Goal: Task Accomplishment & Management: Complete application form

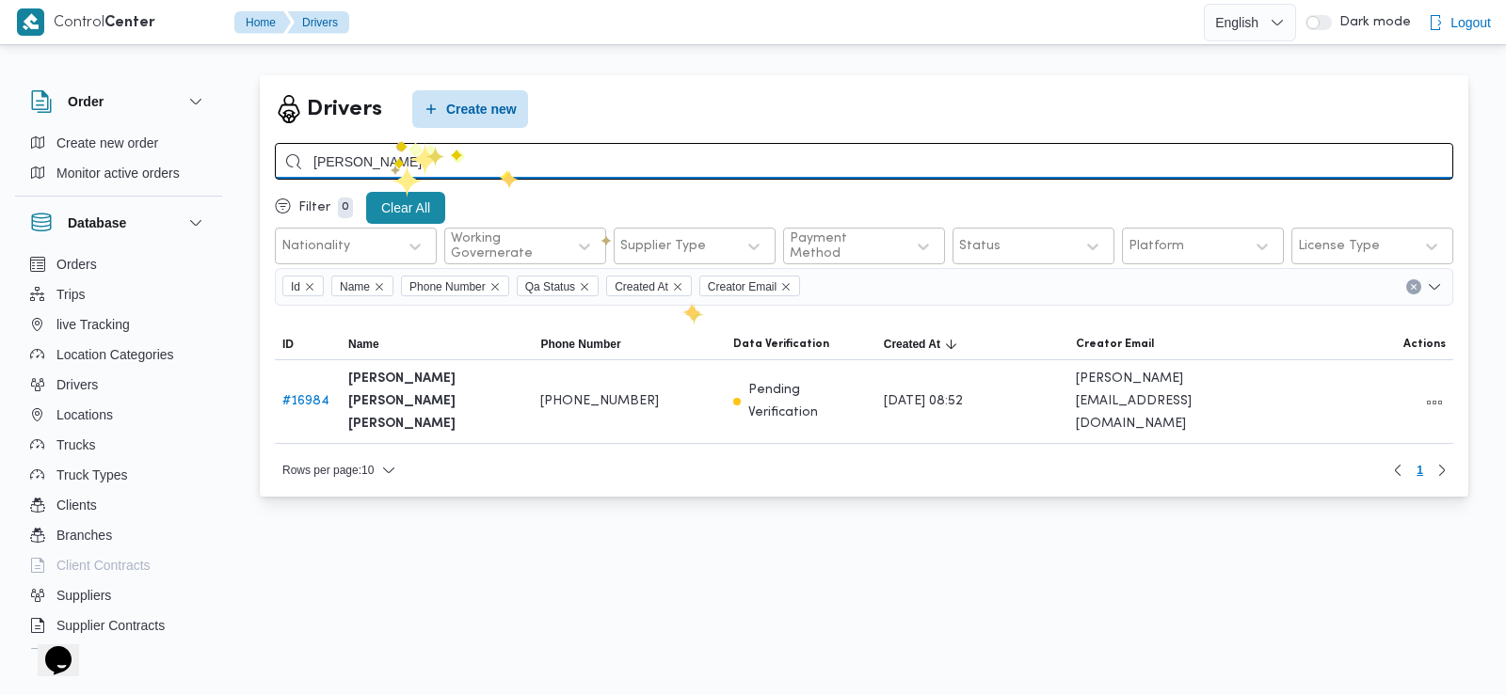
click at [390, 164] on input "رجب سيف" at bounding box center [864, 161] width 1178 height 37
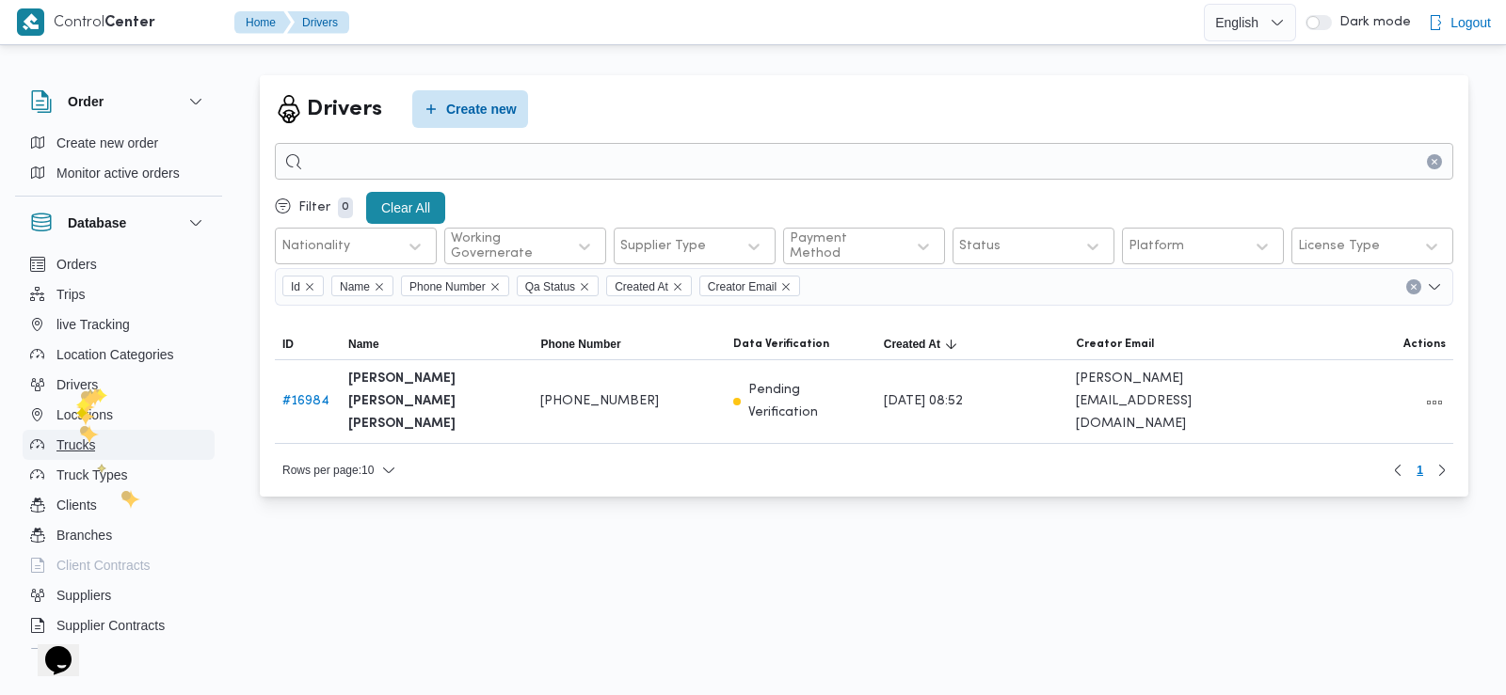
click at [100, 442] on button "Trucks" at bounding box center [119, 445] width 192 height 30
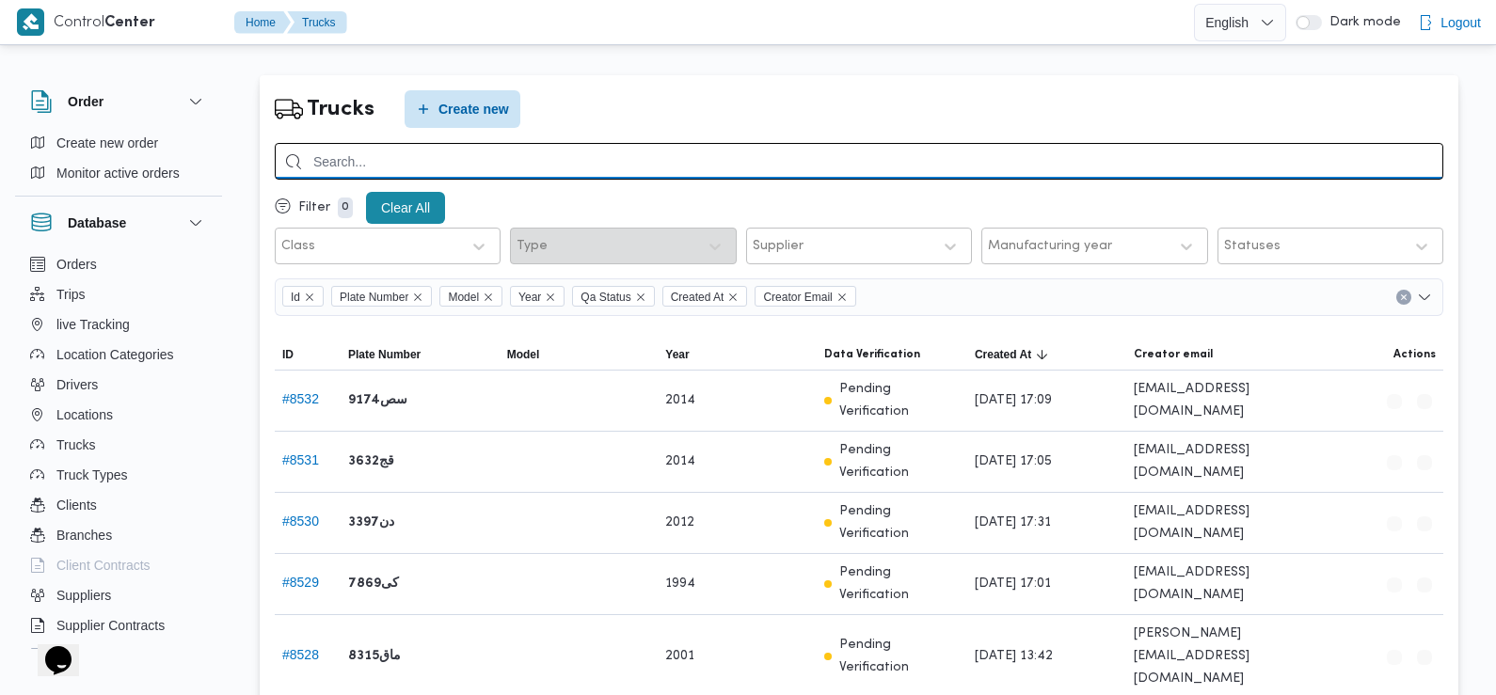
click at [458, 165] on input "search" at bounding box center [859, 161] width 1169 height 37
type input "1697"
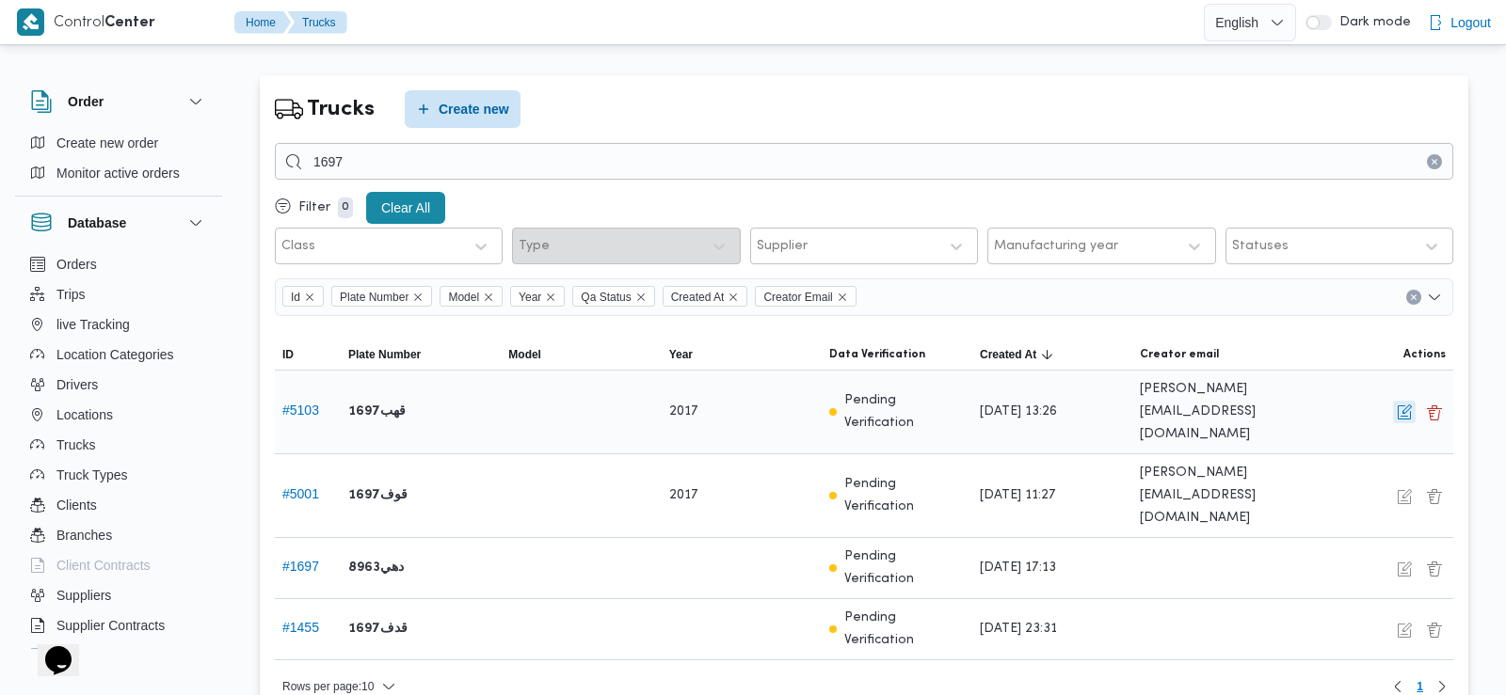
click at [1406, 411] on button "button" at bounding box center [1404, 412] width 23 height 23
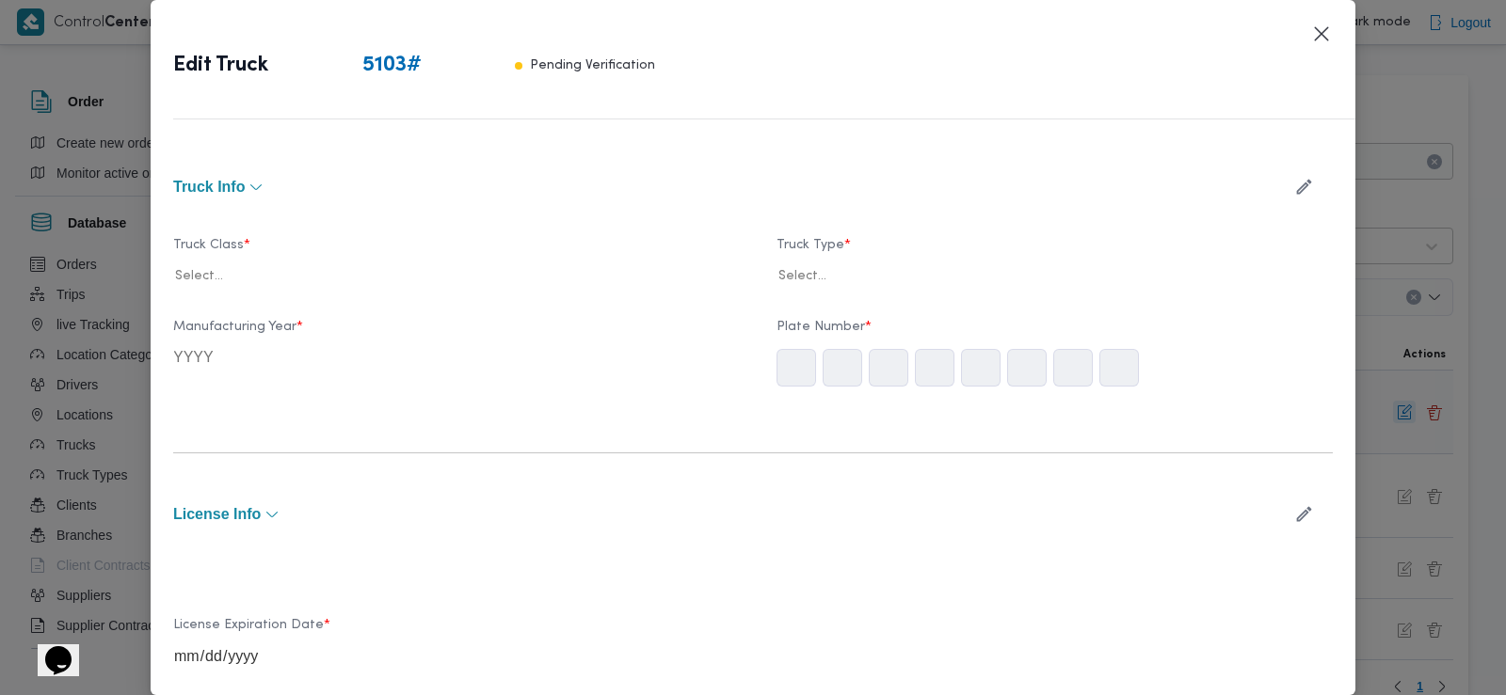
type input "2017"
type input "2028-10-24"
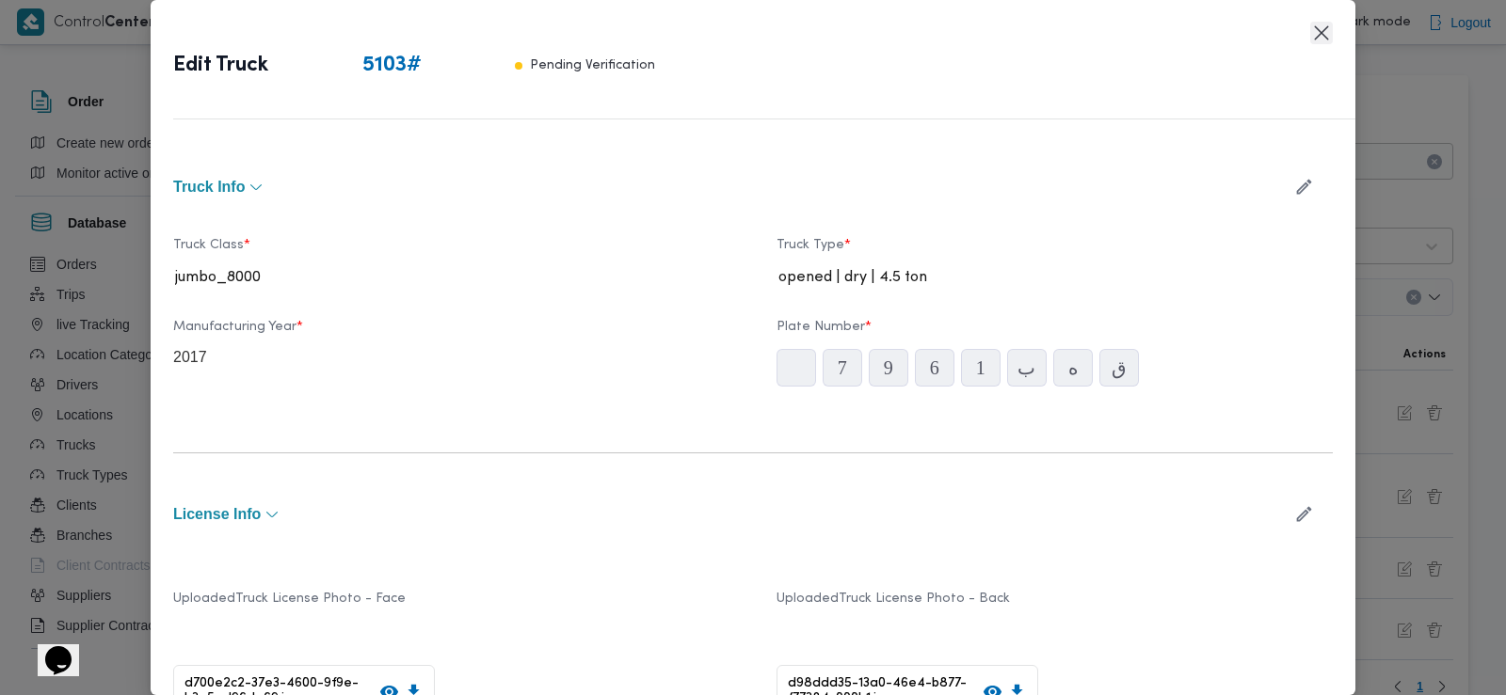
click at [1321, 30] on button "Closes this modal window" at bounding box center [1321, 33] width 23 height 23
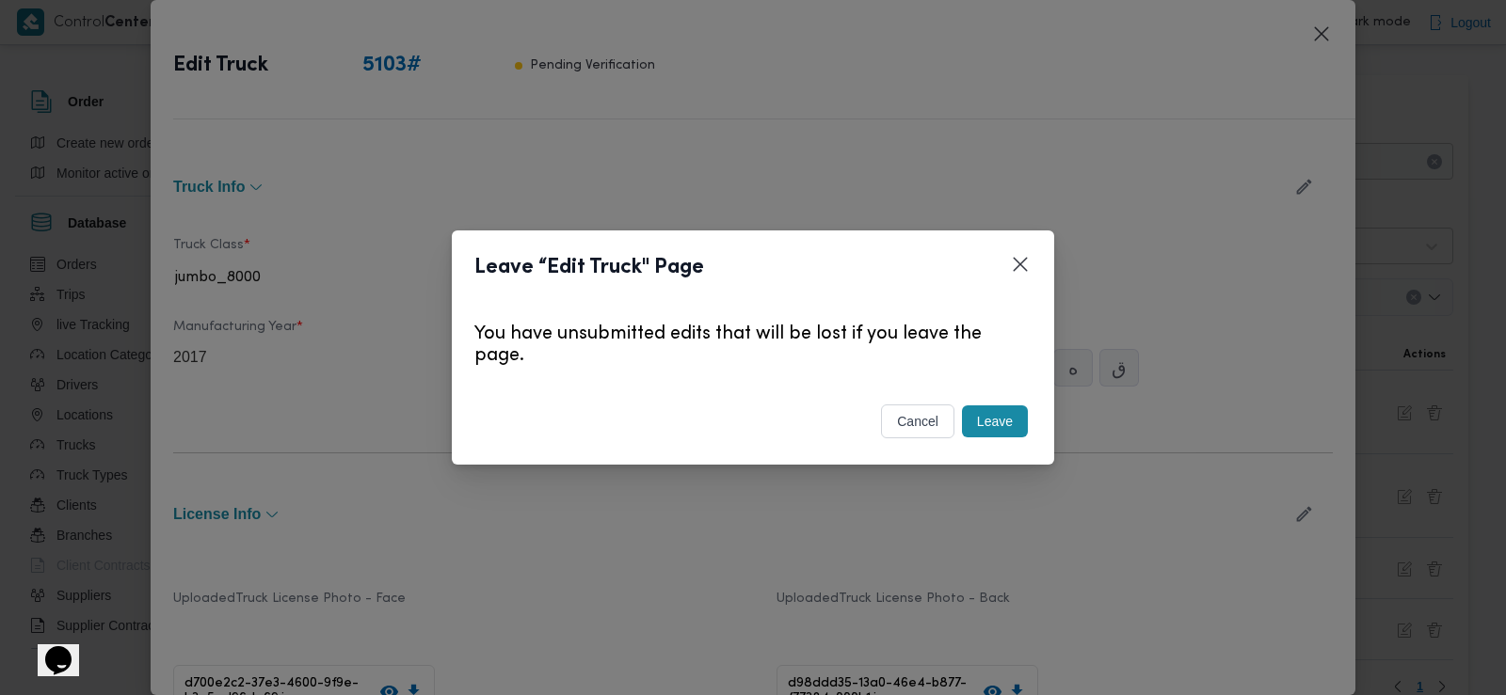
click at [986, 427] on button "Leave" at bounding box center [995, 422] width 66 height 32
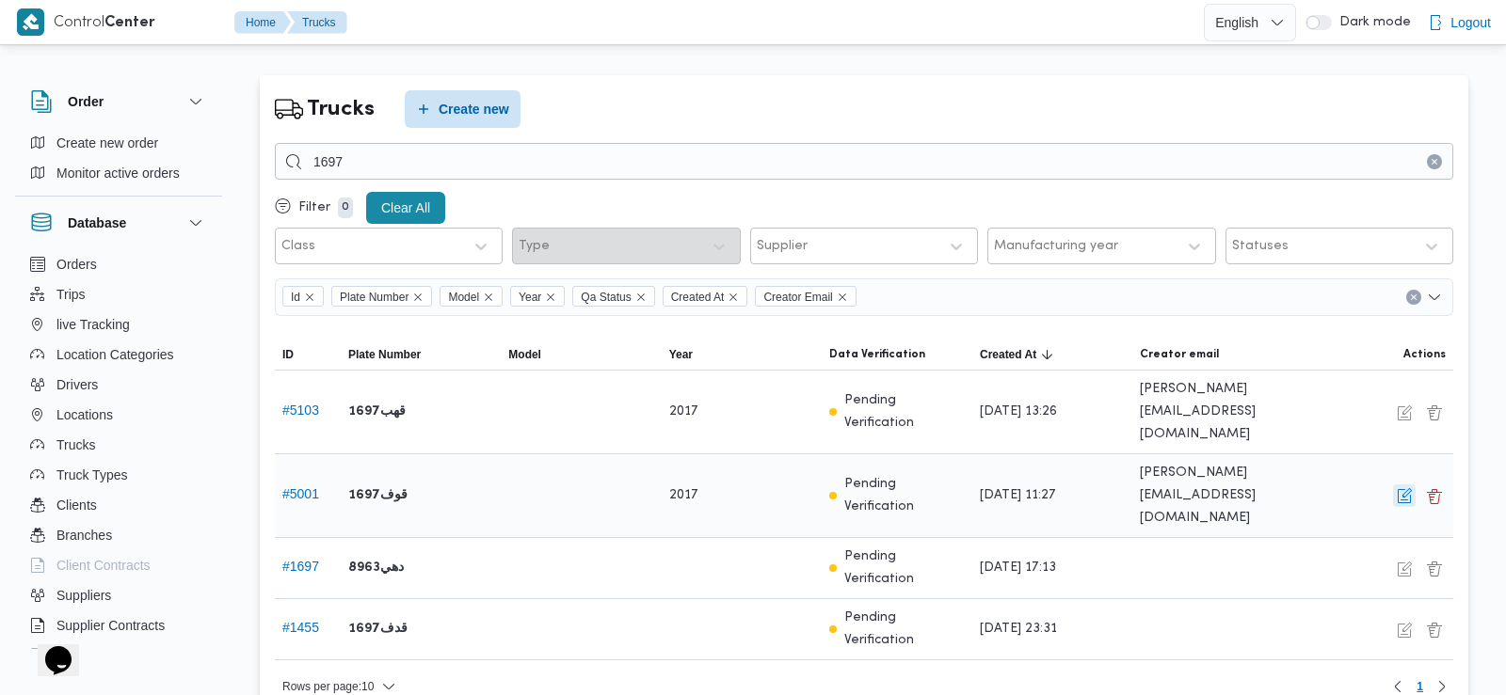
click at [1406, 485] on button "button" at bounding box center [1404, 496] width 23 height 23
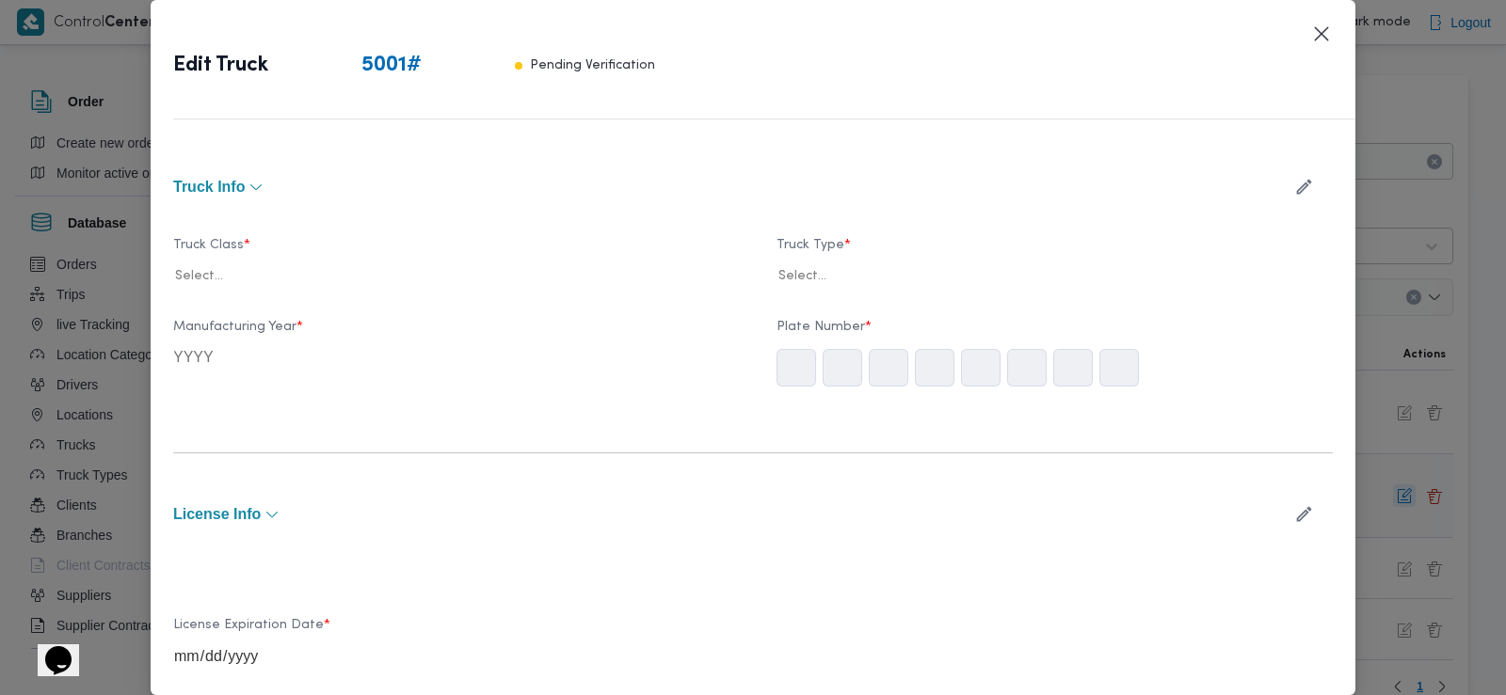
type input "2017"
type input "2023-07-16"
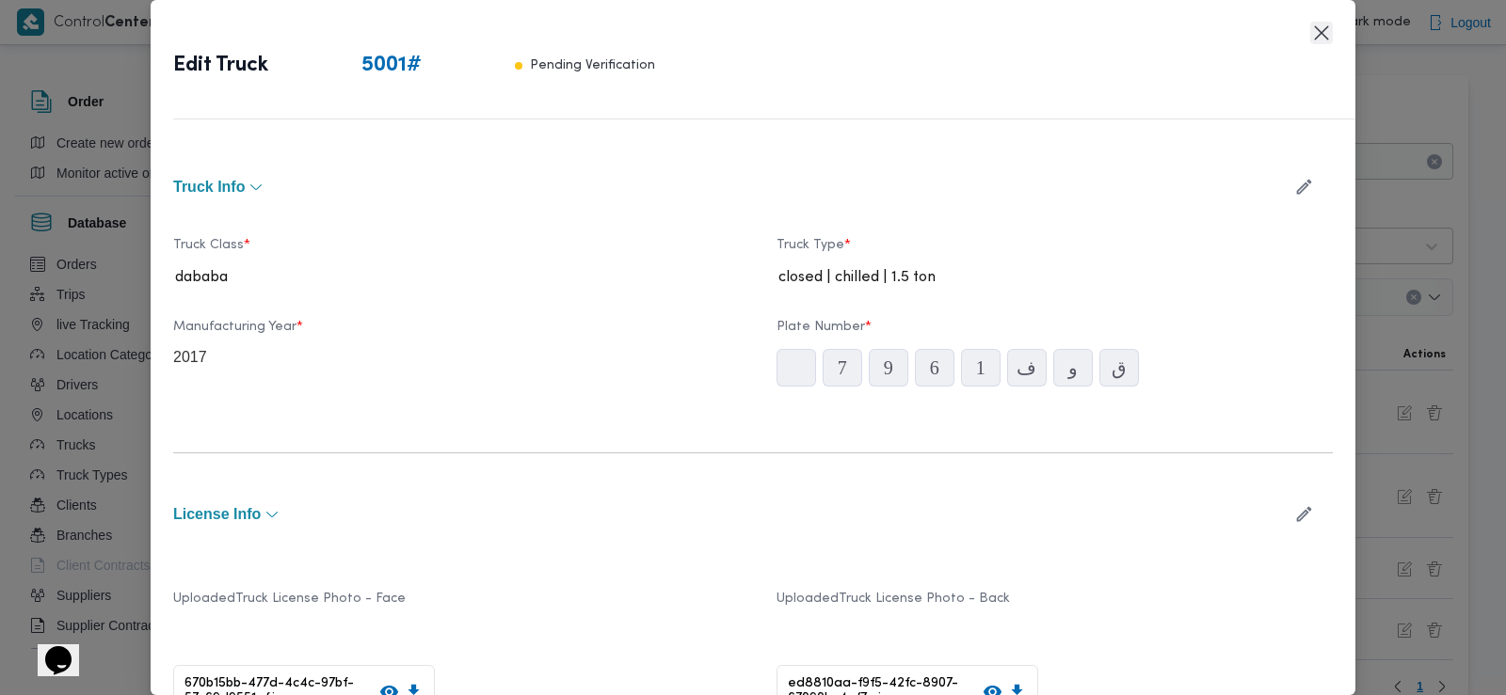
click at [1327, 29] on button "Closes this modal window" at bounding box center [1321, 33] width 23 height 23
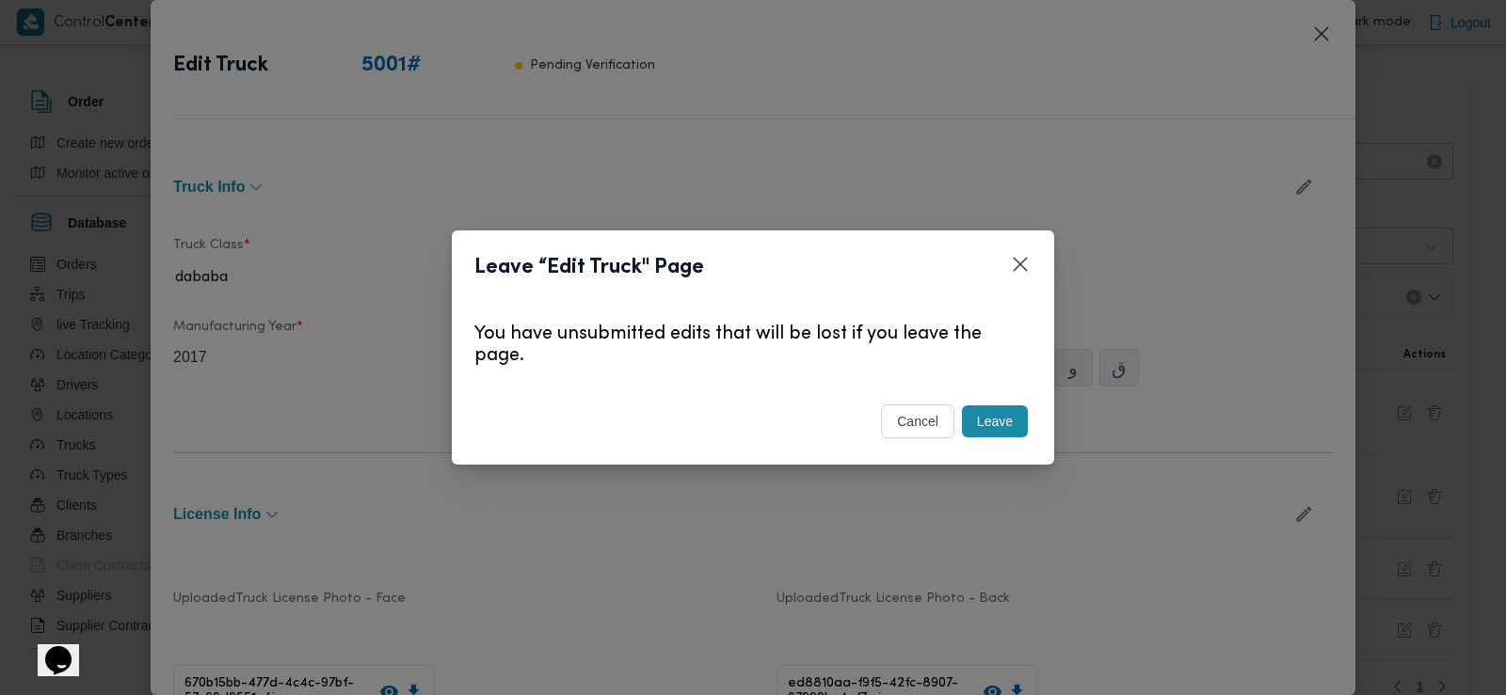
click at [1003, 413] on button "Leave" at bounding box center [995, 422] width 66 height 32
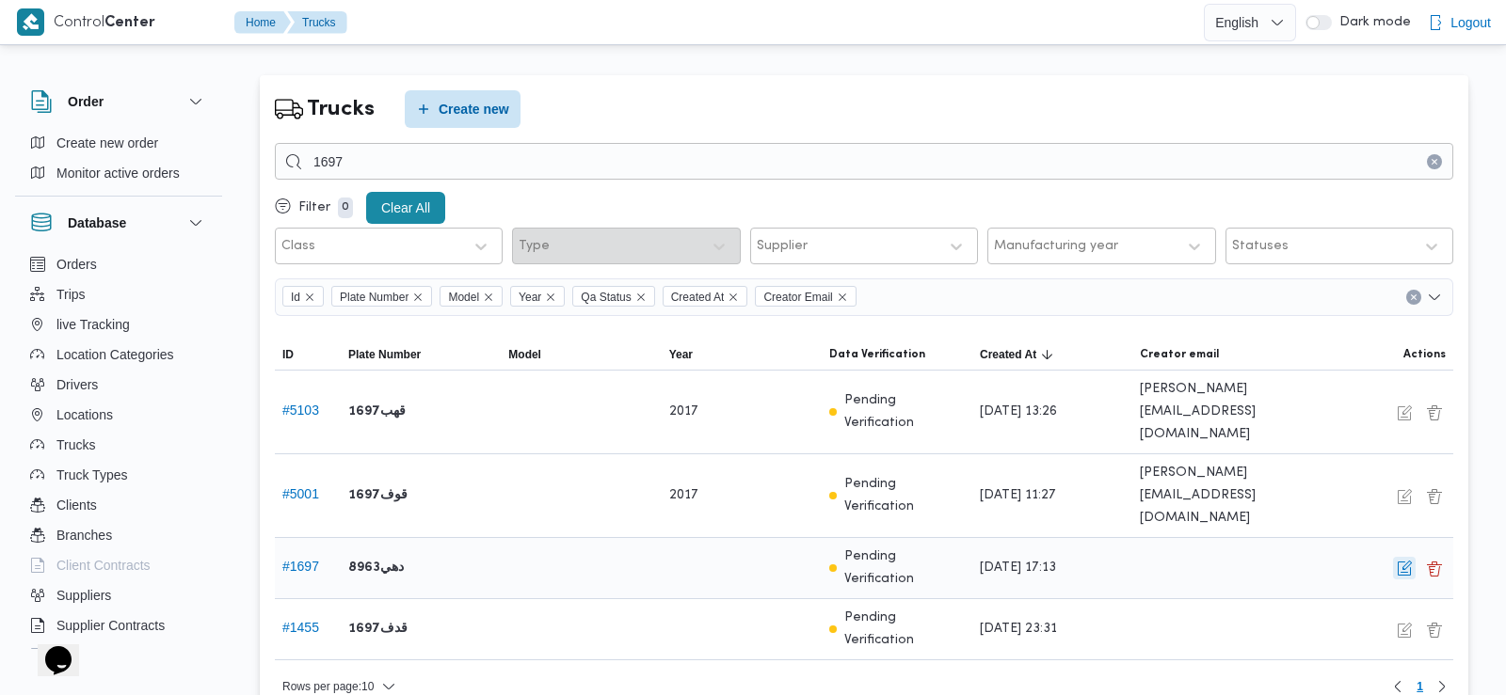
click at [1414, 557] on button "button" at bounding box center [1404, 568] width 23 height 23
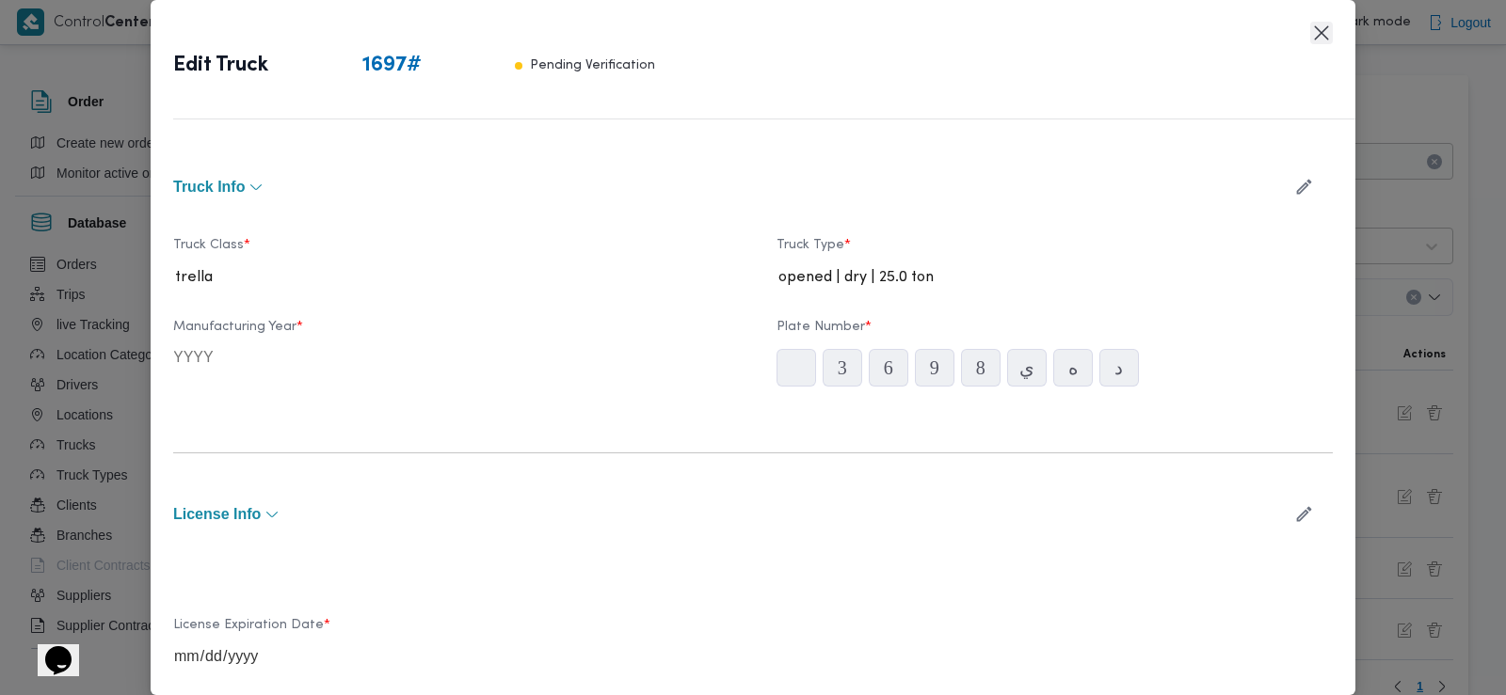
click at [1318, 34] on button "Closes this modal window" at bounding box center [1321, 33] width 23 height 23
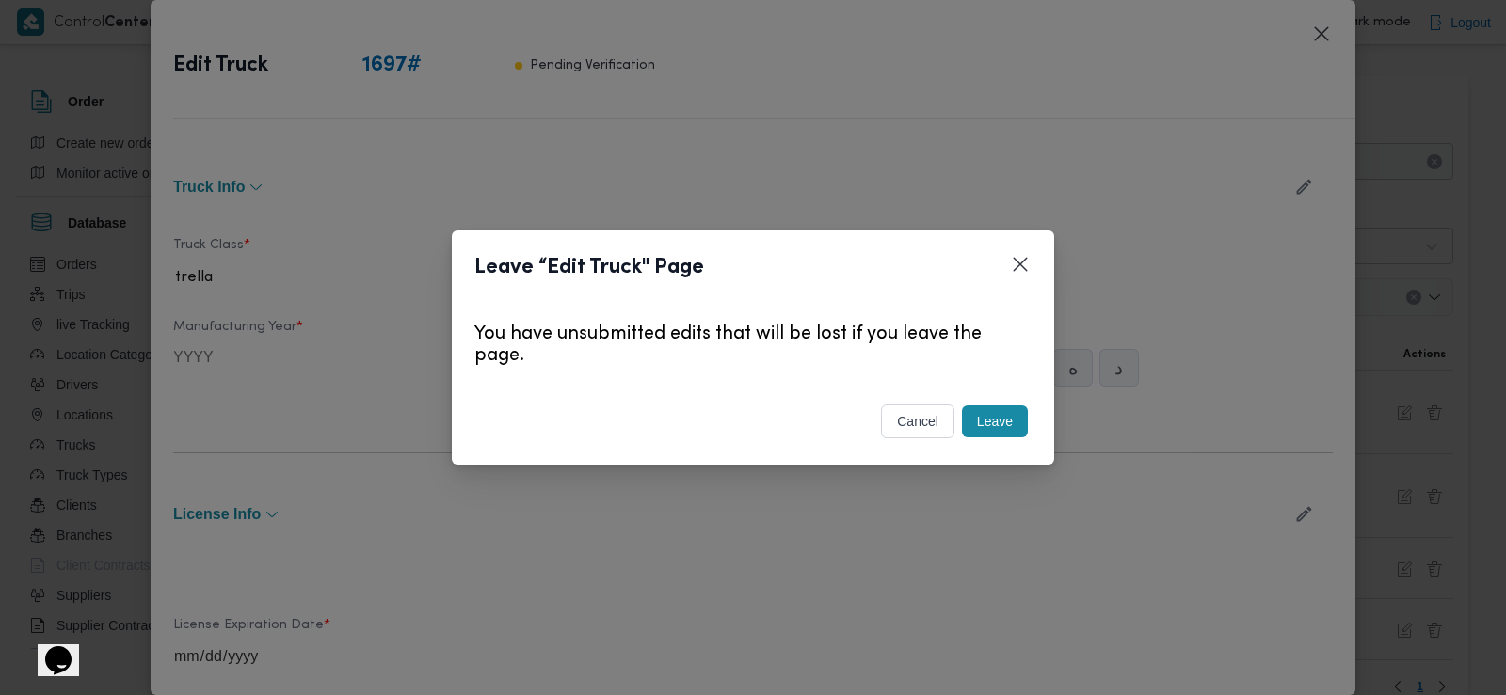
click at [985, 412] on button "Leave" at bounding box center [995, 422] width 66 height 32
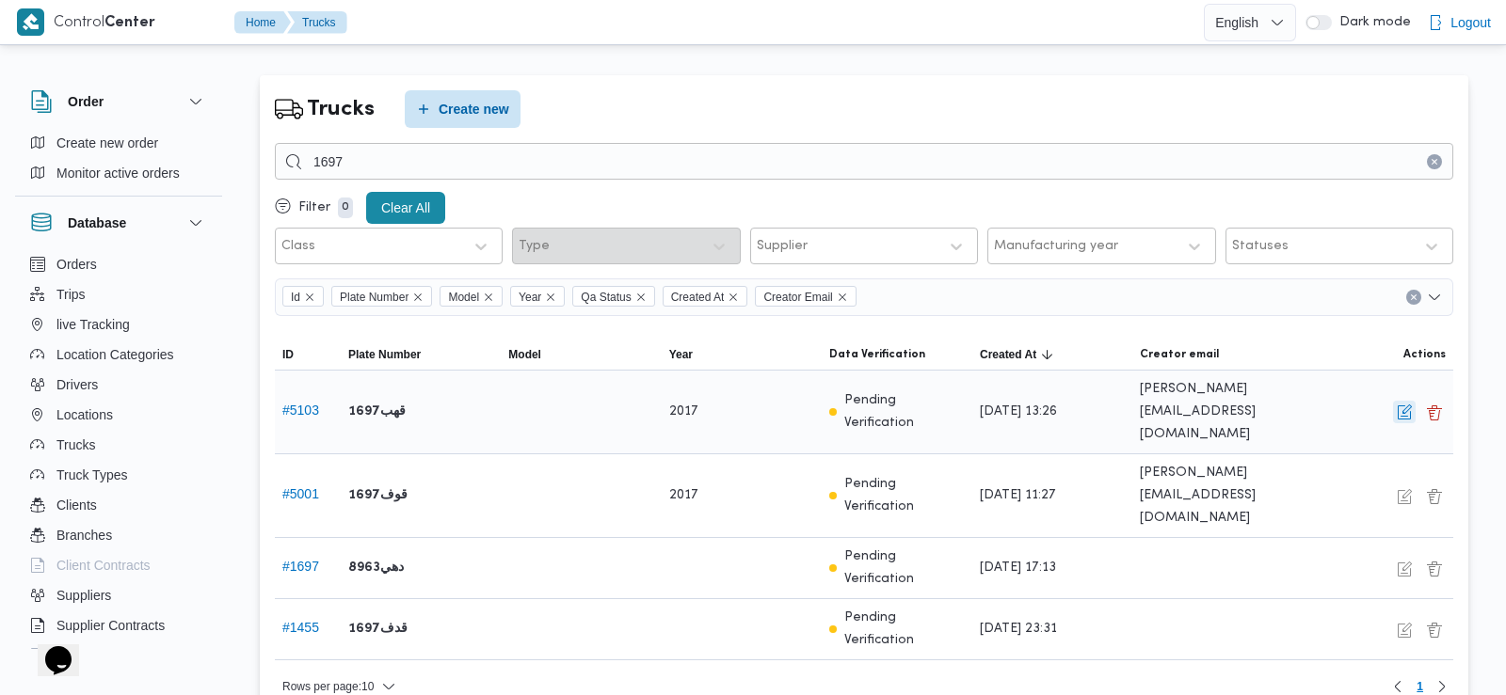
click at [1398, 407] on button "button" at bounding box center [1404, 412] width 23 height 23
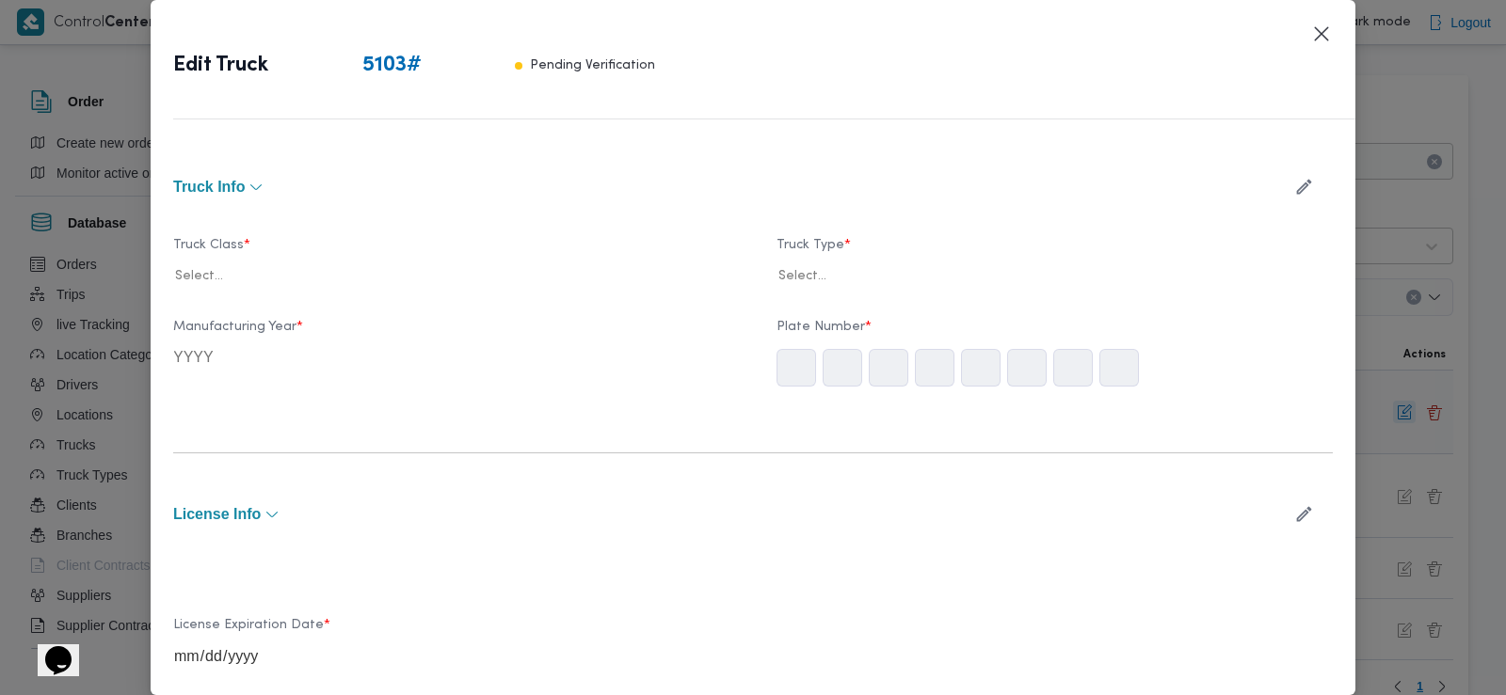
type input "2017"
type input "2028-10-24"
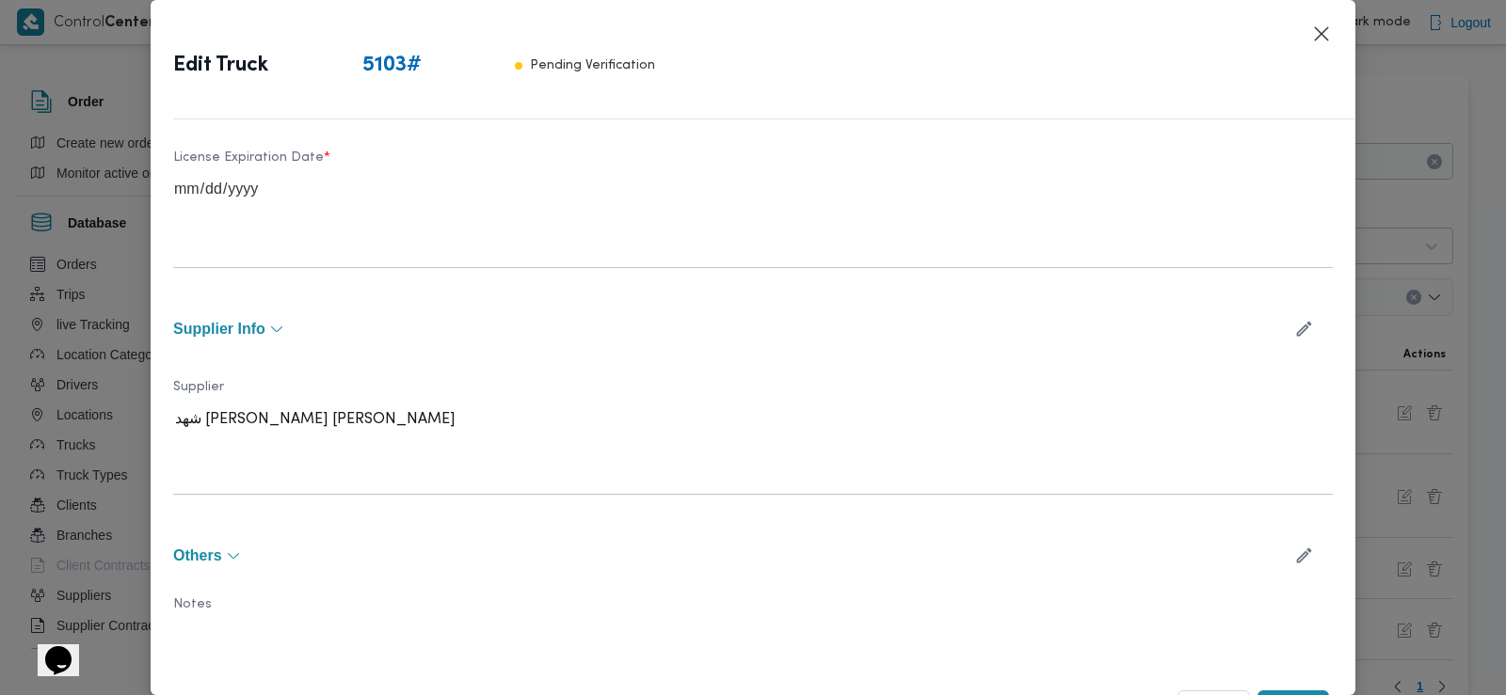
scroll to position [602, 0]
click at [1297, 334] on icon "button" at bounding box center [1304, 328] width 15 height 15
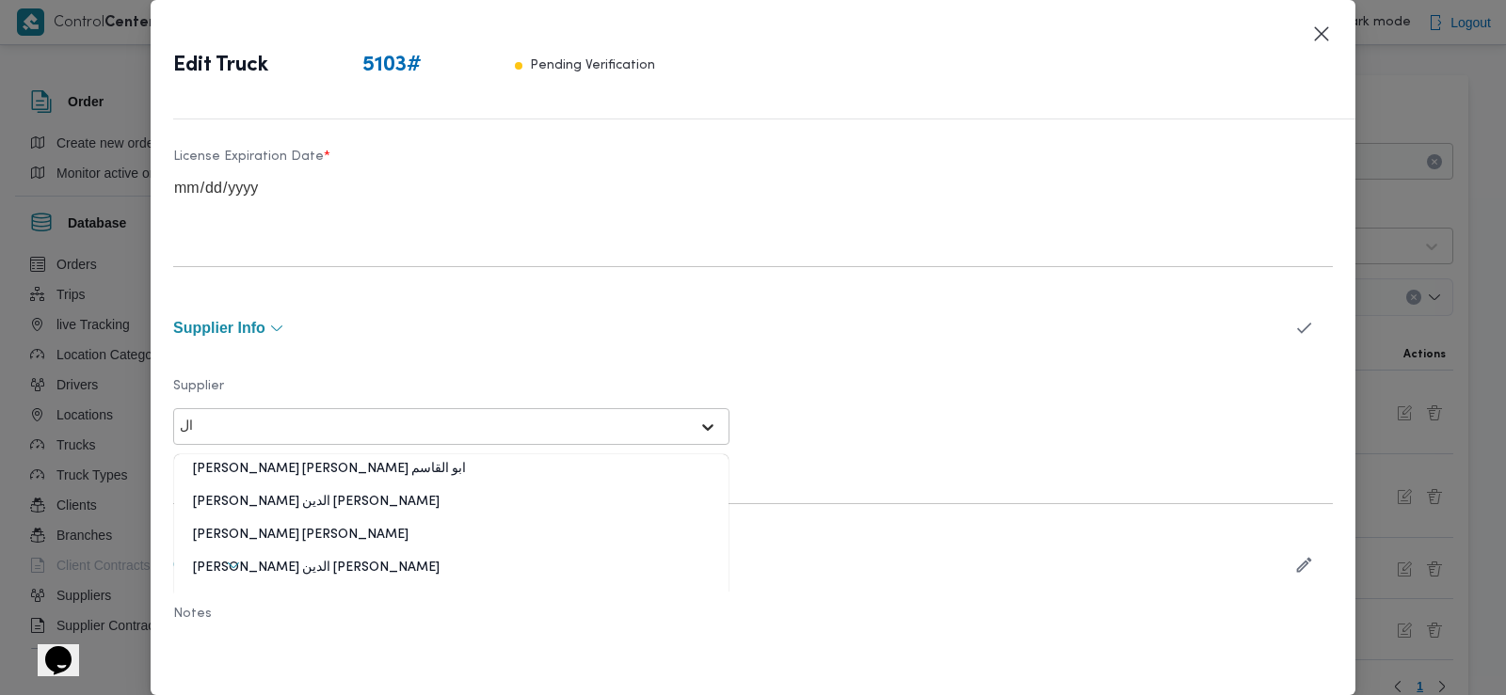
type input "ا"
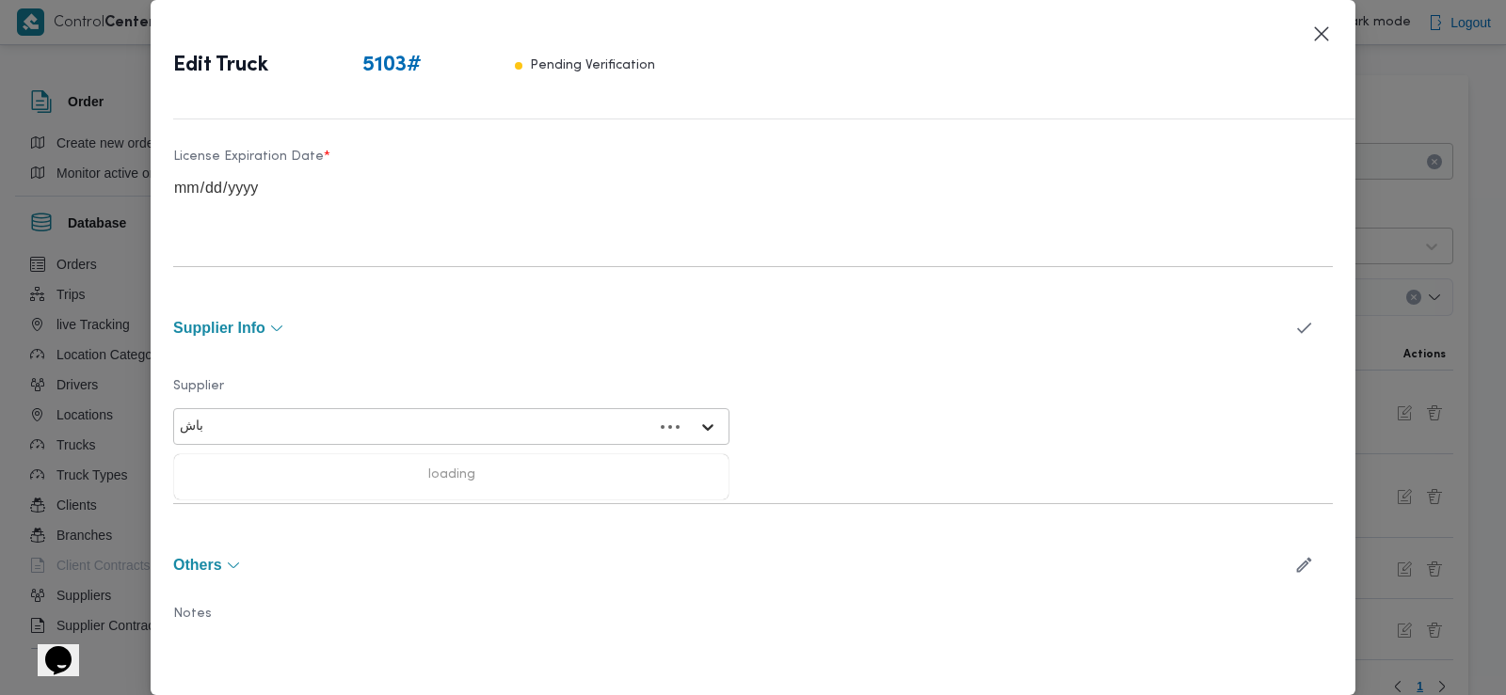
type input "باشا"
click at [309, 504] on div "ابراهيم رمضان ابراهيم عثمان ابوباشا" at bounding box center [451, 509] width 554 height 33
click at [1297, 327] on icon "button" at bounding box center [1304, 328] width 20 height 20
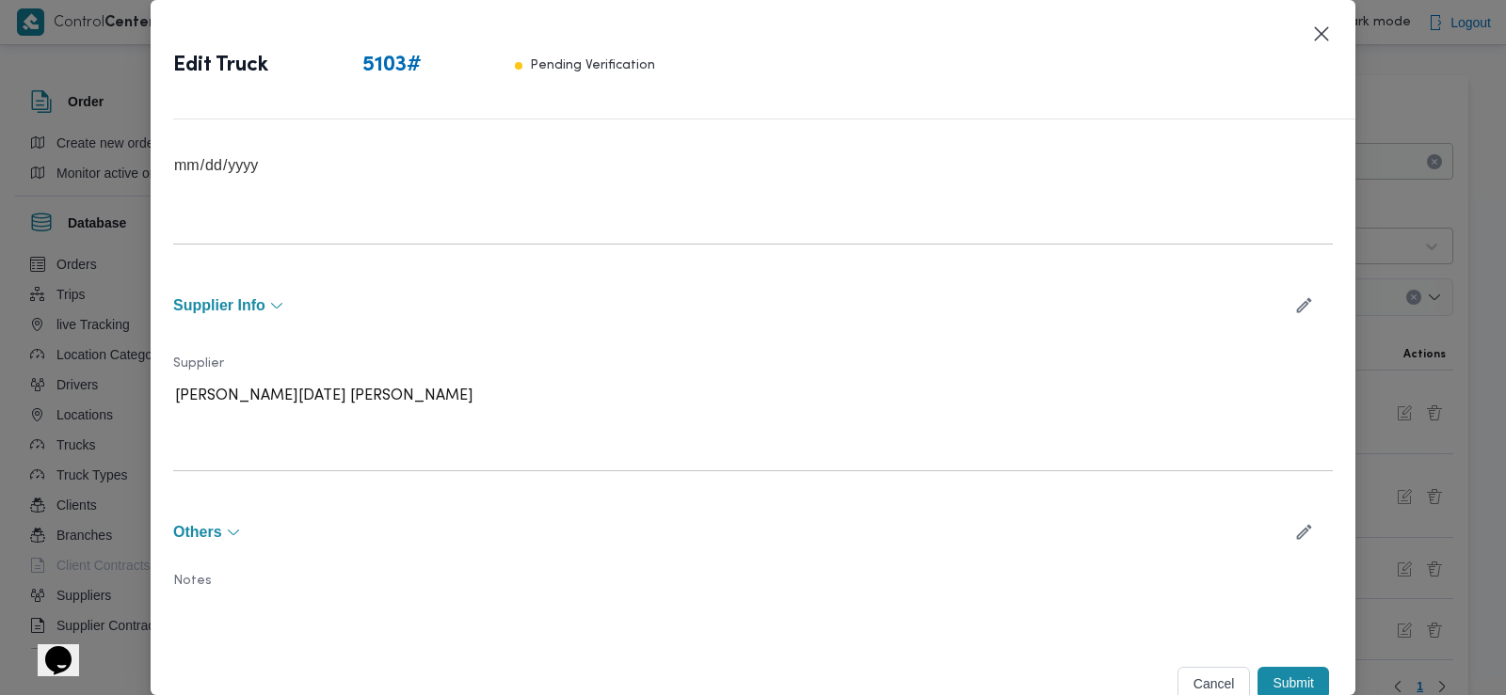
scroll to position [637, 0]
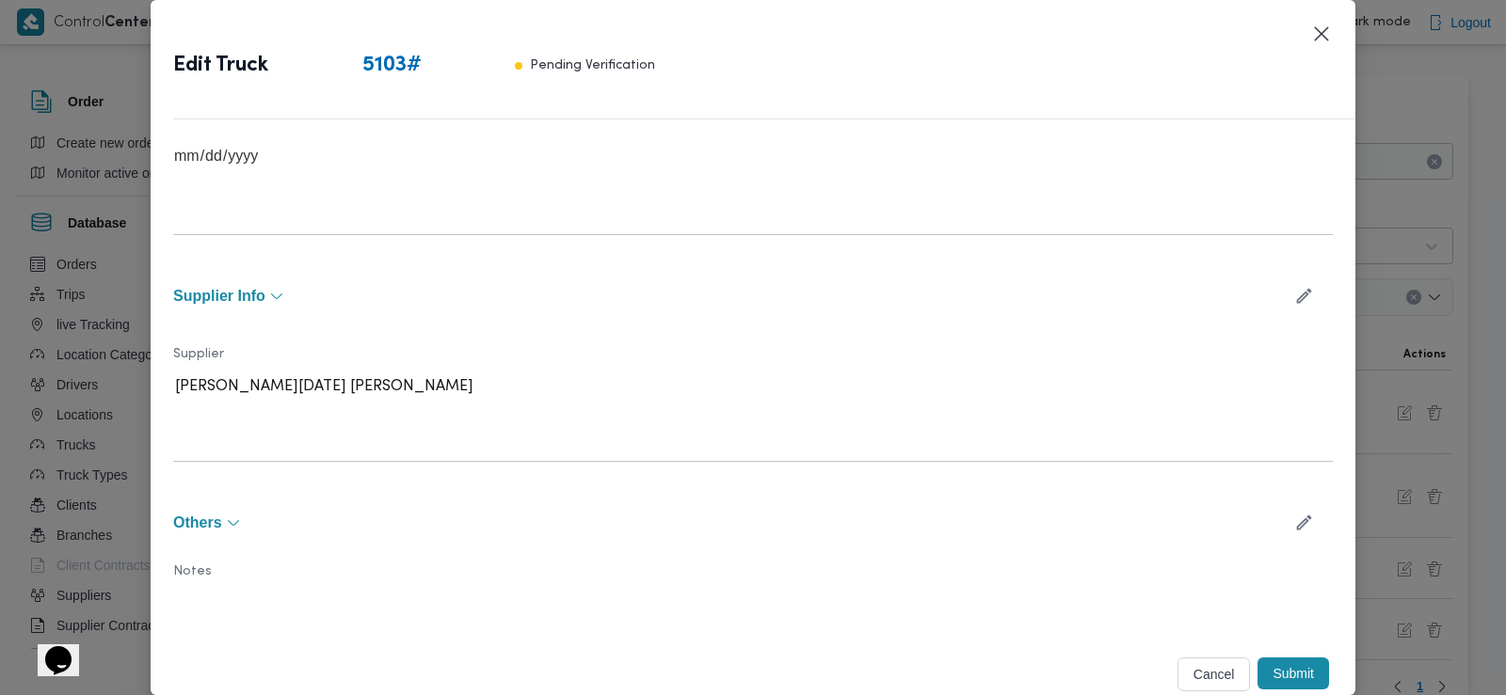
click at [1268, 676] on button "Submit" at bounding box center [1293, 674] width 72 height 32
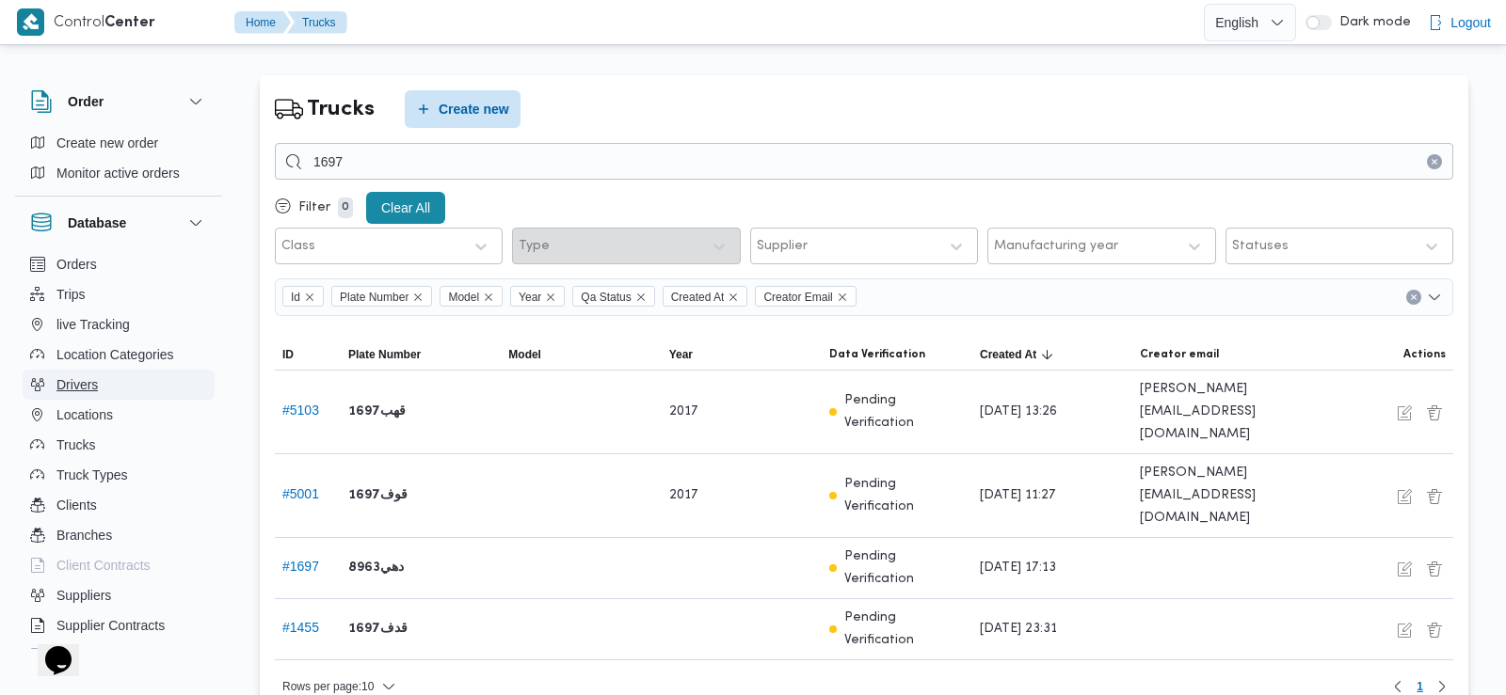
click at [78, 386] on span "Drivers" at bounding box center [76, 385] width 41 height 23
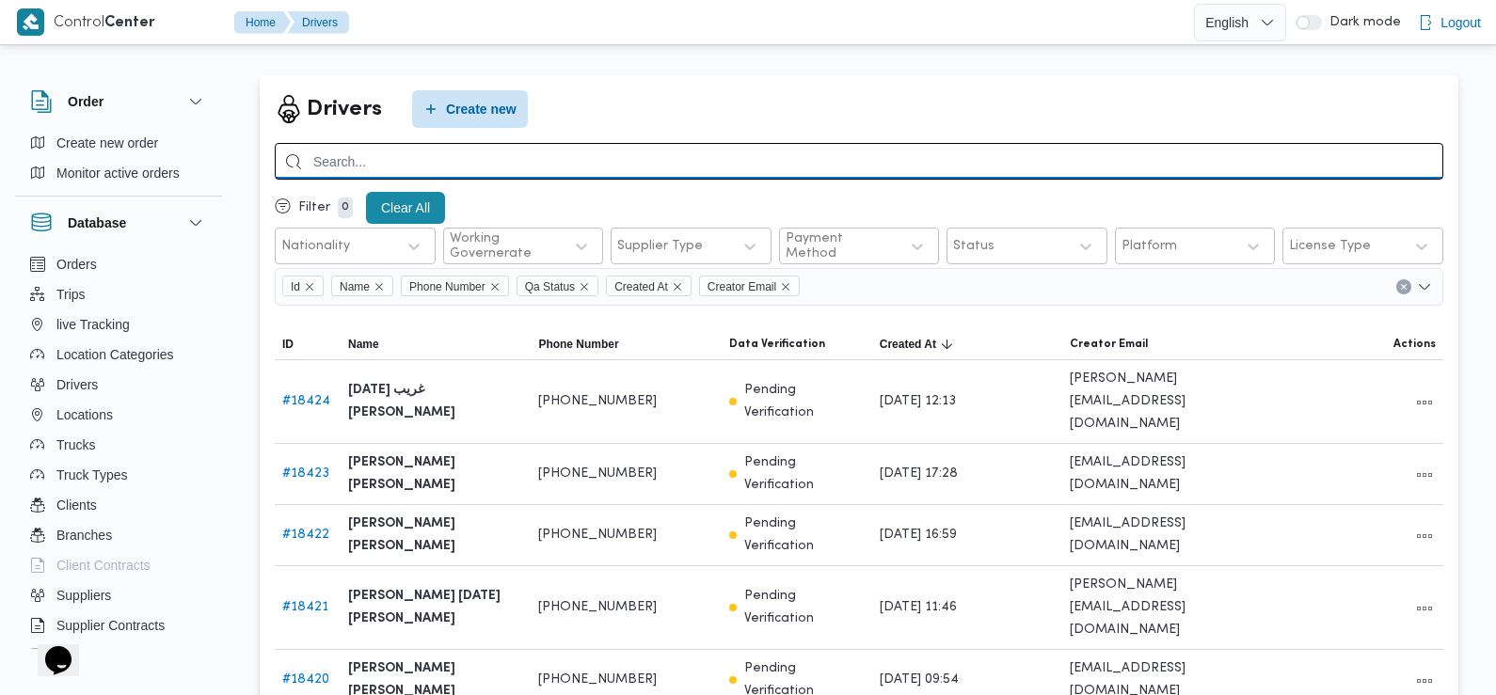
click at [495, 165] on input "search" at bounding box center [859, 161] width 1169 height 37
click at [528, 167] on input "search" at bounding box center [859, 161] width 1169 height 37
type input "محمود رفعت عبدال"
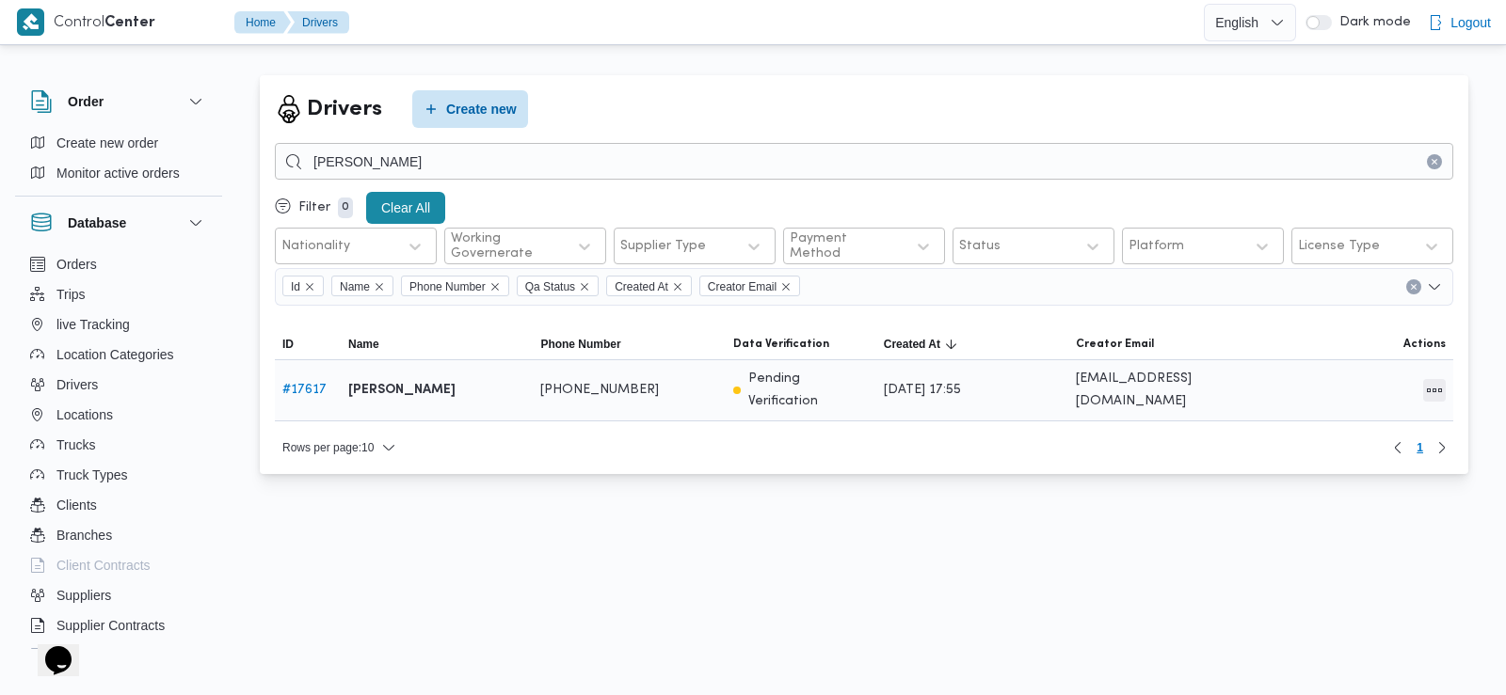
click at [1431, 383] on button "All actions" at bounding box center [1434, 390] width 23 height 23
click at [1378, 377] on span "Edit" at bounding box center [1374, 381] width 60 height 15
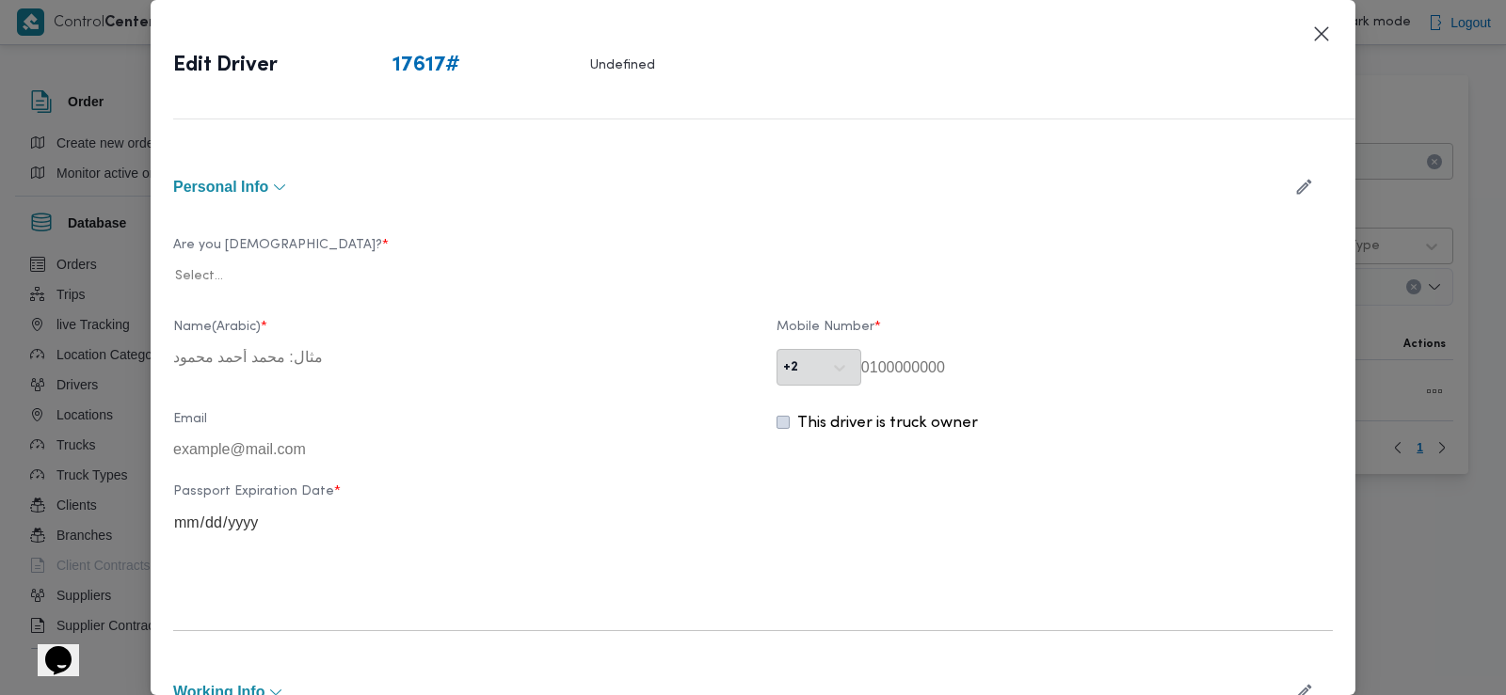
type input "محمود رفعت عبدالعظيم امام"
type input "01015206099"
type input "2028-01-28"
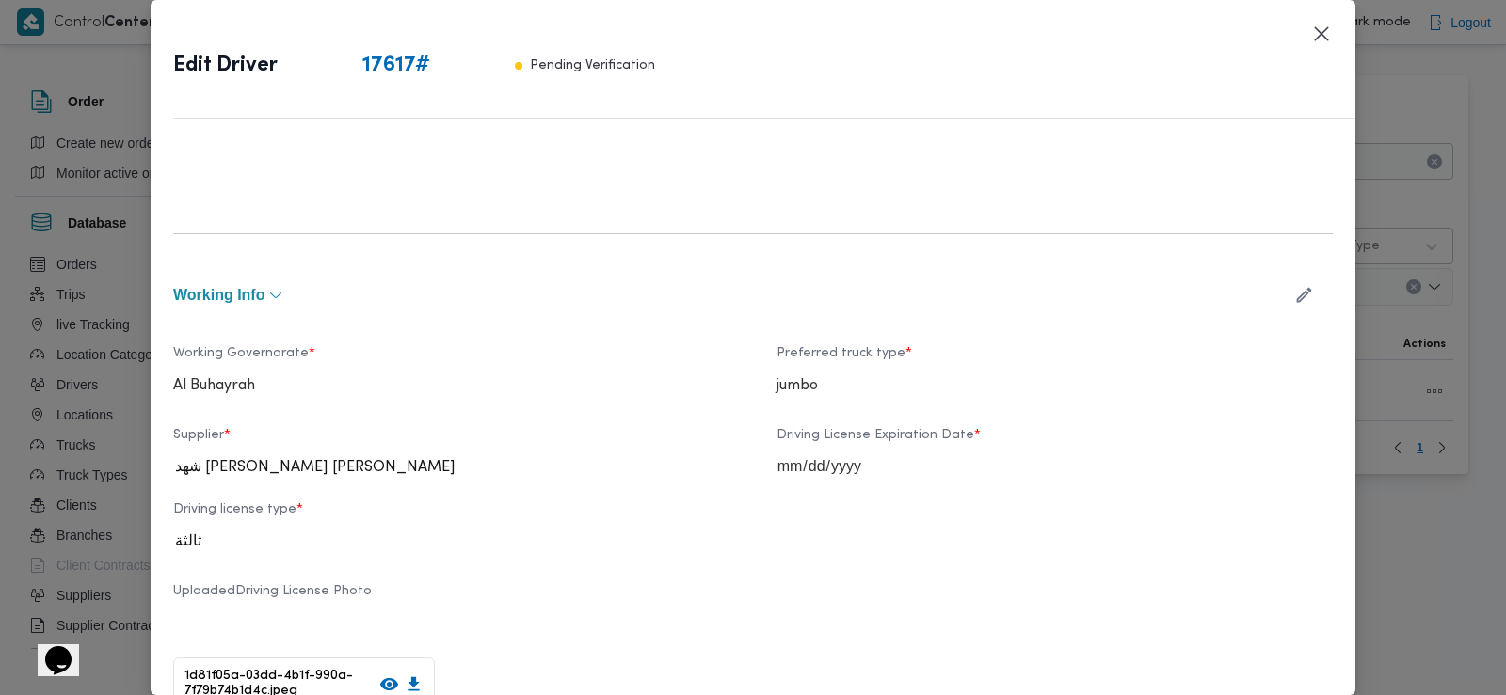
scroll to position [583, 0]
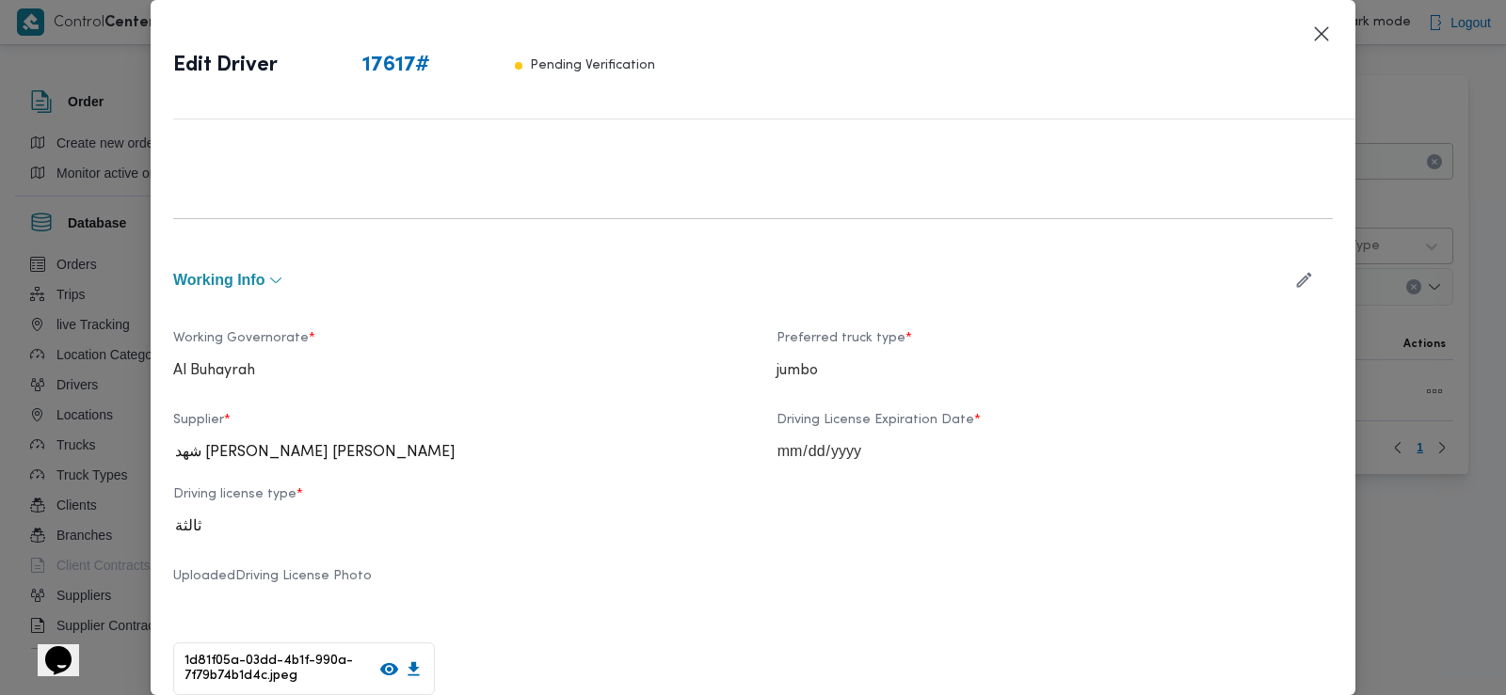
click at [1296, 271] on icon "button" at bounding box center [1304, 280] width 20 height 20
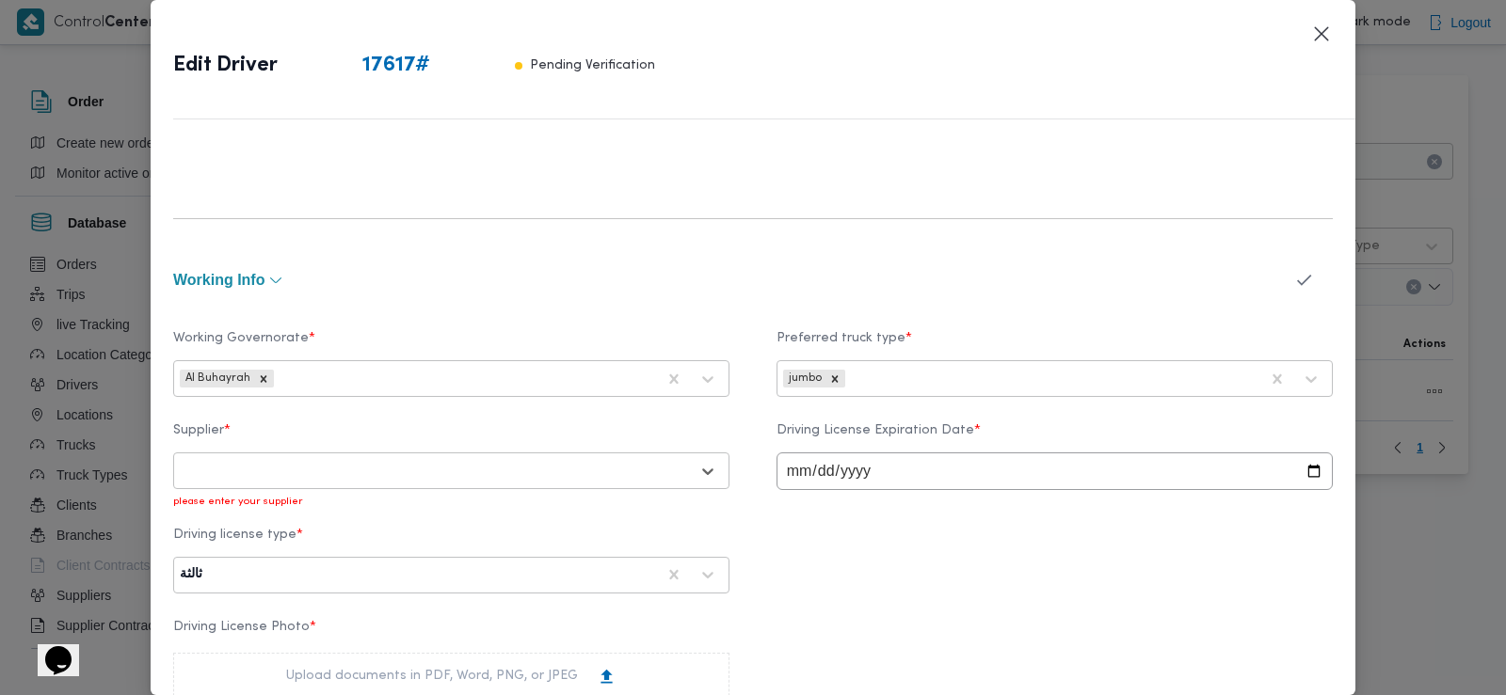
click at [567, 474] on div at bounding box center [434, 471] width 509 height 19
type input "باشا"
click at [441, 544] on div "ابراهيم رمضان ابراهيم عثمان ابوباشا" at bounding box center [451, 553] width 554 height 33
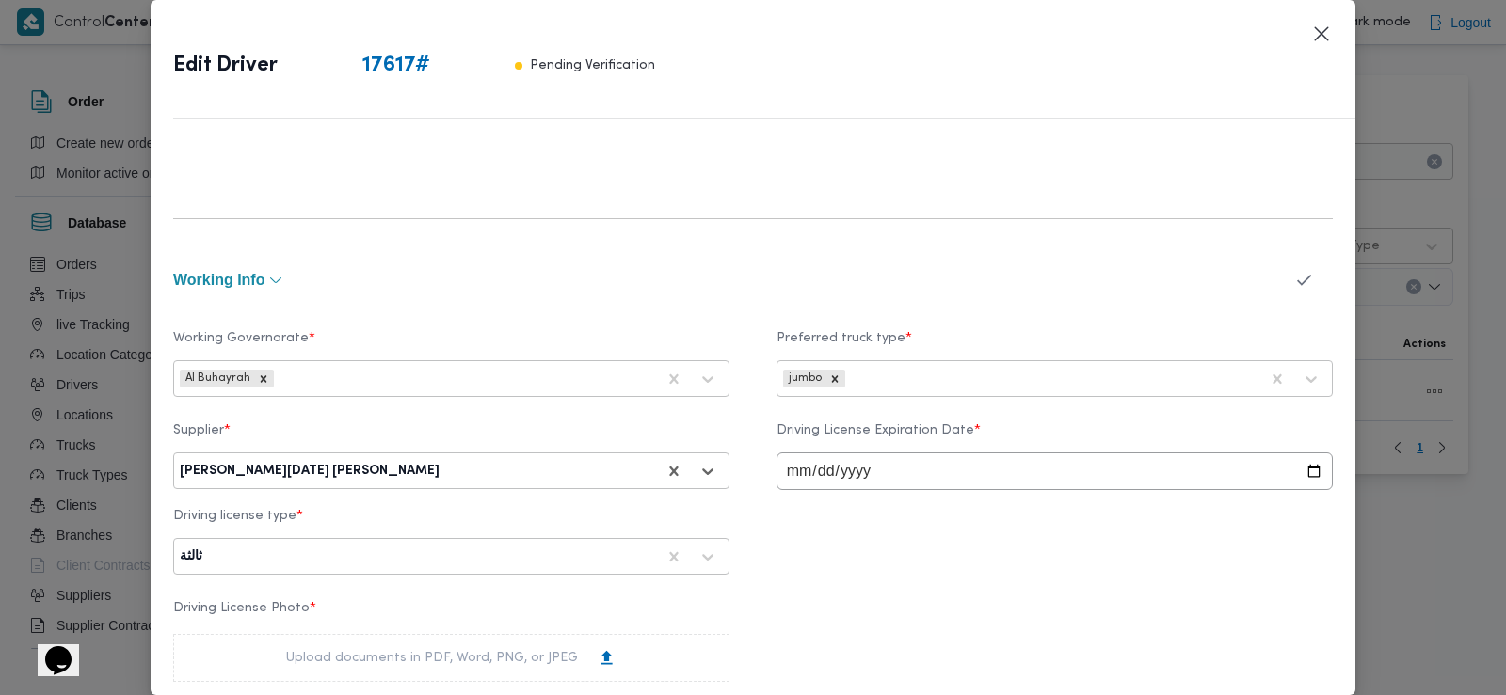
click at [1279, 278] on button "button" at bounding box center [1304, 280] width 50 height 37
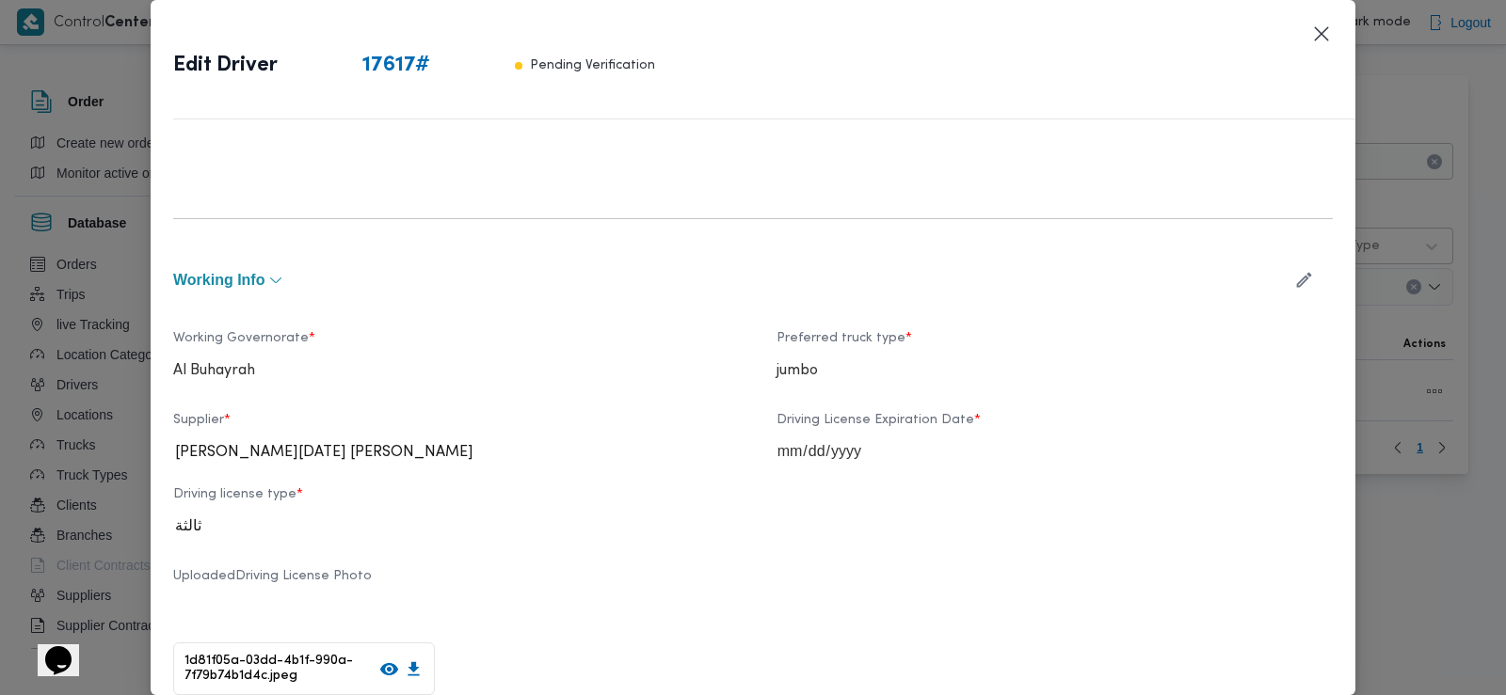
scroll to position [1129, 0]
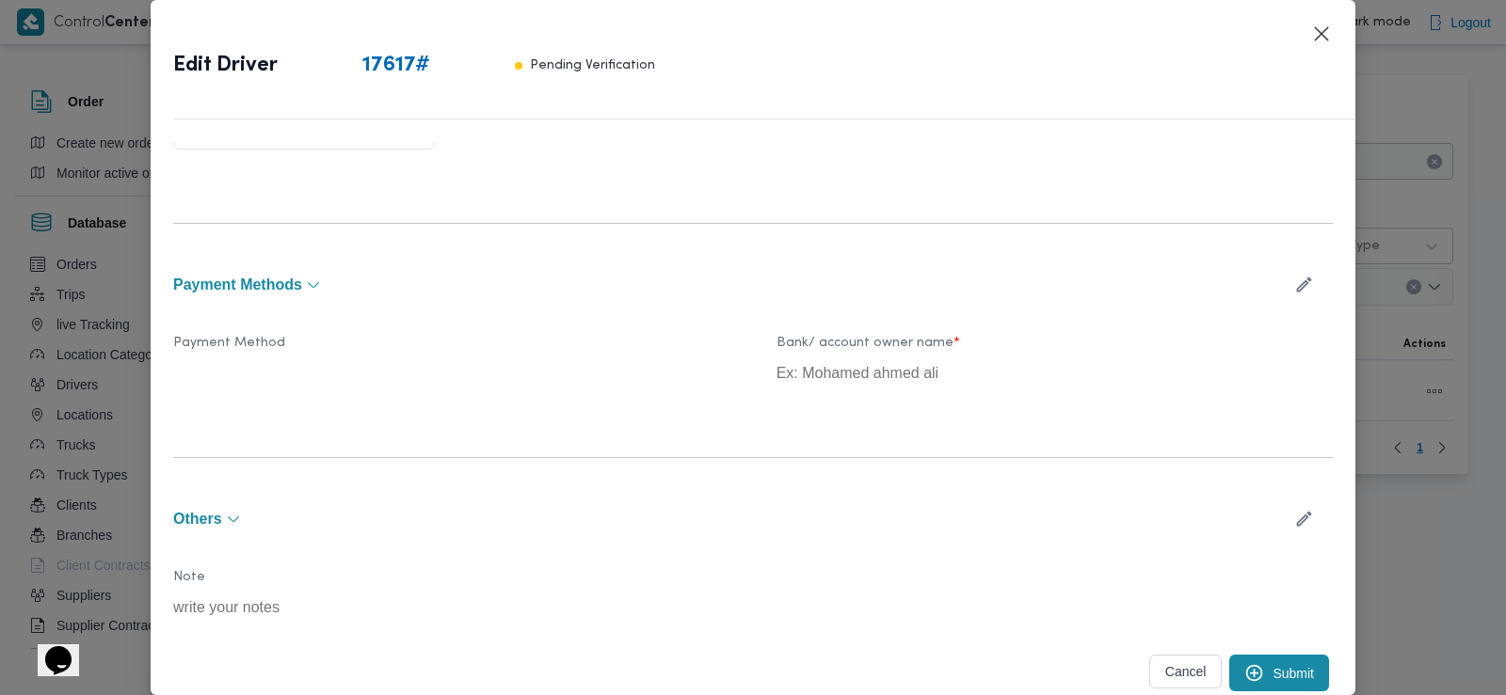
click at [1247, 671] on icon "submit" at bounding box center [1254, 673] width 20 height 20
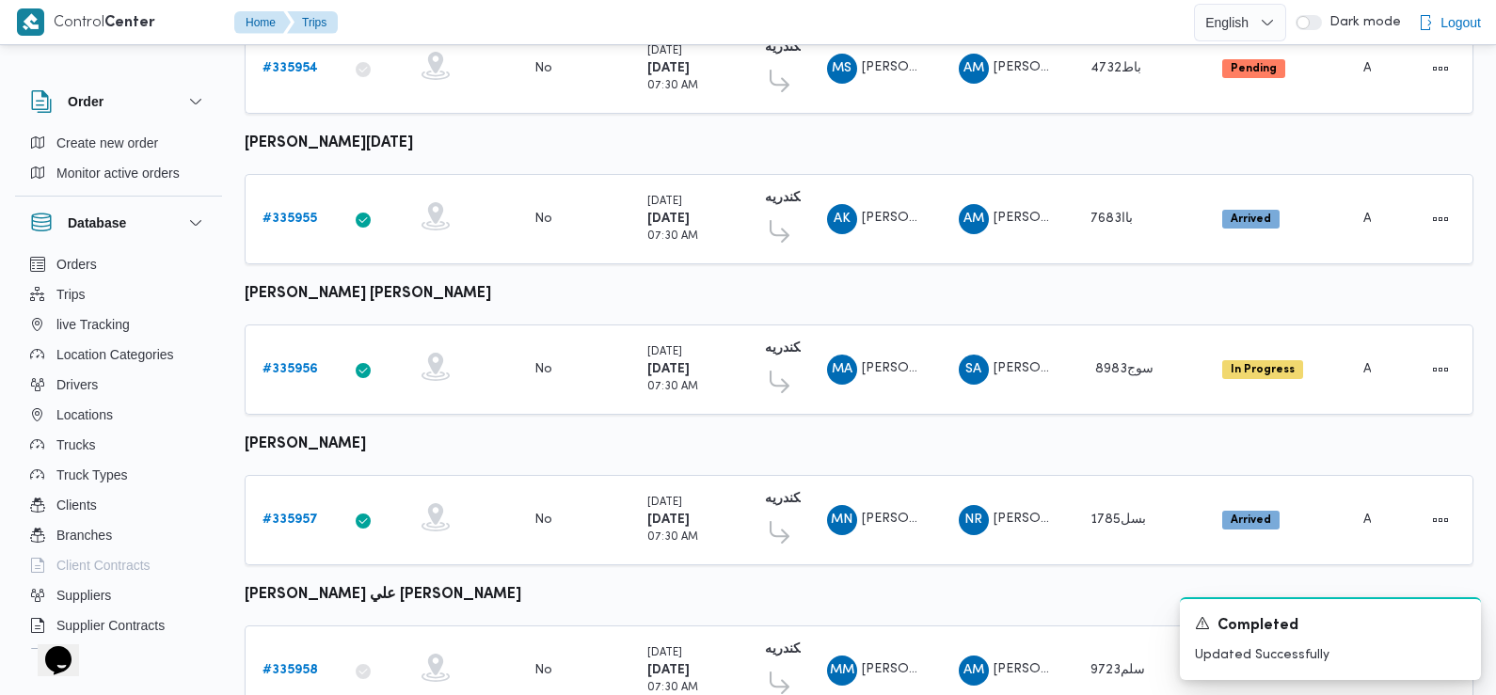
scroll to position [1131, 0]
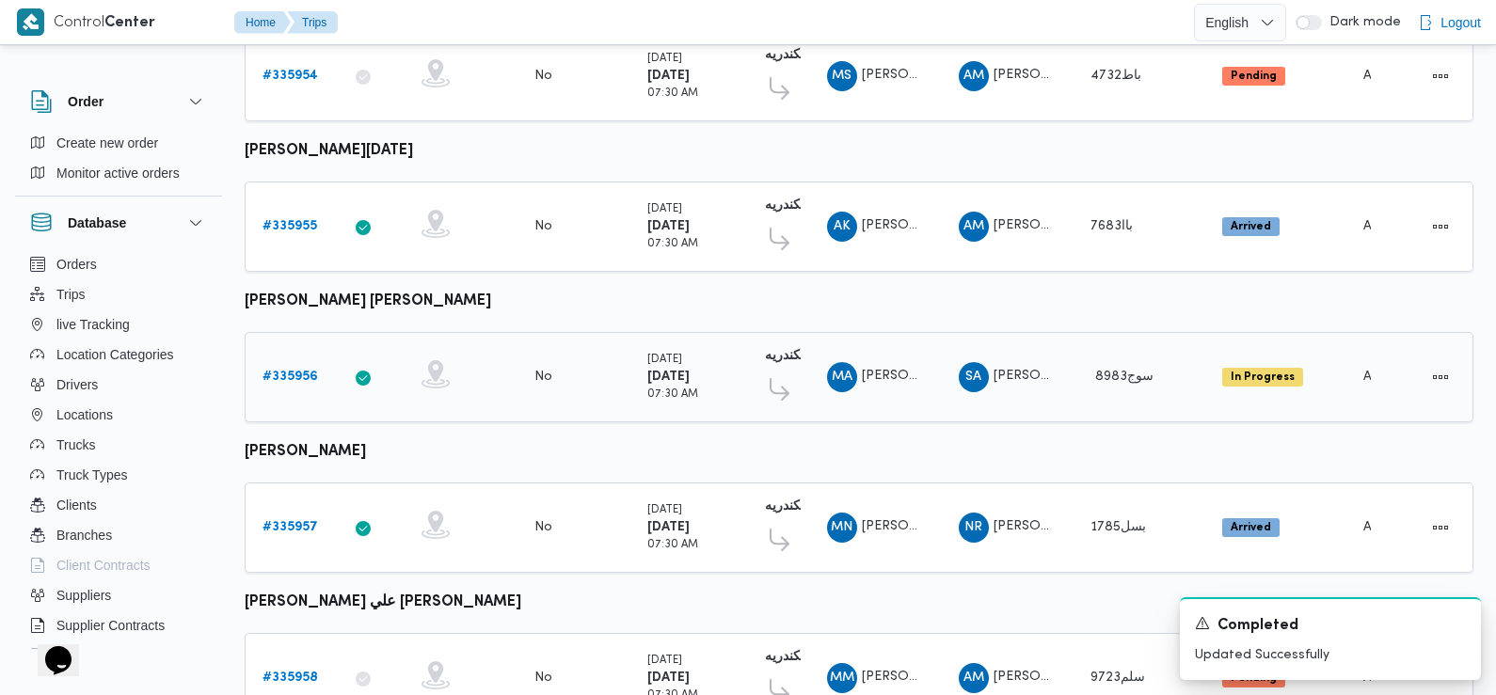
click at [297, 371] on b "# 335956" at bounding box center [291, 377] width 56 height 12
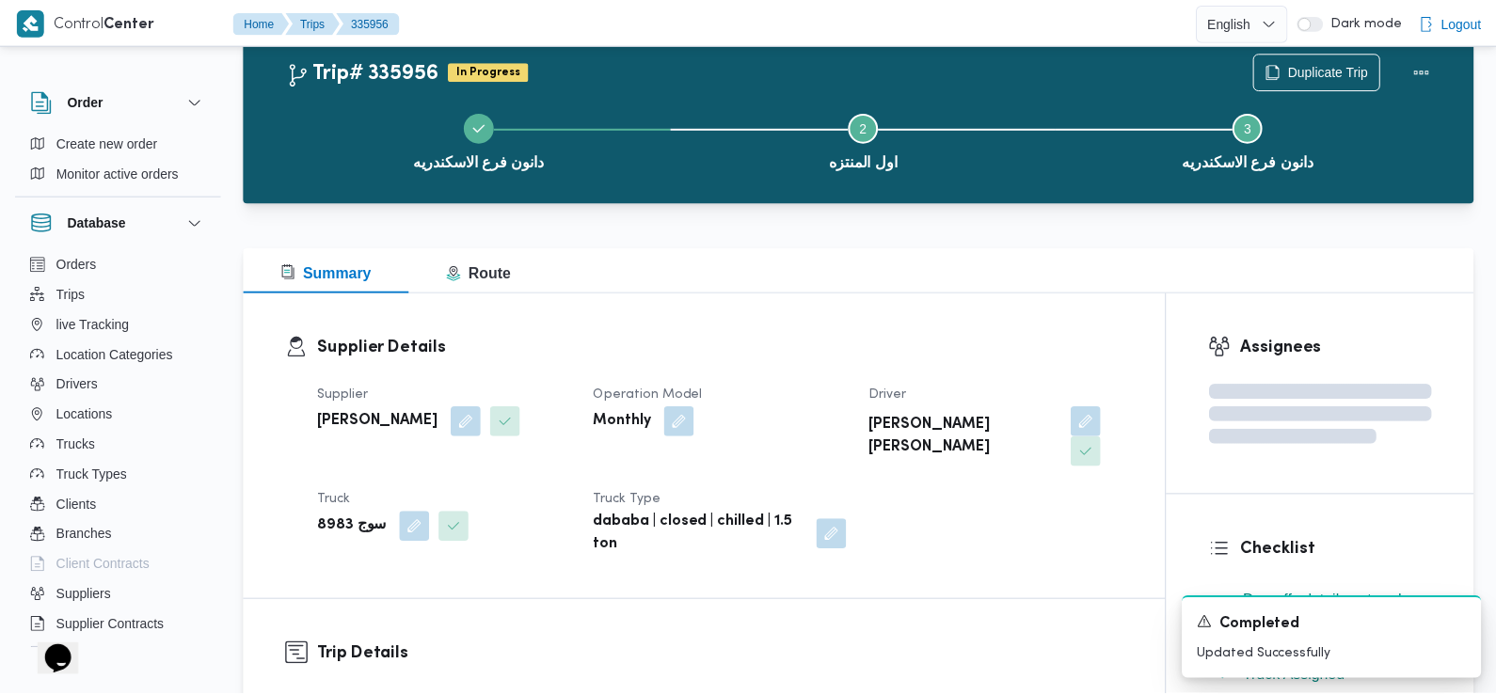
scroll to position [1131, 0]
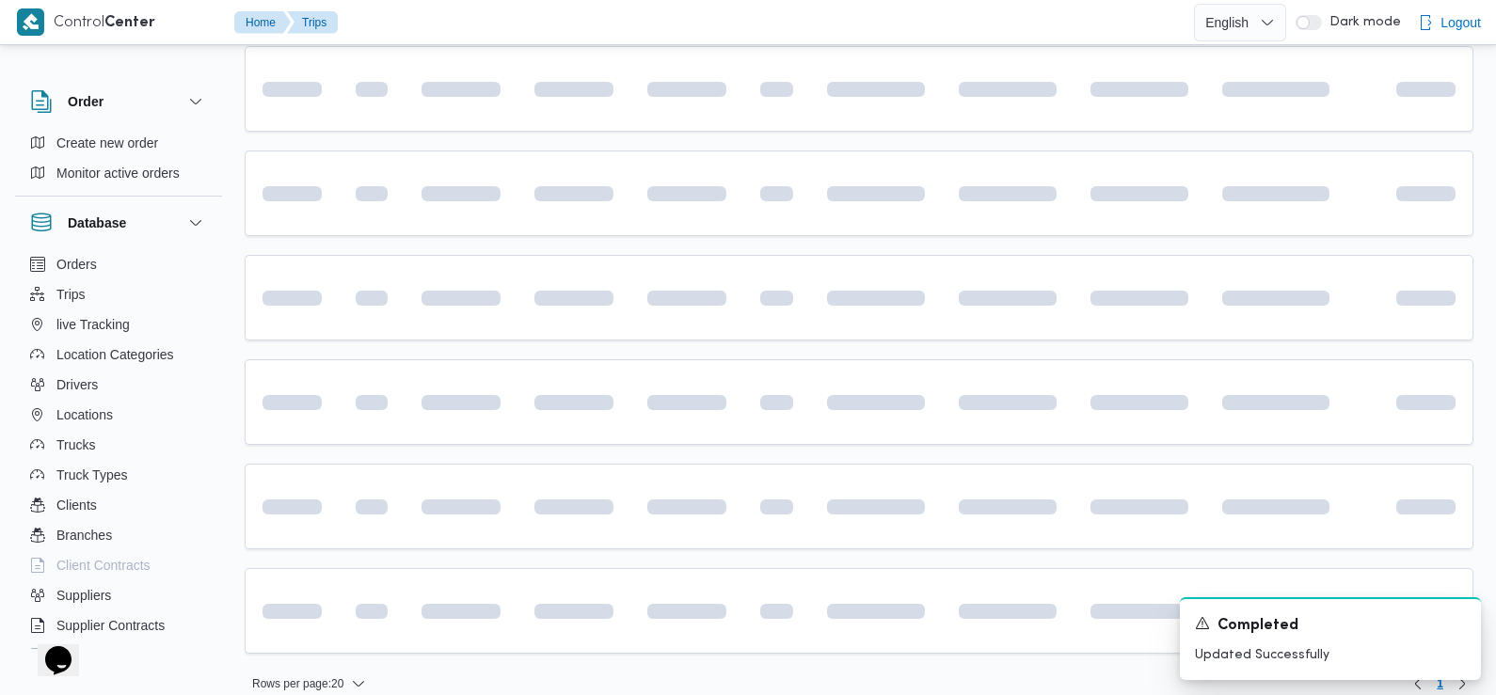
scroll to position [1076, 0]
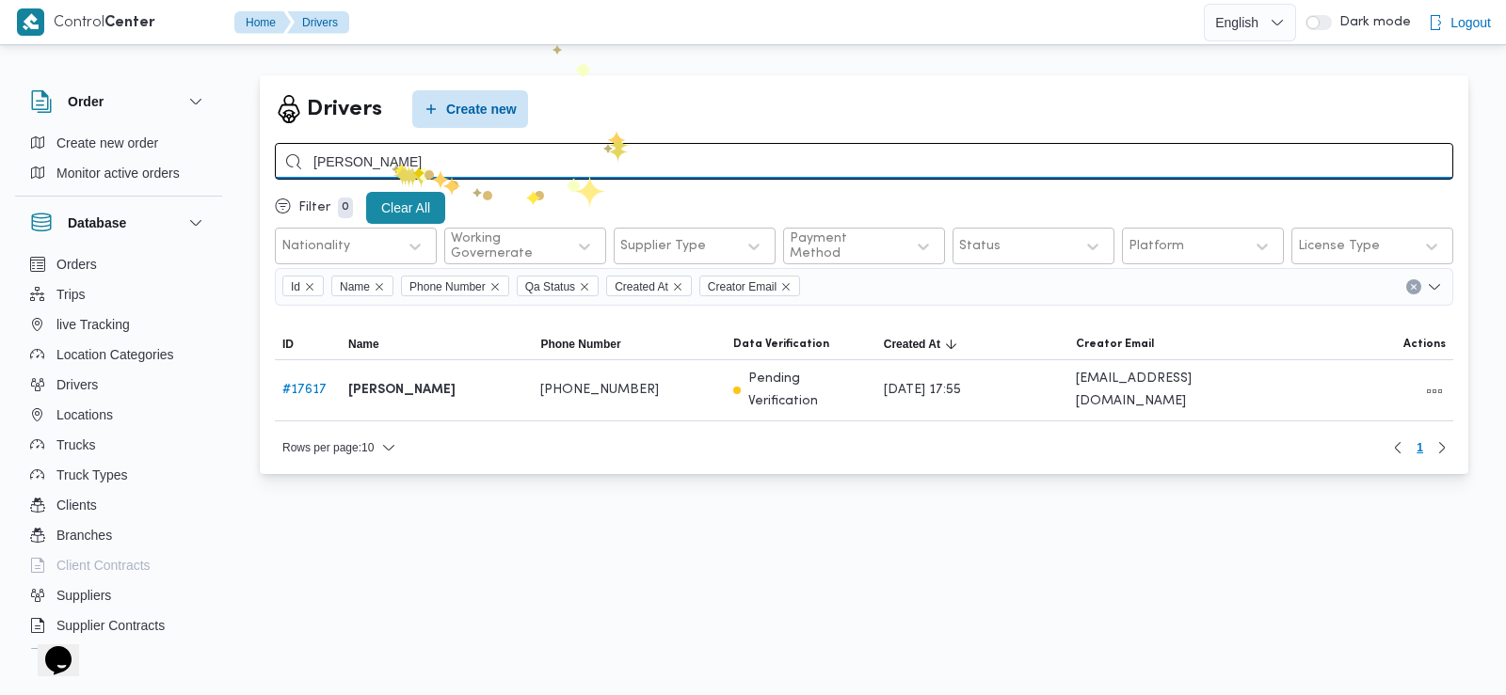
click at [391, 164] on input "محمود رفعت عبدال" at bounding box center [864, 161] width 1178 height 37
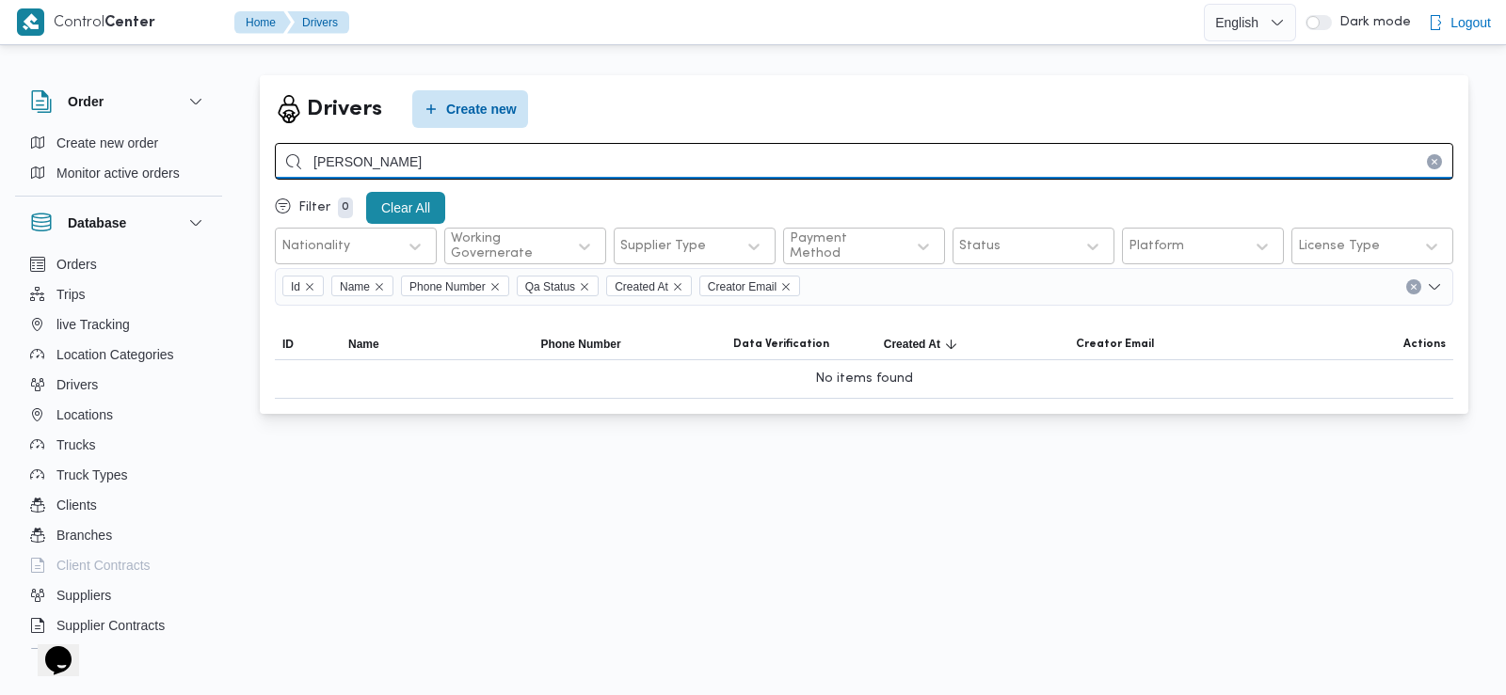
drag, startPoint x: 372, startPoint y: 171, endPoint x: 394, endPoint y: 165, distance: 23.5
click at [394, 165] on input "غريب جابر" at bounding box center [864, 161] width 1178 height 37
type input "غ"
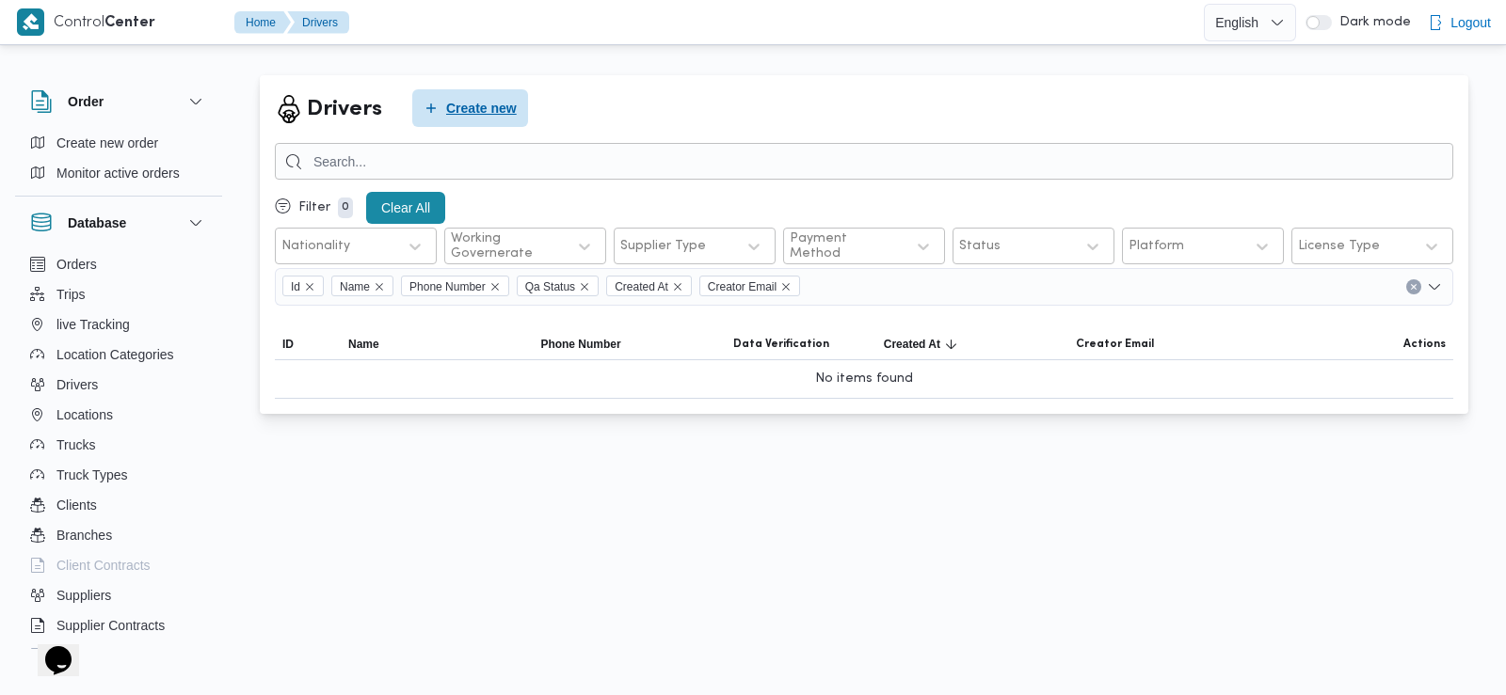
click at [484, 116] on span "Create new" at bounding box center [481, 108] width 71 height 23
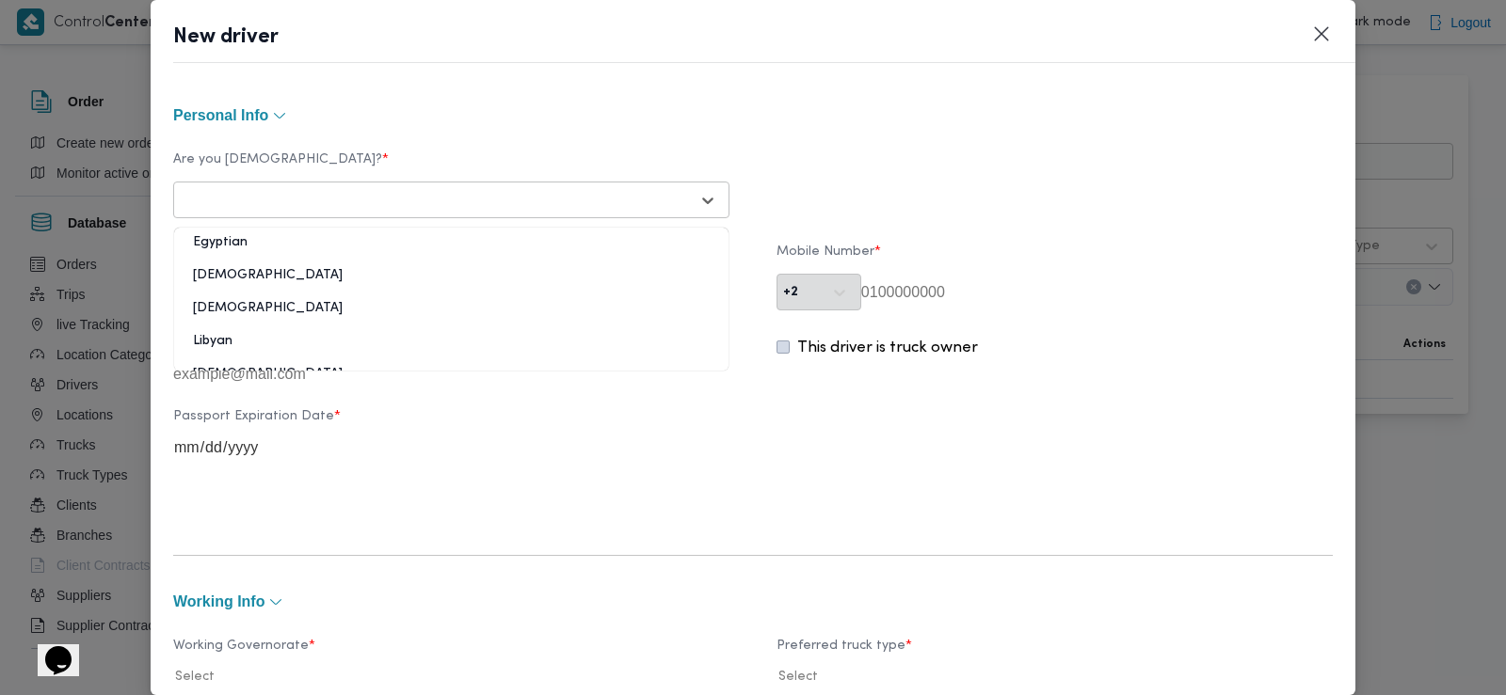
click at [362, 193] on div at bounding box center [434, 200] width 509 height 19
click at [316, 242] on div "Egyptian" at bounding box center [451, 249] width 554 height 33
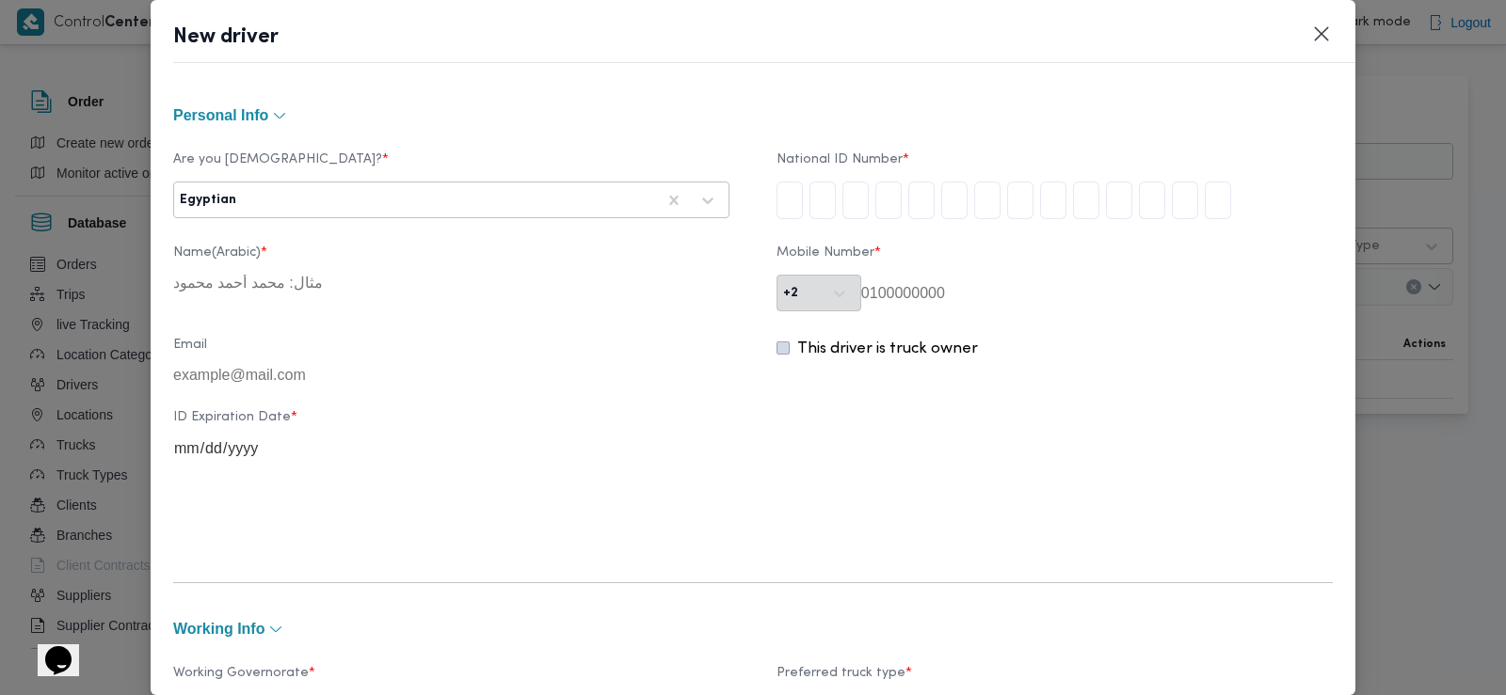
click at [783, 201] on input "tel" at bounding box center [789, 201] width 26 height 38
type input "2"
type input "6"
type input "5"
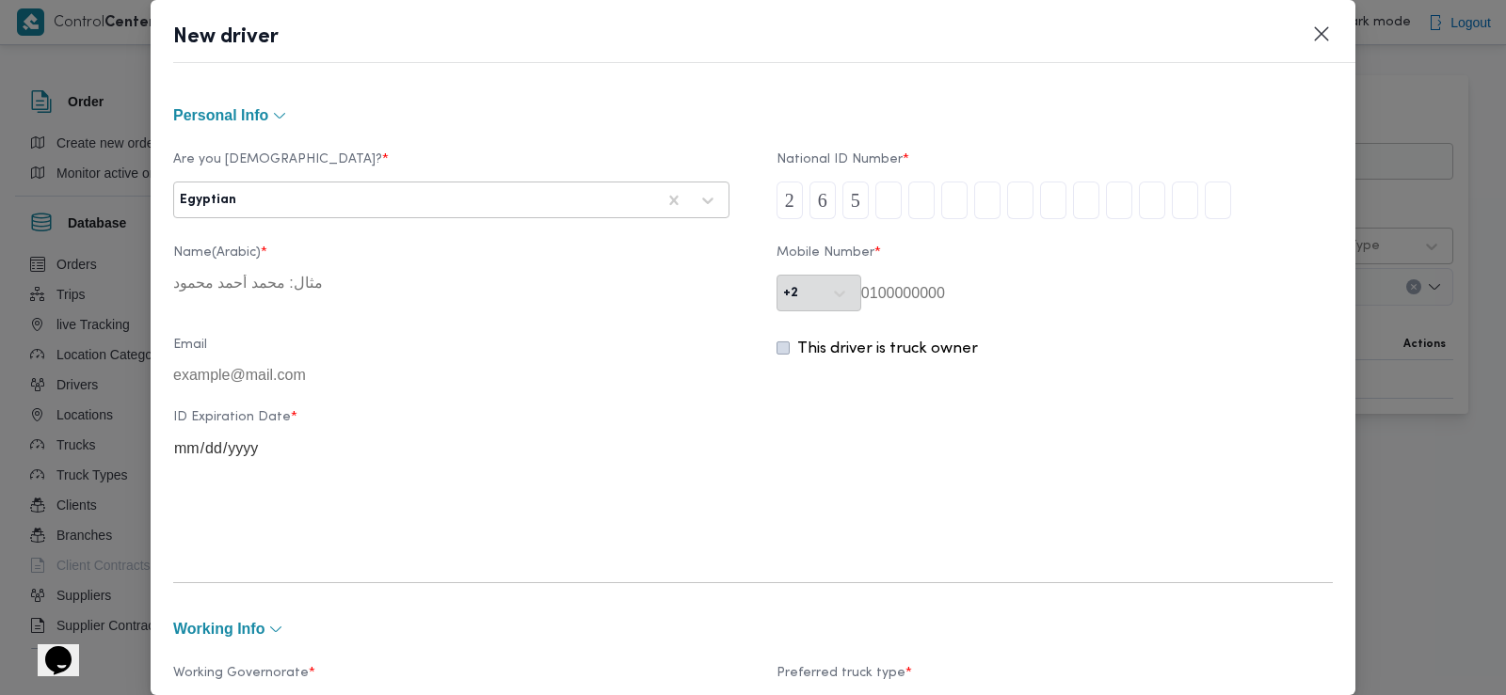
type input "0"
type input "5"
type input "3"
type input "0"
type input "1"
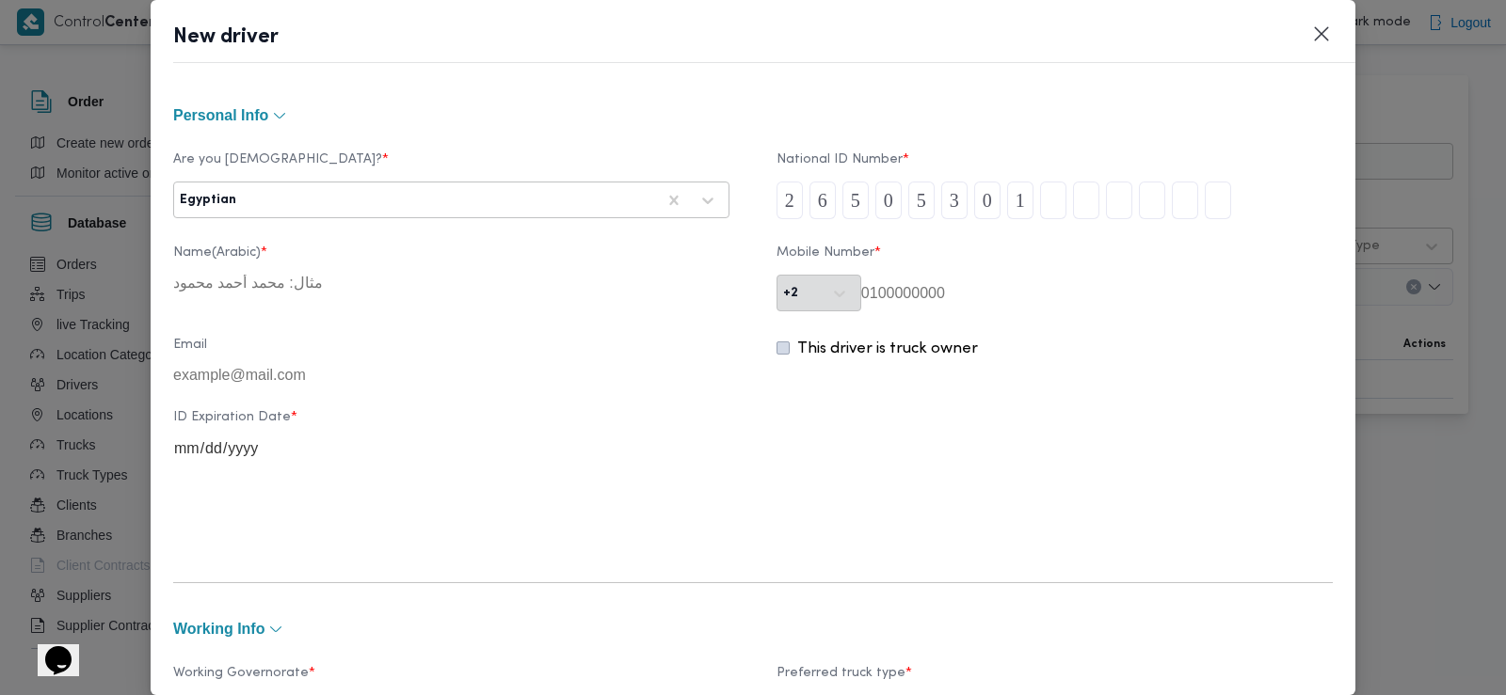
type input "4"
type input "0"
type input "3"
type input "9"
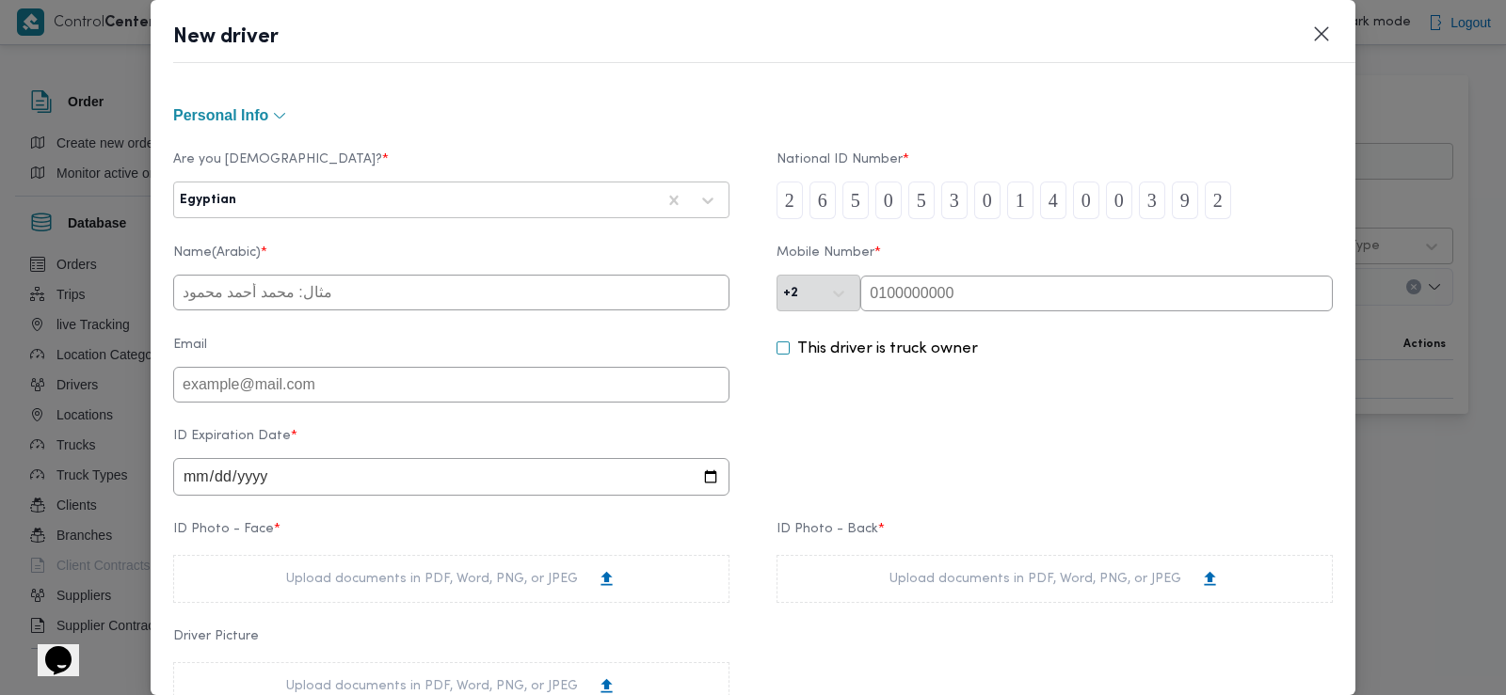
type input "2"
click at [355, 294] on input "text" at bounding box center [451, 293] width 556 height 36
type input "غريب جابر عبدالله محمد"
click at [915, 295] on input "text" at bounding box center [1096, 294] width 472 height 36
type input "01016943236"
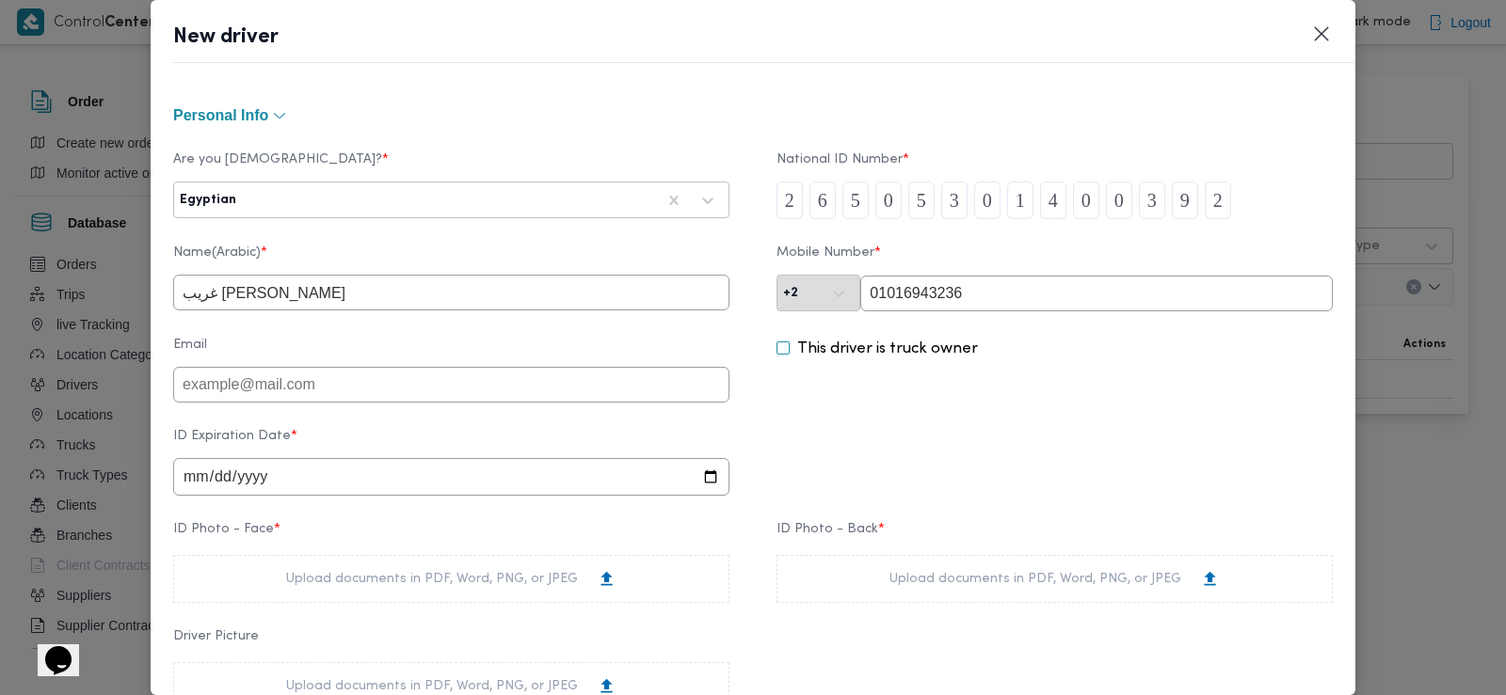
click at [190, 480] on input "date" at bounding box center [451, 477] width 556 height 38
type input "2028-03-12"
click at [325, 598] on div "Upload documents in PDF, Word, PNG, or JPEG" at bounding box center [451, 579] width 556 height 48
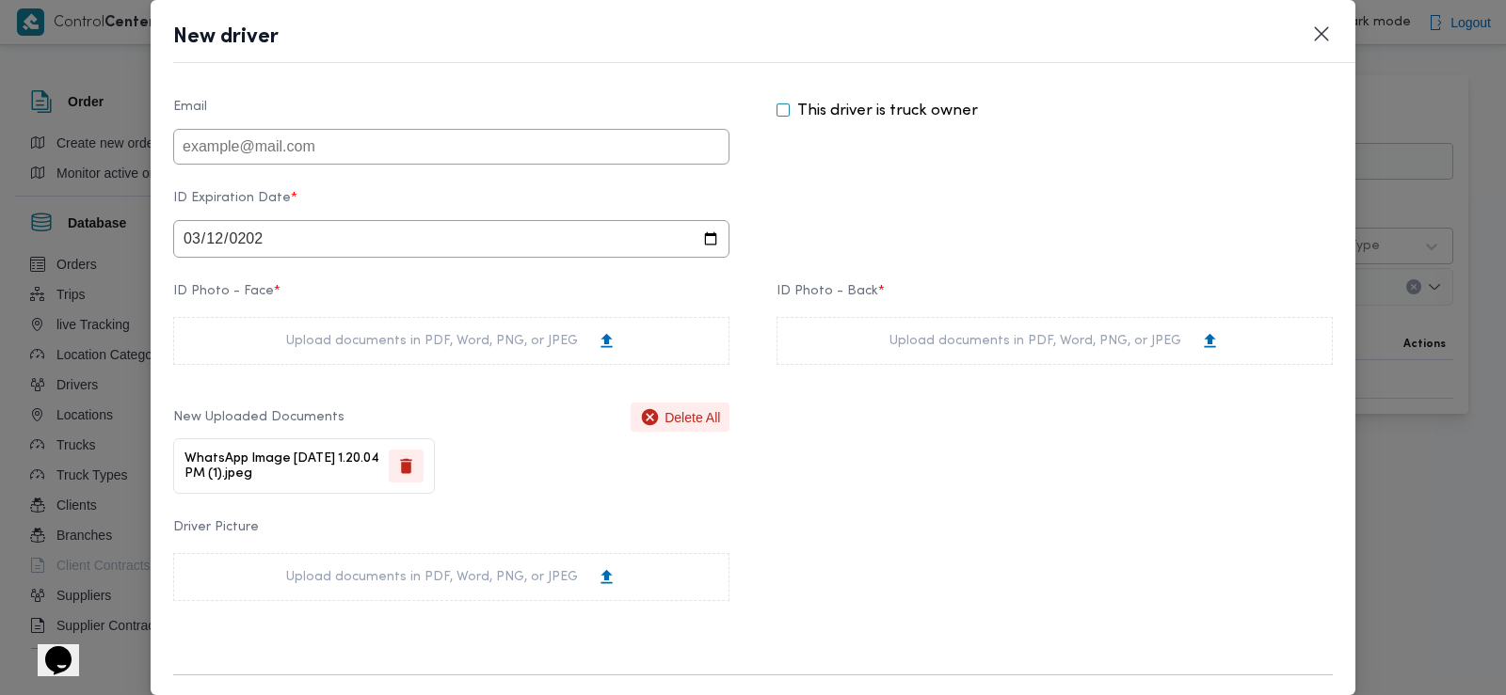
scroll to position [313, 0]
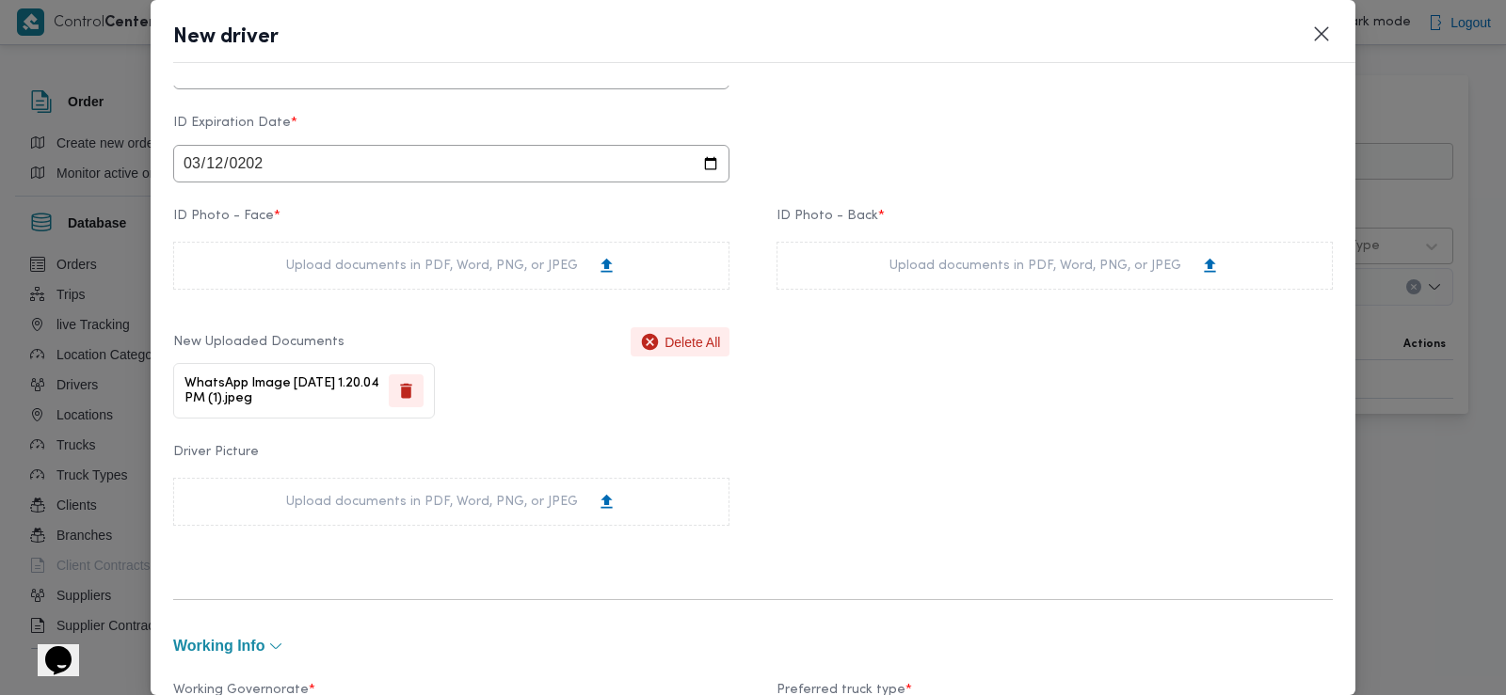
click at [912, 268] on div "Upload documents in PDF, Word, PNG, or JPEG" at bounding box center [1054, 266] width 330 height 20
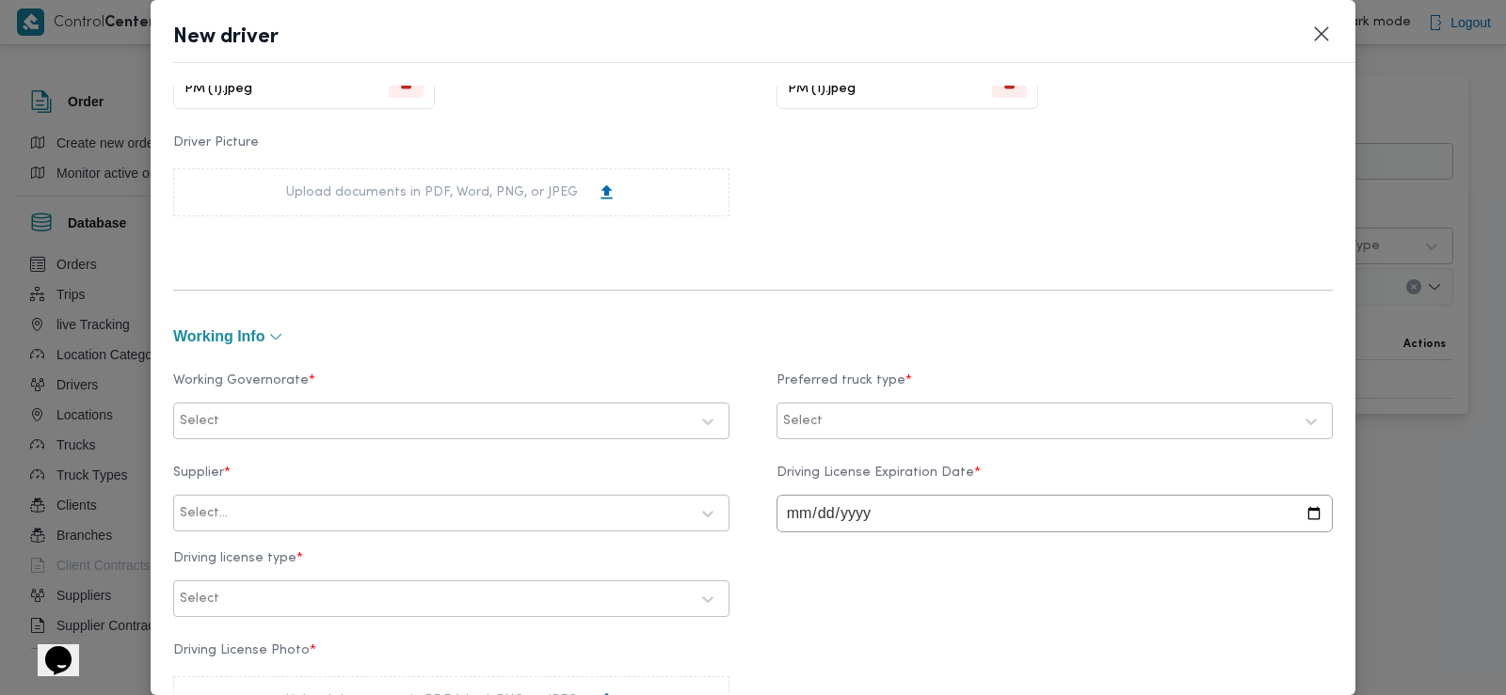
scroll to position [628, 0]
click at [313, 416] on div at bounding box center [456, 416] width 466 height 19
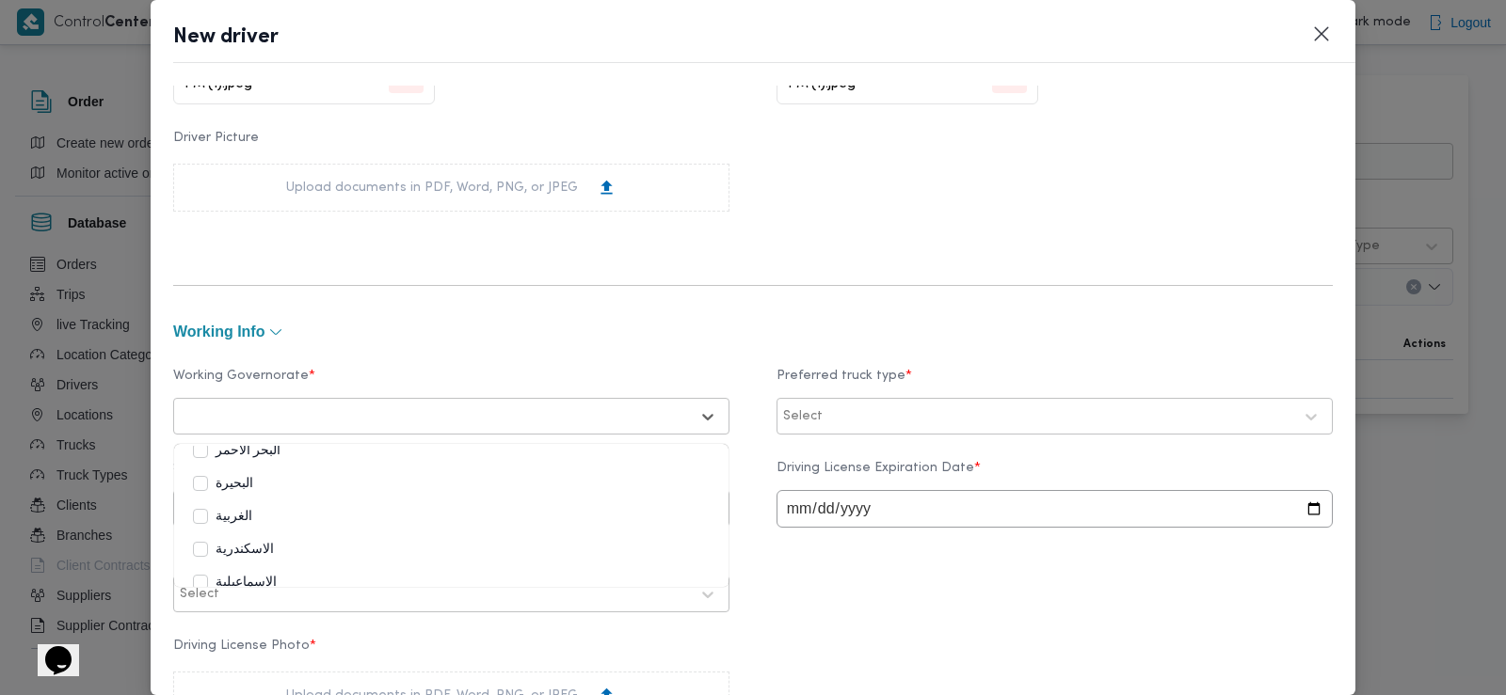
scroll to position [50, 0]
click at [237, 481] on label "البحيرة" at bounding box center [223, 479] width 60 height 23
click at [828, 423] on div at bounding box center [1059, 416] width 466 height 19
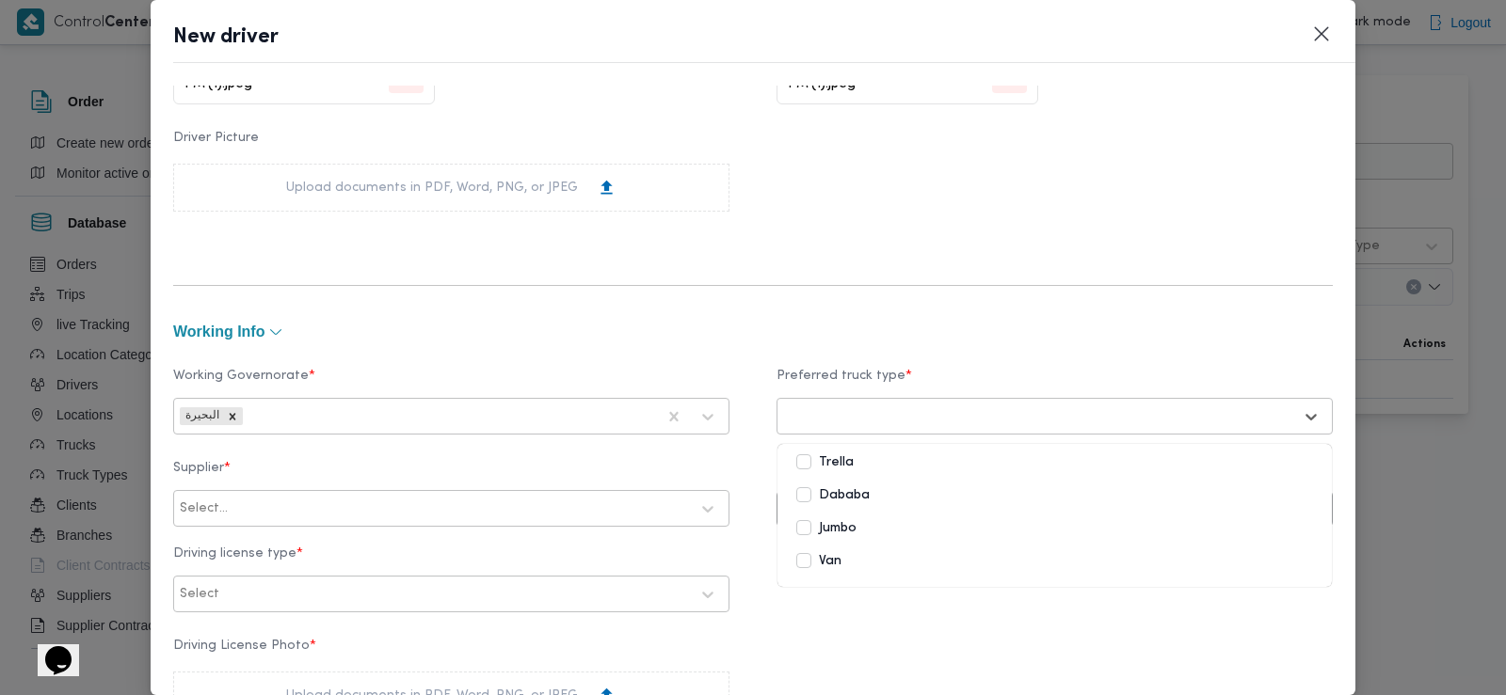
click at [821, 495] on label "Dababa" at bounding box center [832, 496] width 73 height 23
click at [807, 525] on label "Jumbo" at bounding box center [826, 529] width 60 height 23
click at [739, 455] on div "Supplier * Select... Driving License Expiration Date * Driving license type * S…" at bounding box center [752, 537] width 1159 height 170
click at [307, 505] on div at bounding box center [459, 509] width 457 height 19
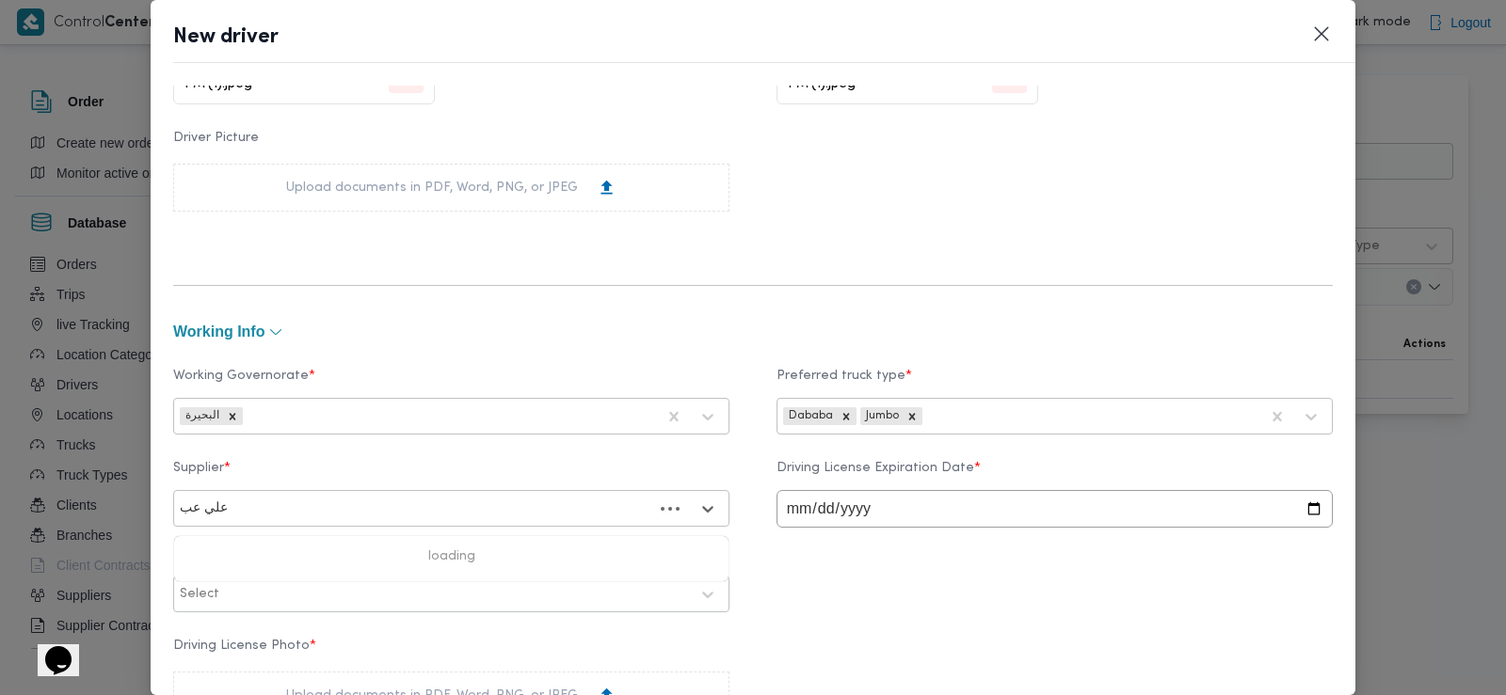
type input "علي عبد"
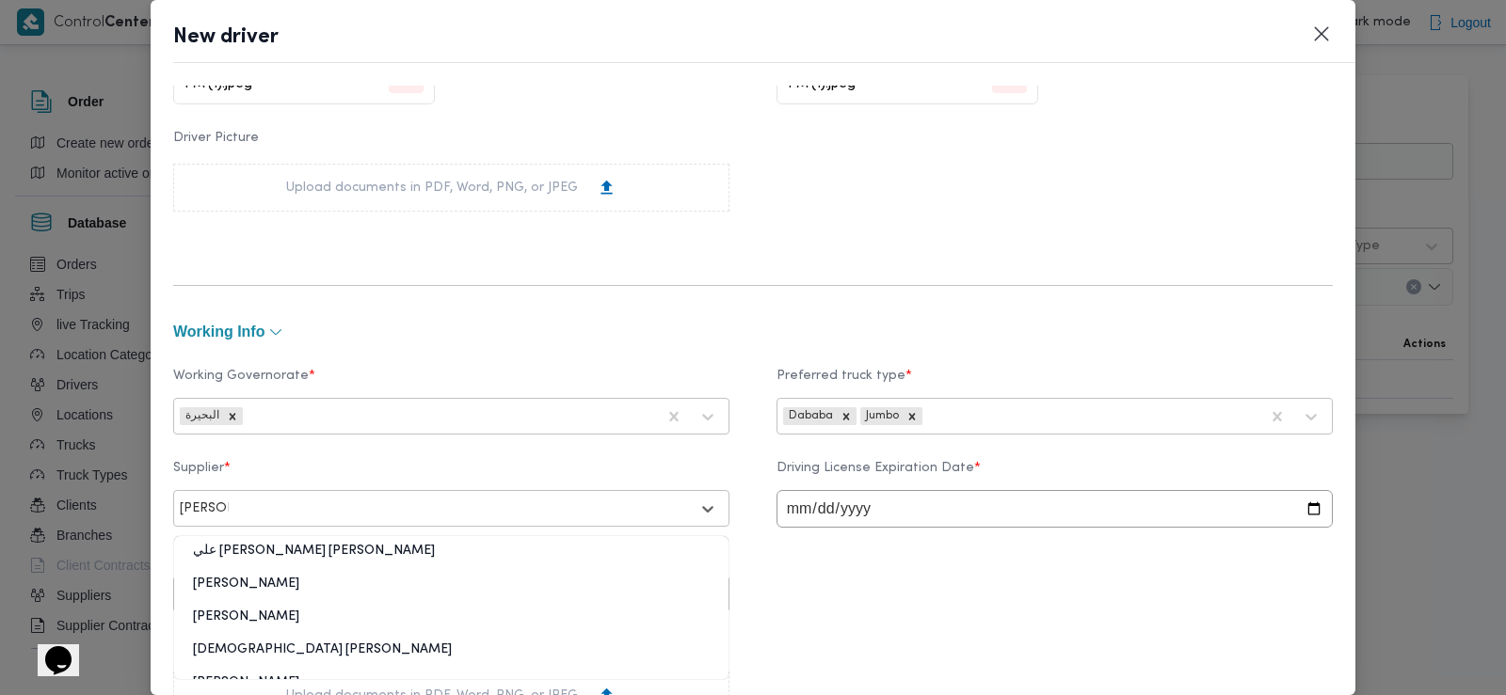
click at [284, 592] on div "علي عبدالناصر علي بخيت علي" at bounding box center [451, 591] width 554 height 33
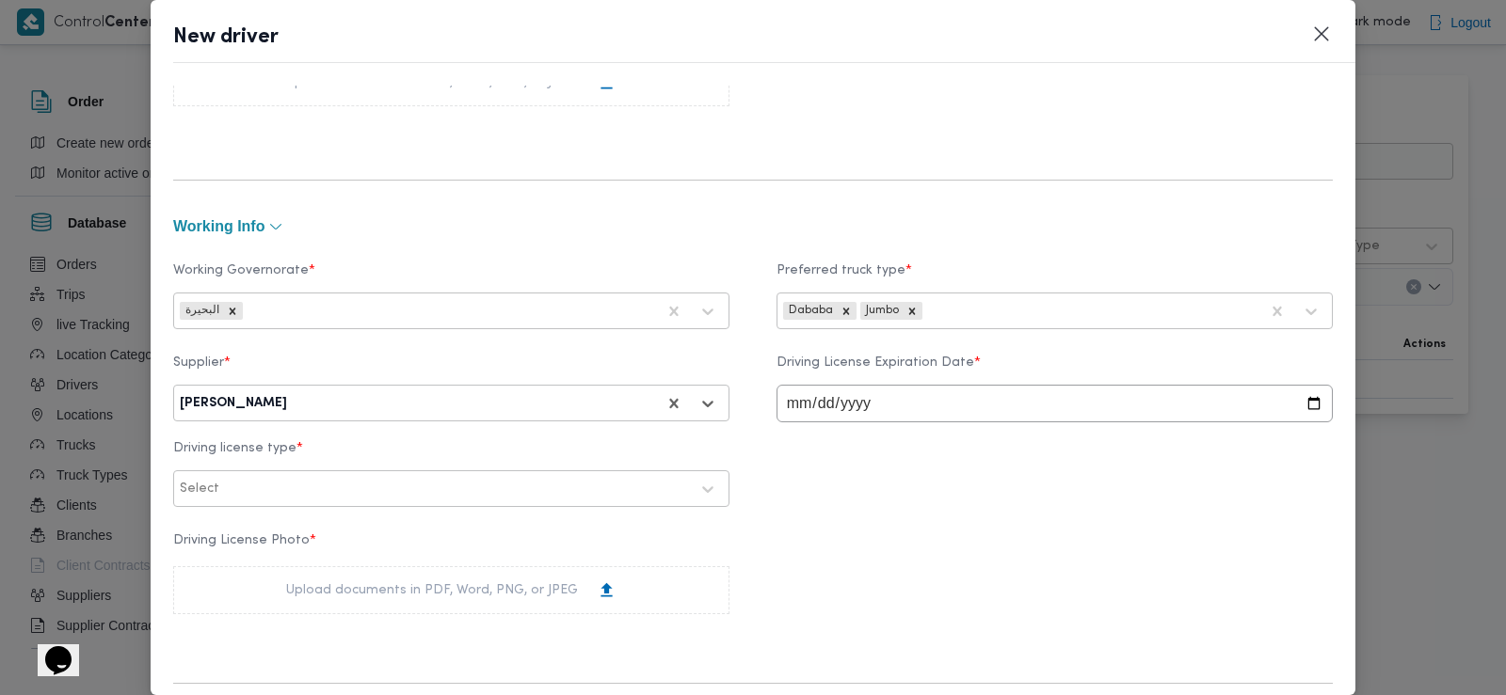
scroll to position [741, 0]
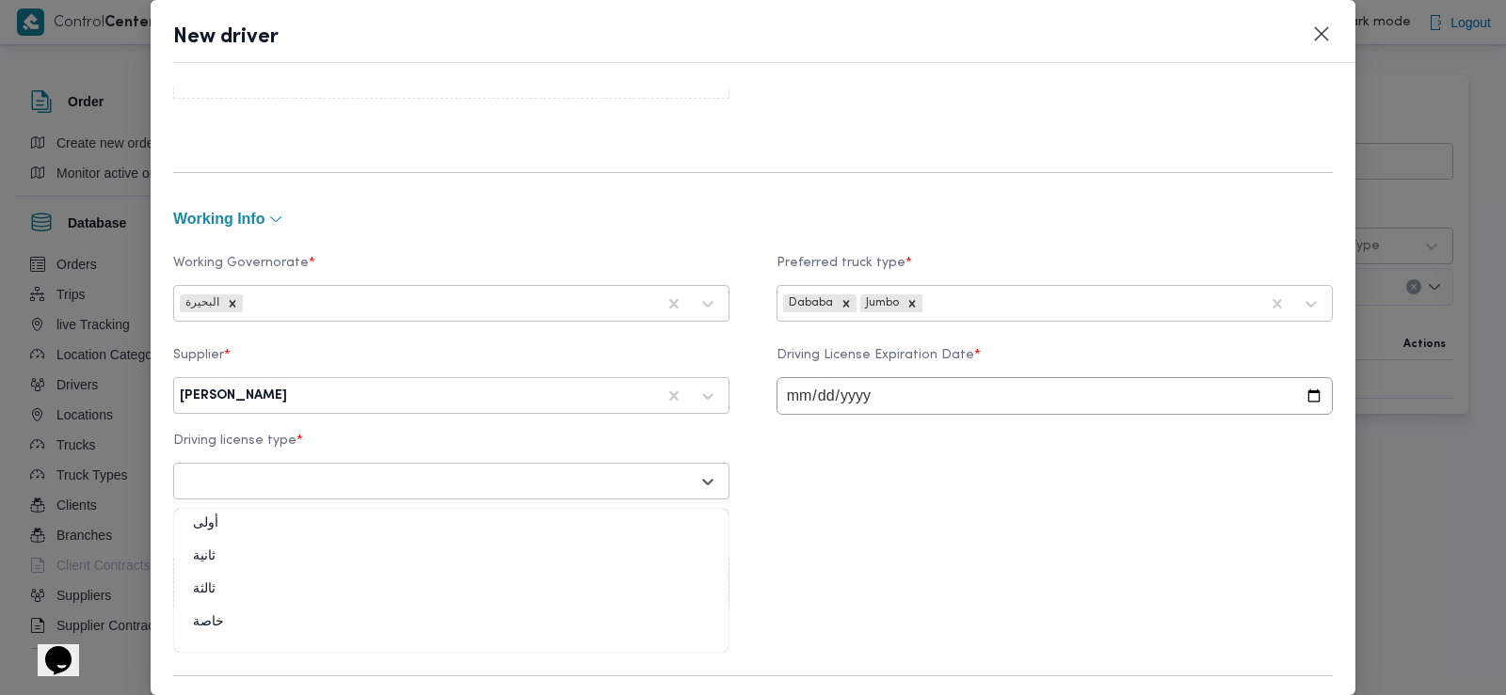
click at [295, 490] on div at bounding box center [434, 481] width 509 height 19
click at [228, 565] on div "ثانية" at bounding box center [451, 564] width 554 height 33
click at [783, 395] on input "date" at bounding box center [1054, 396] width 556 height 38
type input "2028-02-12"
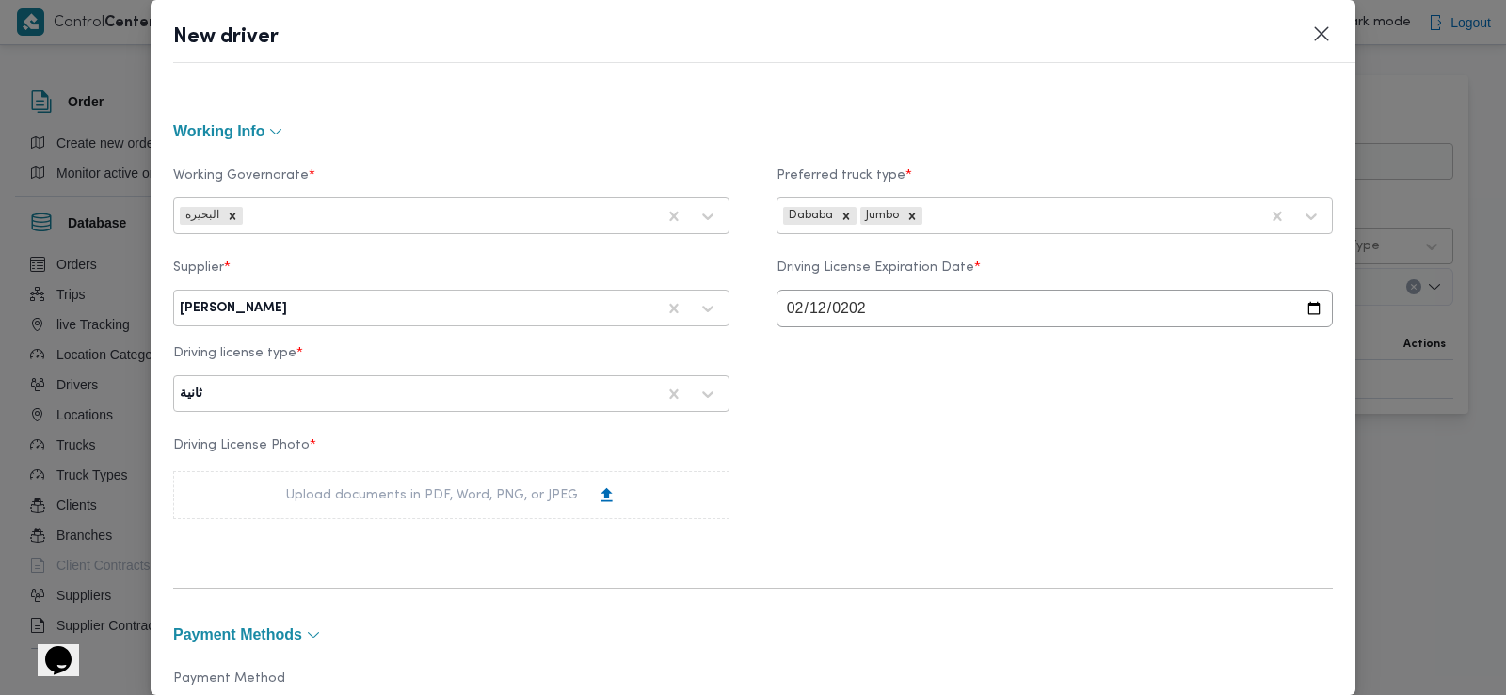
scroll to position [859, 0]
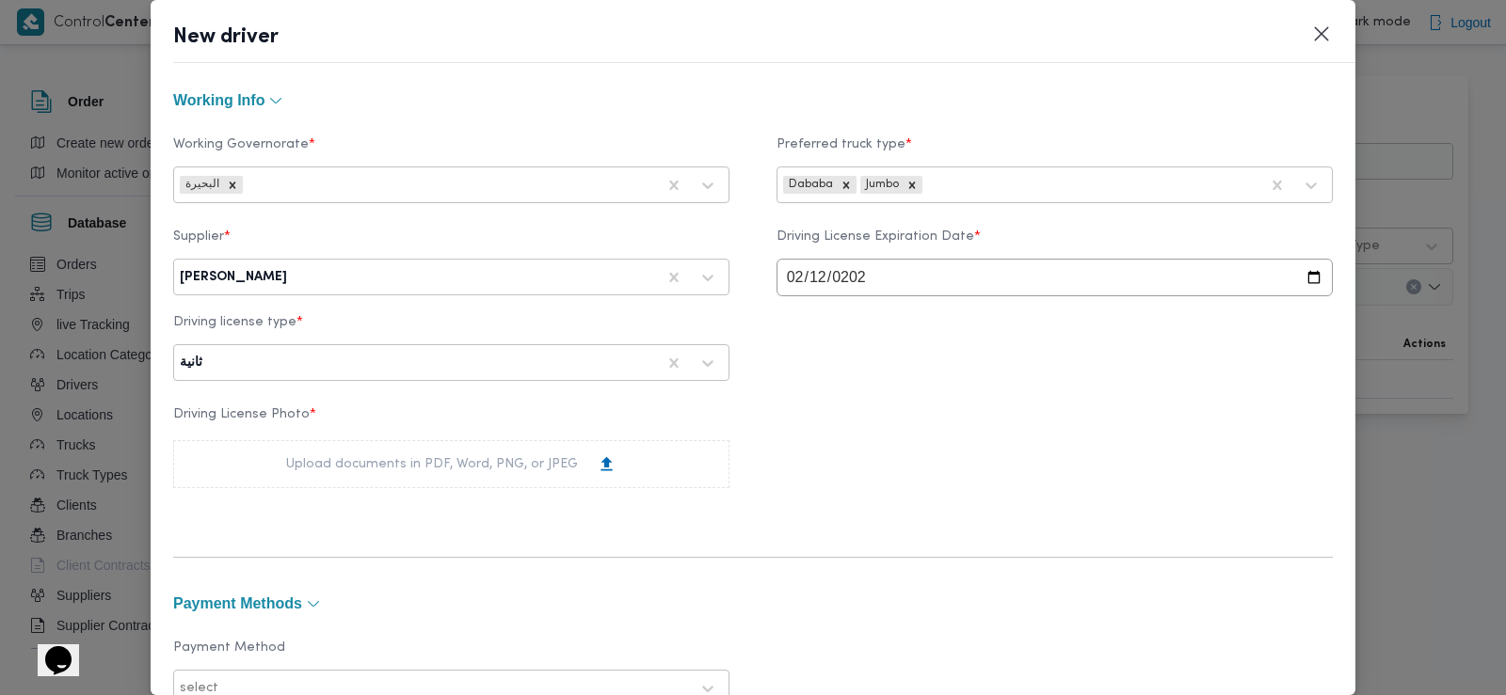
click at [405, 470] on div "Upload documents in PDF, Word, PNG, or JPEG" at bounding box center [451, 464] width 330 height 20
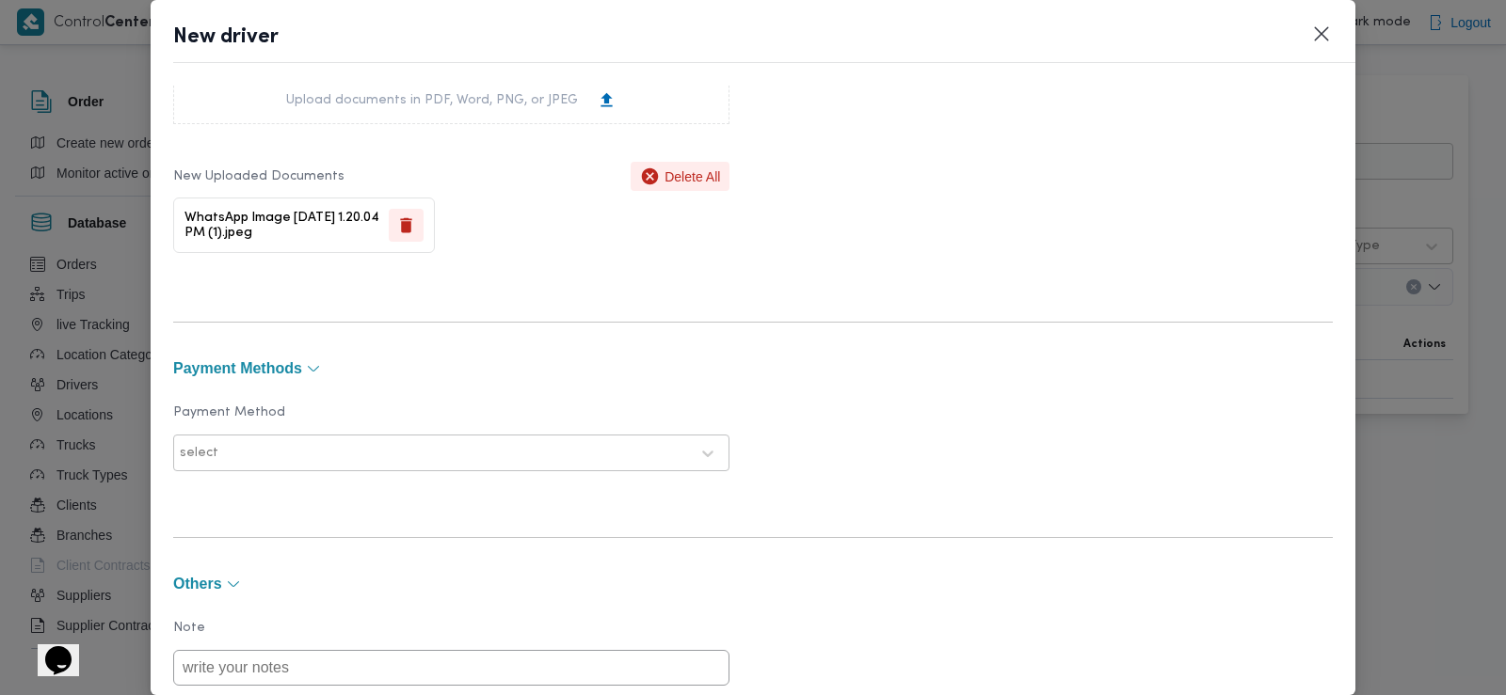
scroll to position [1414, 0]
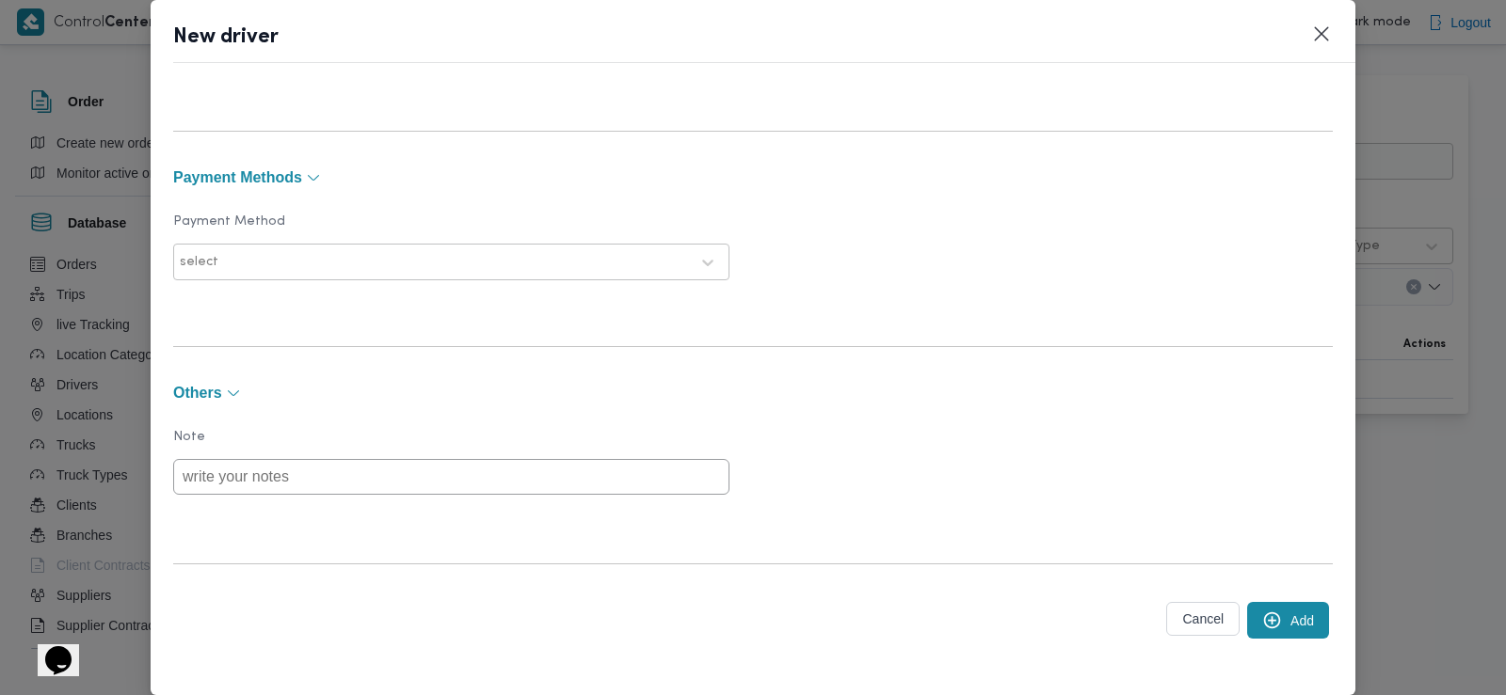
click at [1264, 626] on icon "submit" at bounding box center [1272, 621] width 20 height 20
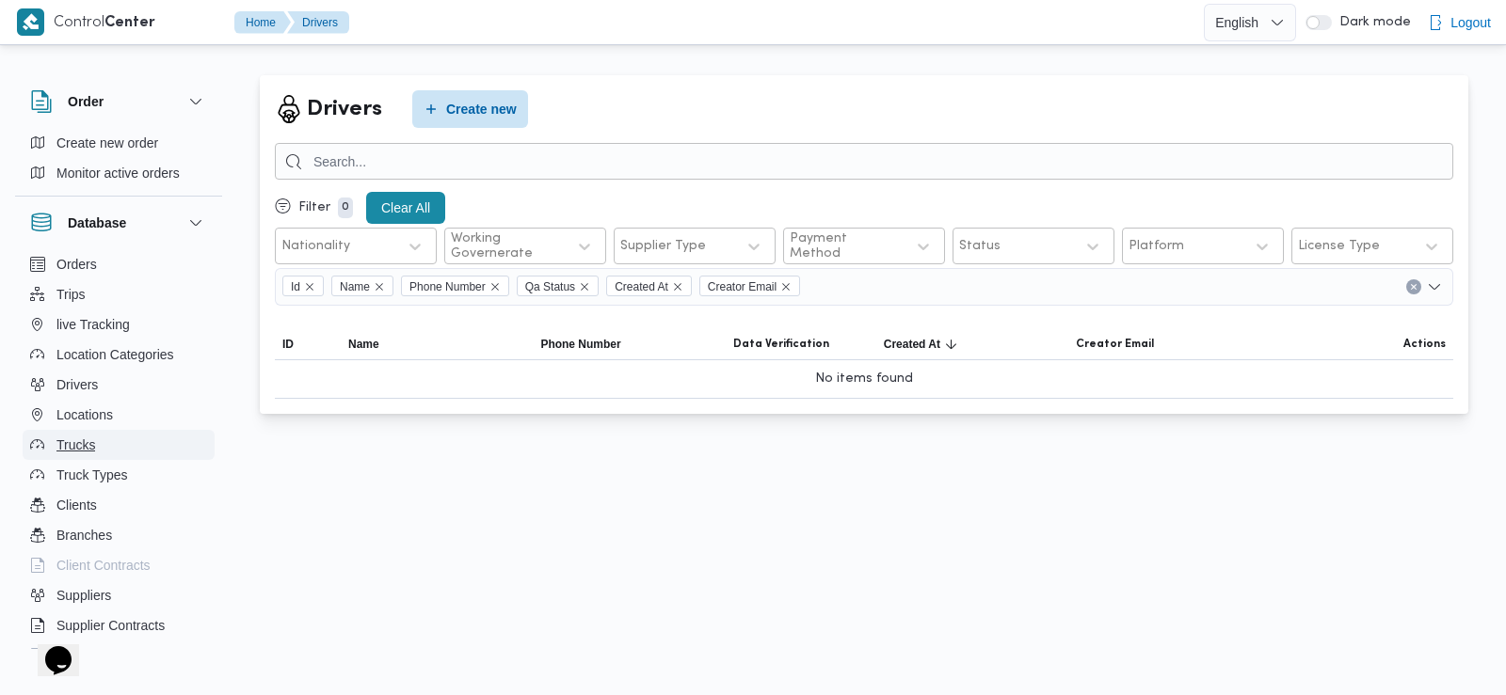
click at [98, 445] on button "Trucks" at bounding box center [119, 445] width 192 height 30
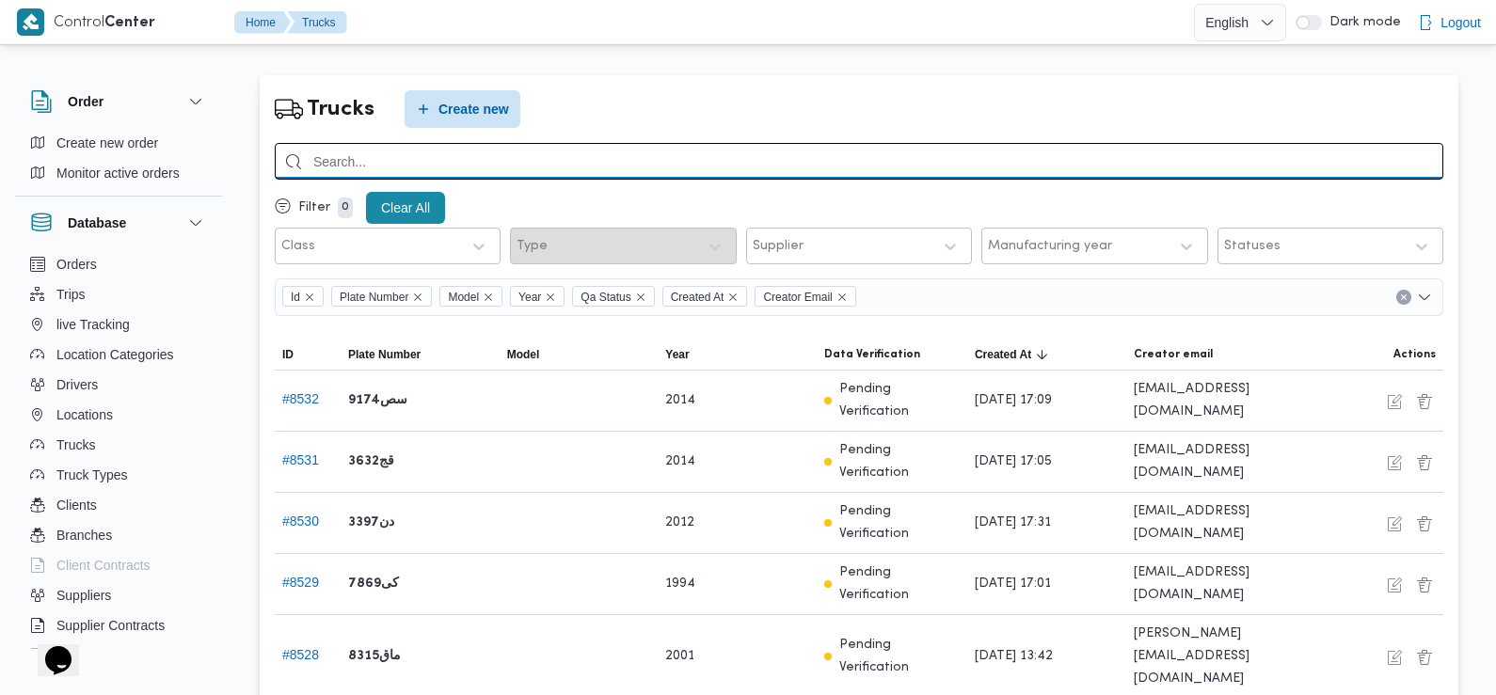
click at [436, 149] on input "search" at bounding box center [859, 161] width 1169 height 37
type input "1629"
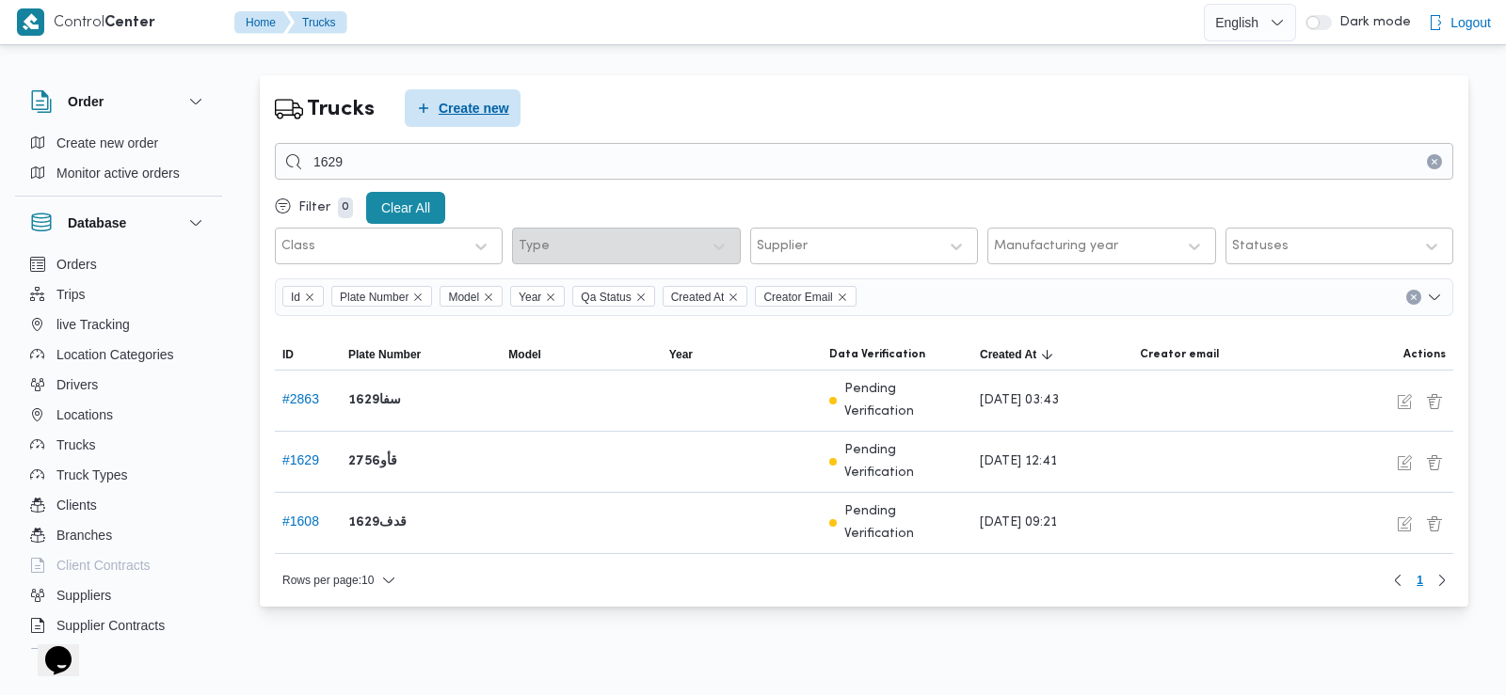
click at [451, 102] on span "Create new" at bounding box center [473, 108] width 71 height 23
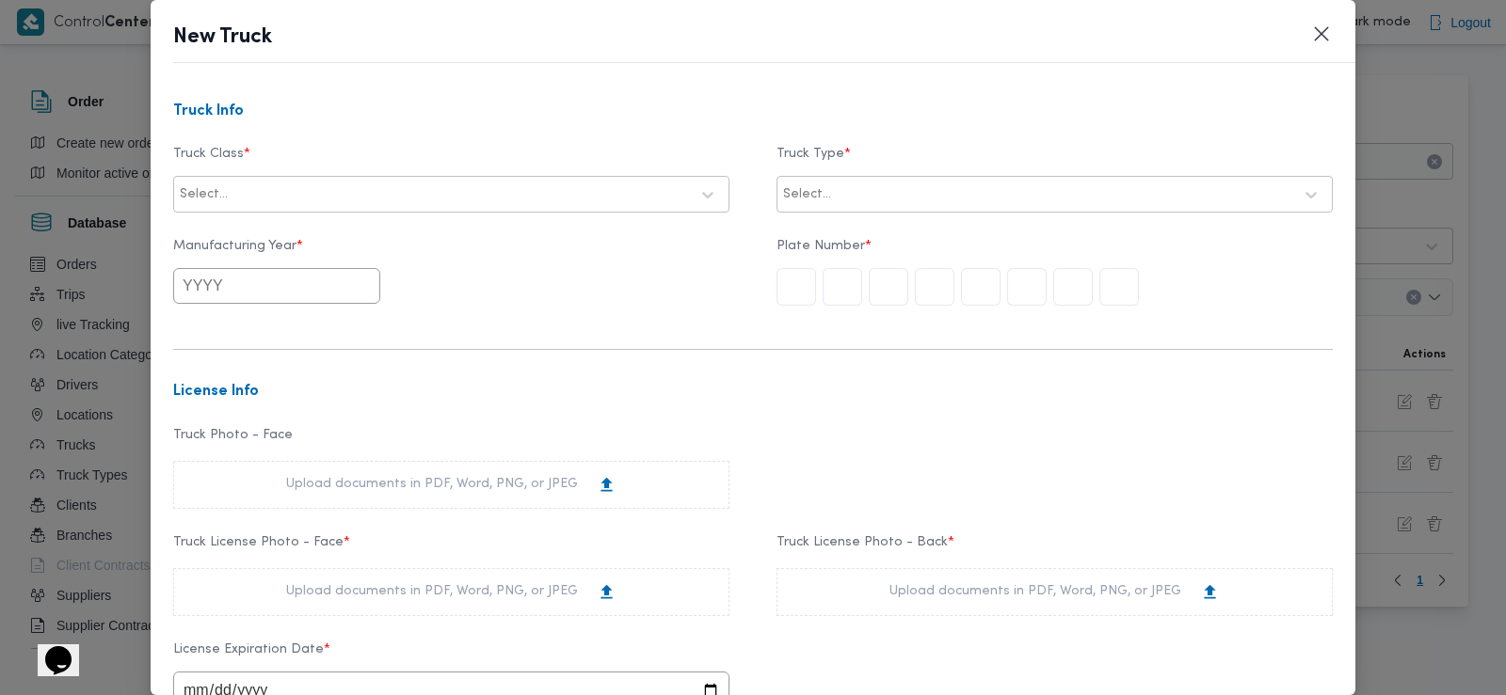
click at [325, 193] on div at bounding box center [459, 194] width 457 height 19
click at [259, 348] on div "jumbo_7000" at bounding box center [451, 343] width 554 height 33
click at [870, 182] on div "Select..." at bounding box center [1037, 195] width 513 height 26
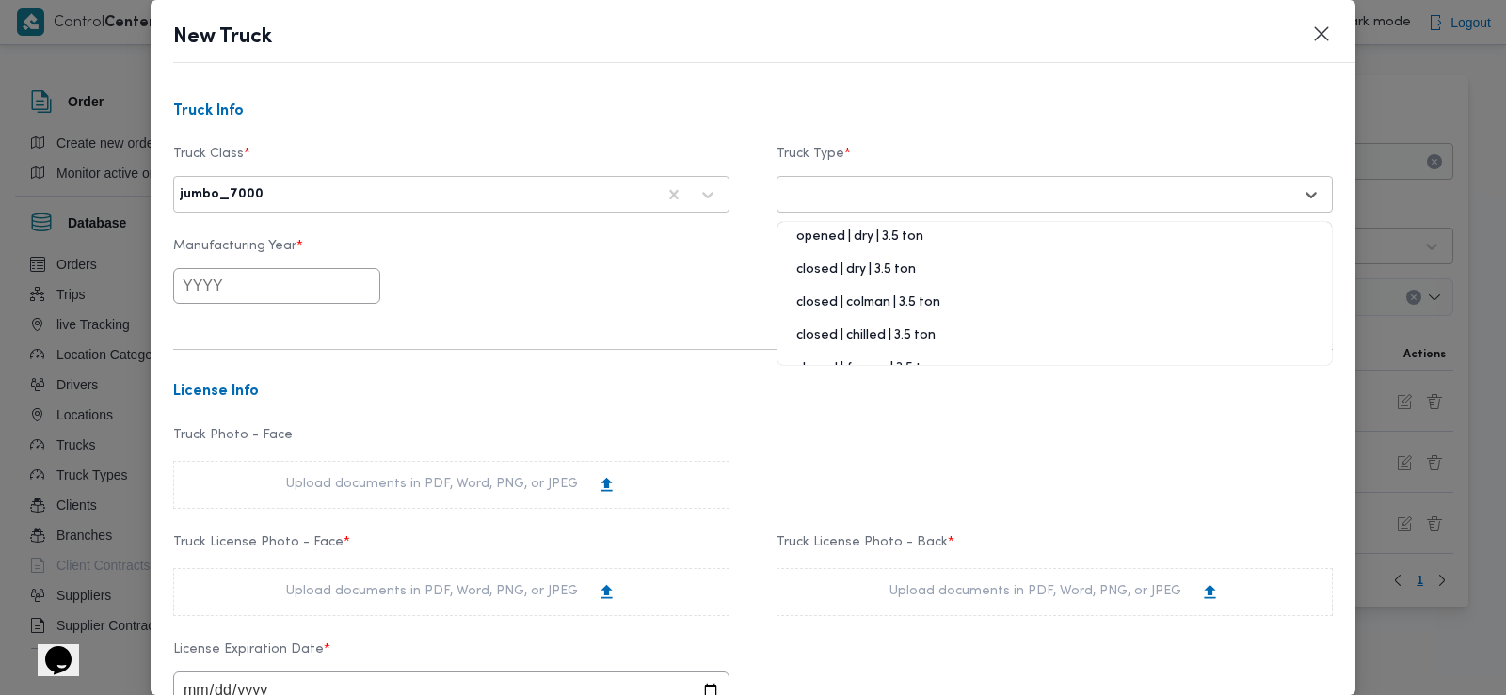
click at [849, 237] on div "opened | dry | 3.5 ton" at bounding box center [1054, 244] width 554 height 33
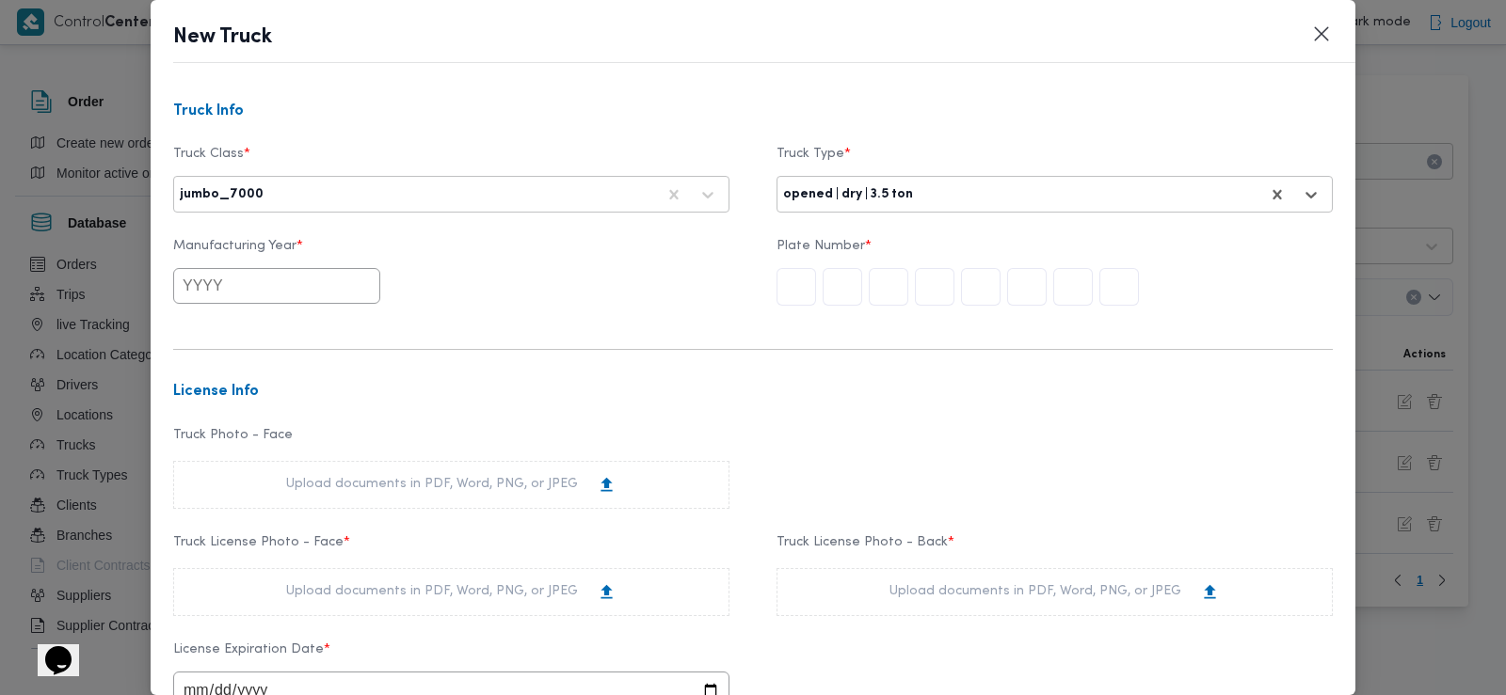
click at [326, 269] on input "text" at bounding box center [276, 286] width 207 height 36
click at [320, 392] on div "2025" at bounding box center [321, 394] width 53 height 13
type input "2025"
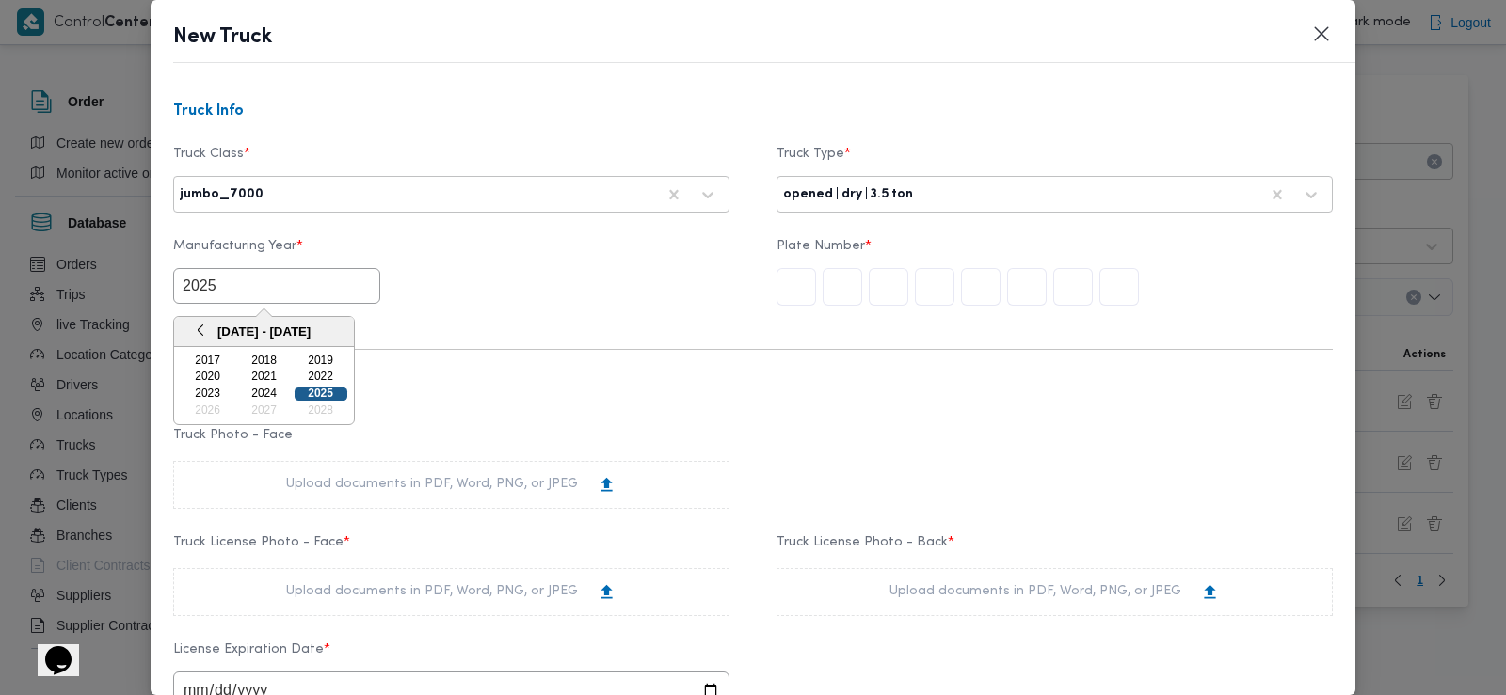
click at [333, 389] on div "2025" at bounding box center [321, 394] width 53 height 13
click at [789, 287] on input "text" at bounding box center [796, 287] width 40 height 38
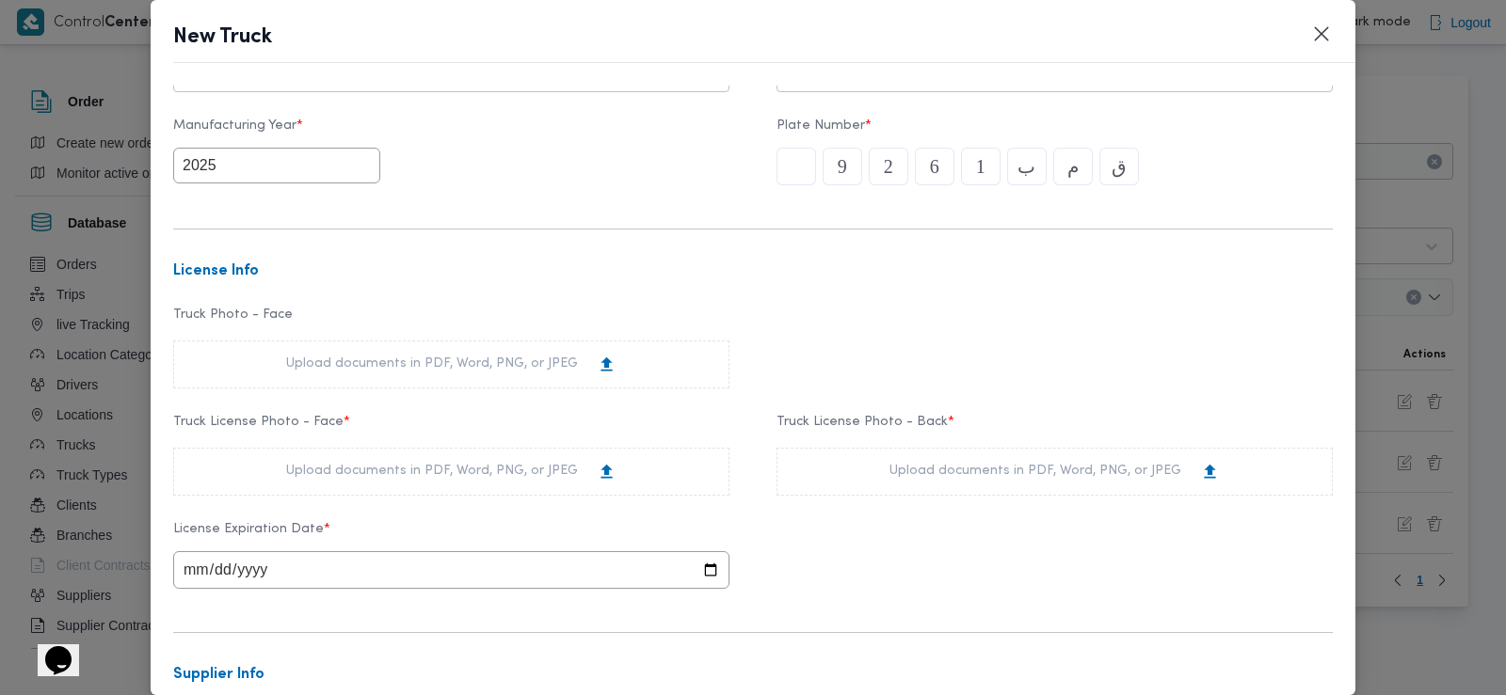
scroll to position [163, 0]
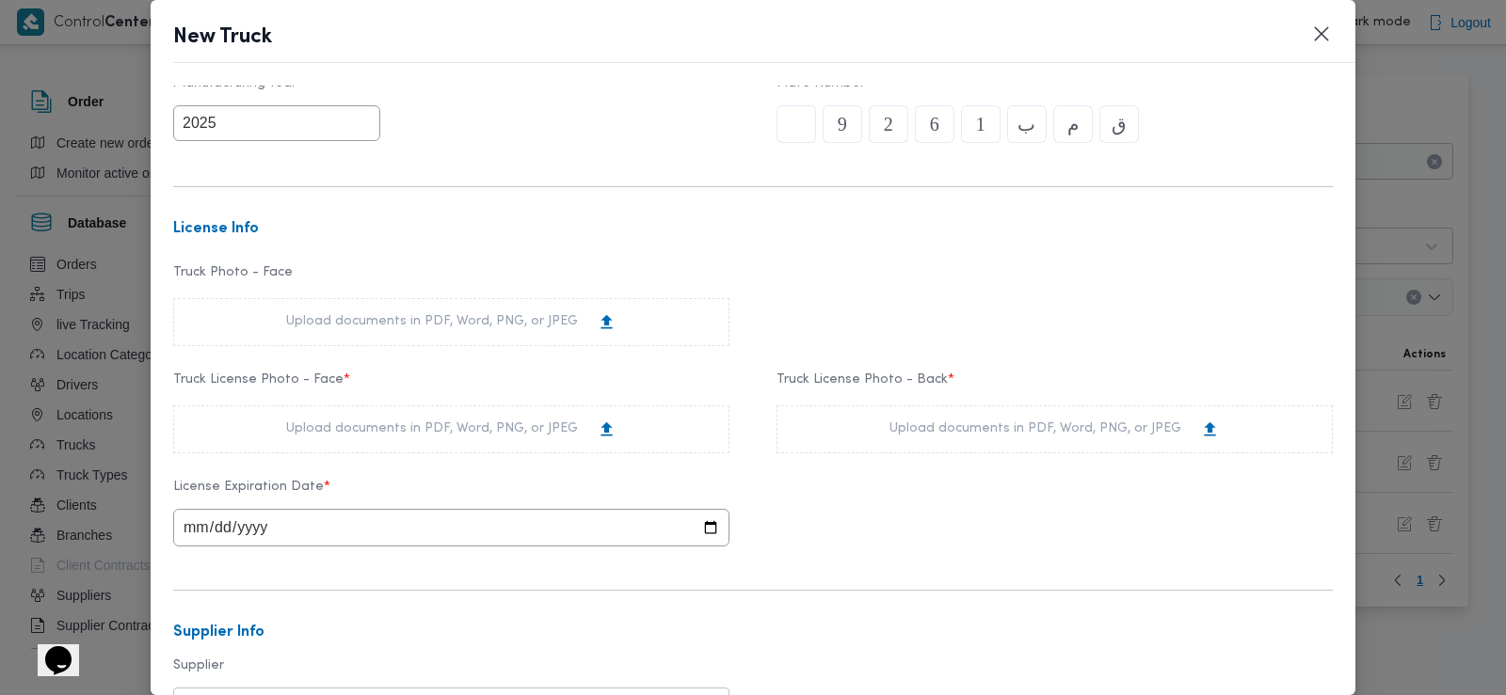
click at [455, 431] on div "Upload documents in PDF, Word, PNG, or JPEG" at bounding box center [451, 430] width 330 height 20
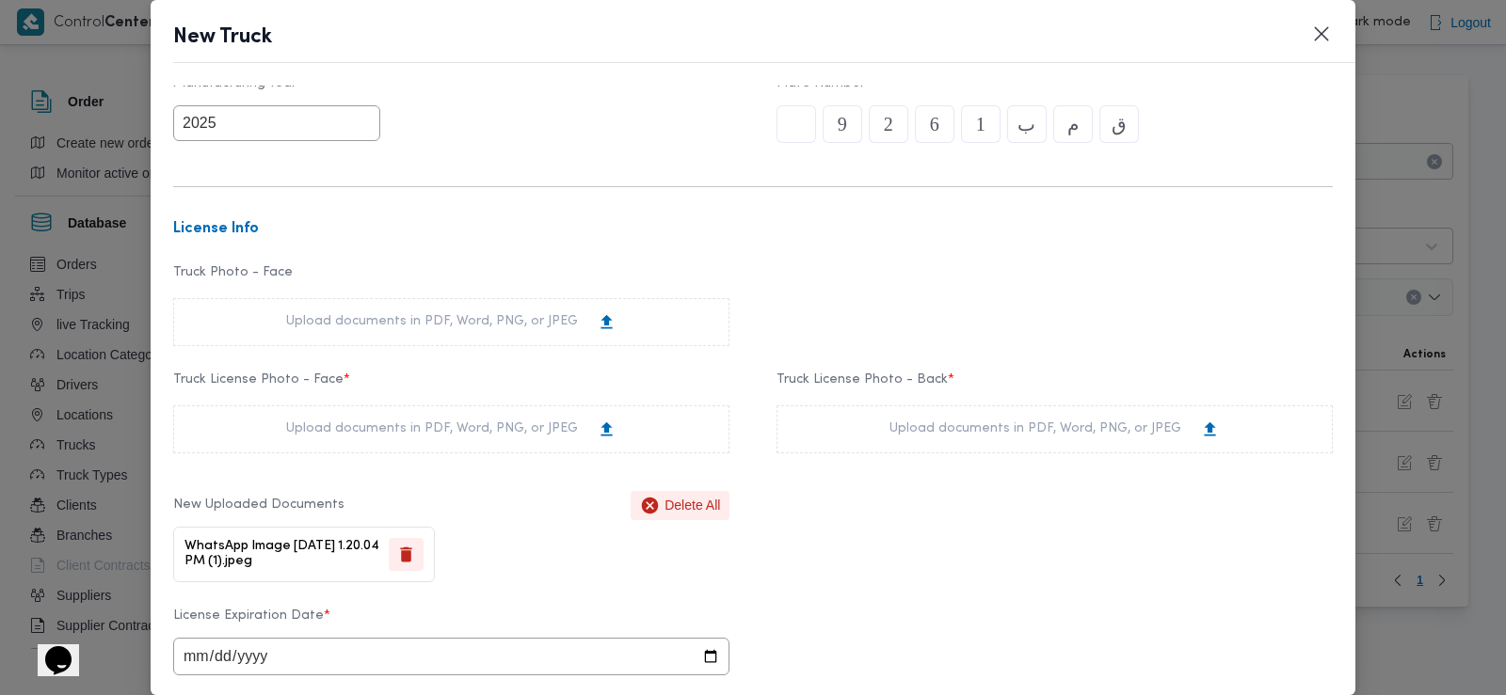
click at [969, 418] on div "Upload documents in PDF, Word, PNG, or JPEG" at bounding box center [1054, 430] width 556 height 48
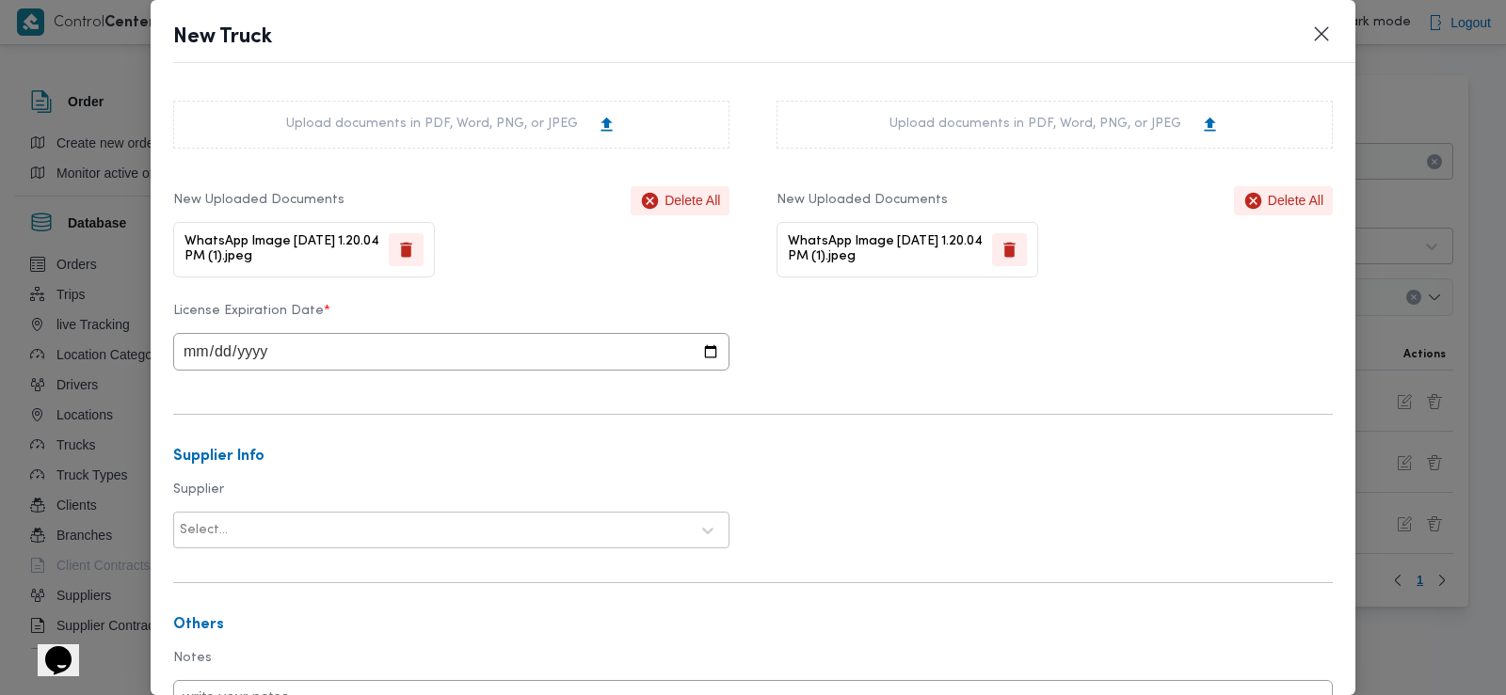
scroll to position [477, 0]
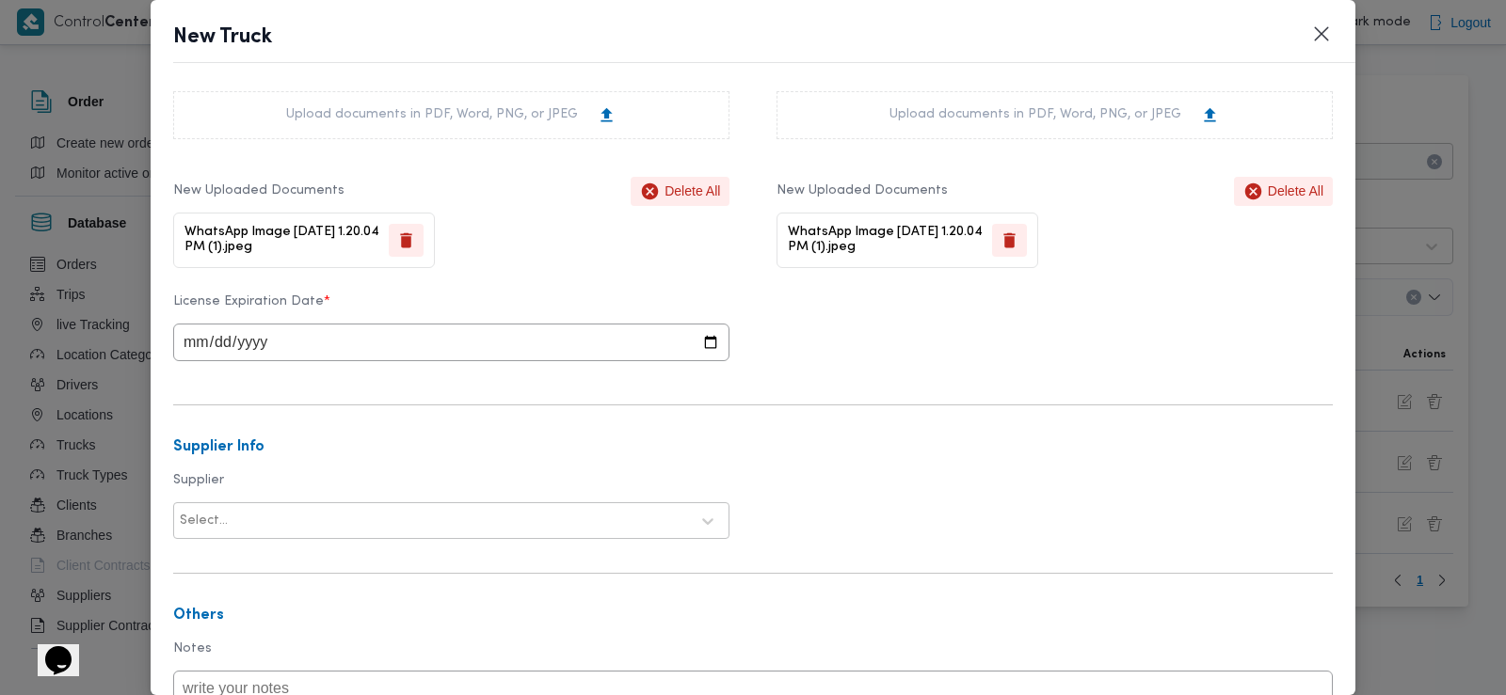
click at [190, 338] on input "date" at bounding box center [451, 343] width 556 height 38
type input "2028-03-12"
click at [845, 339] on div "License Expiration Date * 2028-03-12" at bounding box center [752, 328] width 1159 height 86
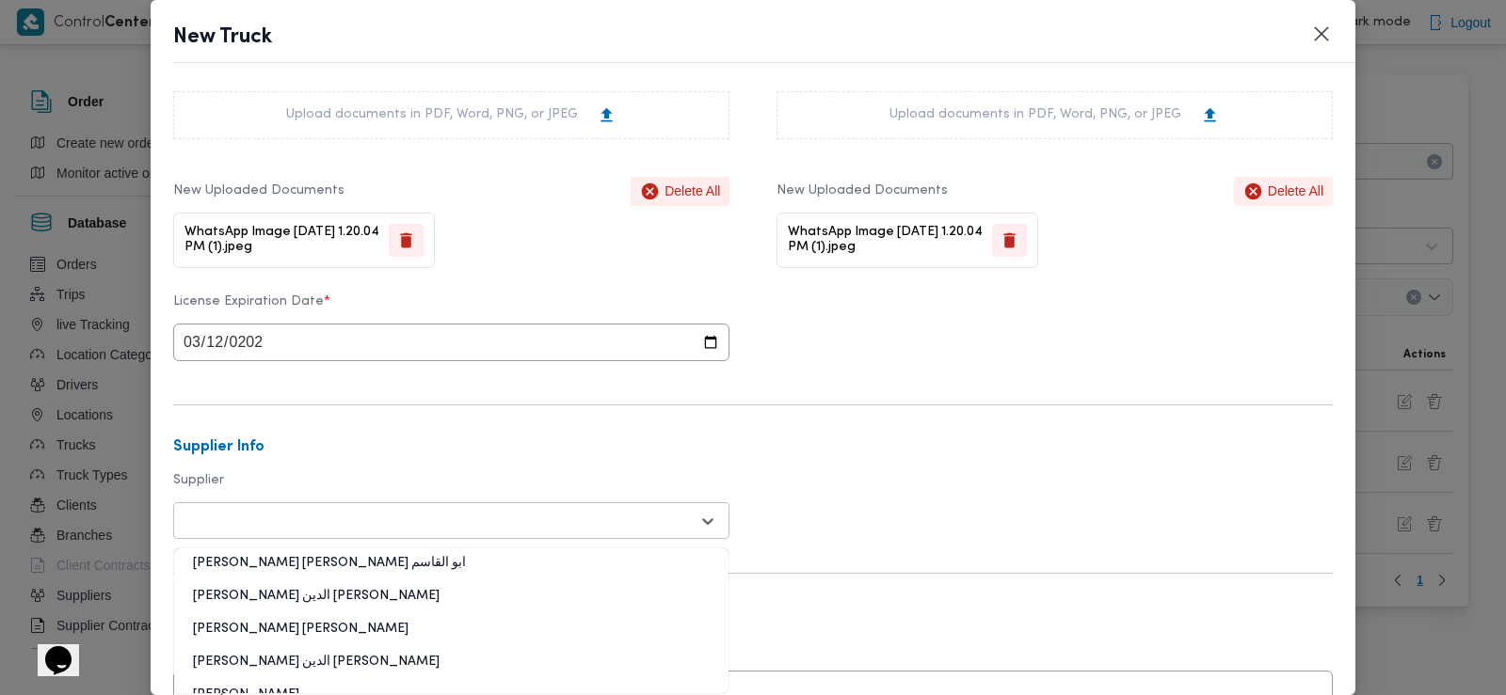
click at [323, 531] on div at bounding box center [434, 521] width 509 height 19
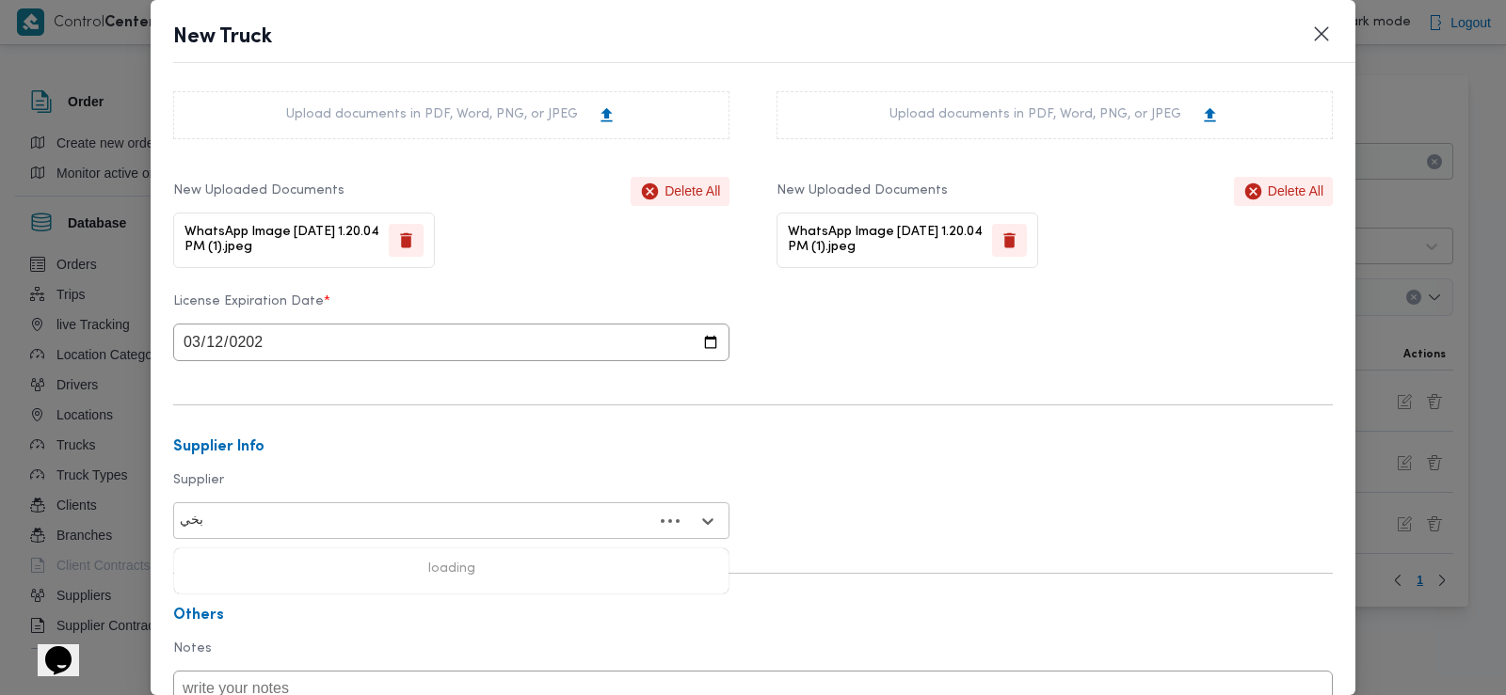
type input "بخيت"
click at [388, 564] on div "علي عبدالناصر علي بخيت علي" at bounding box center [451, 570] width 554 height 33
click at [874, 370] on div "License Expiration Date * 2028-03-12" at bounding box center [752, 328] width 1159 height 86
click at [819, 454] on h3 "Supplier Info" at bounding box center [752, 447] width 1159 height 17
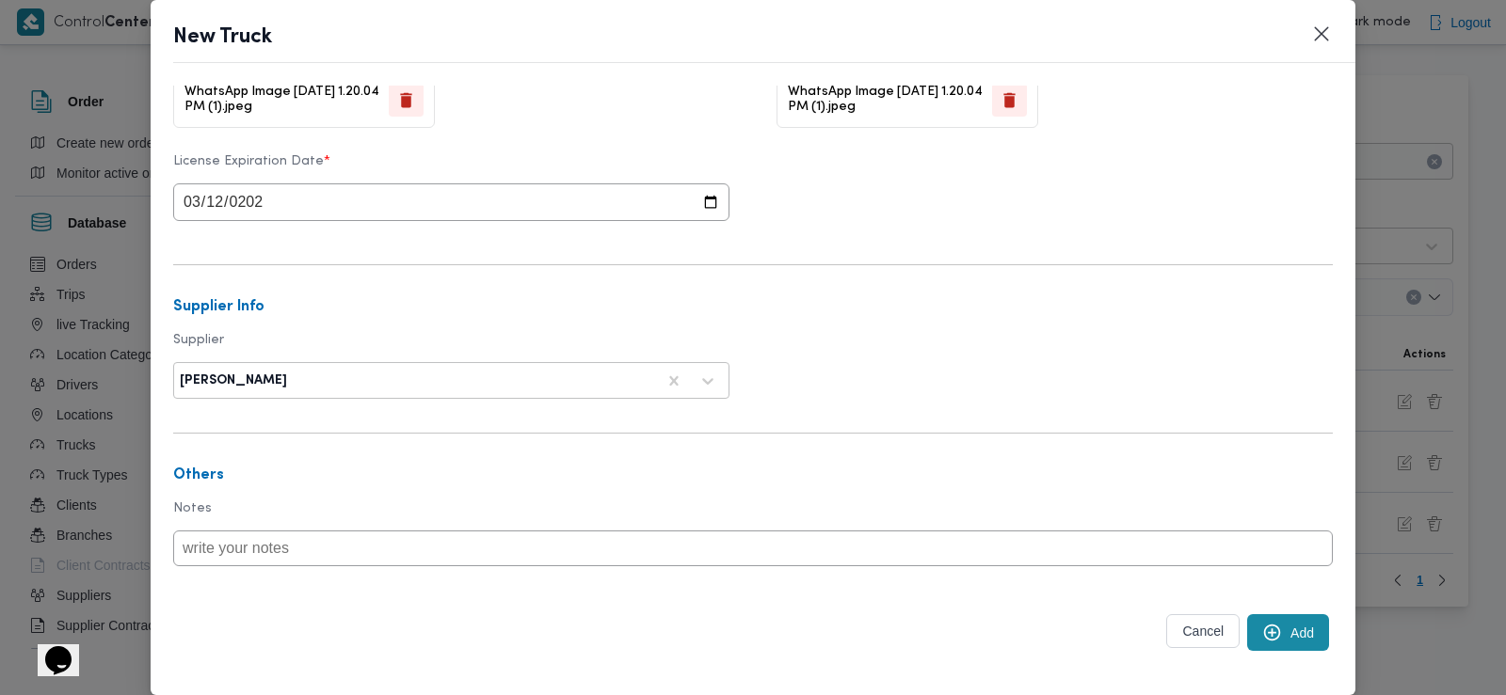
scroll to position [636, 0]
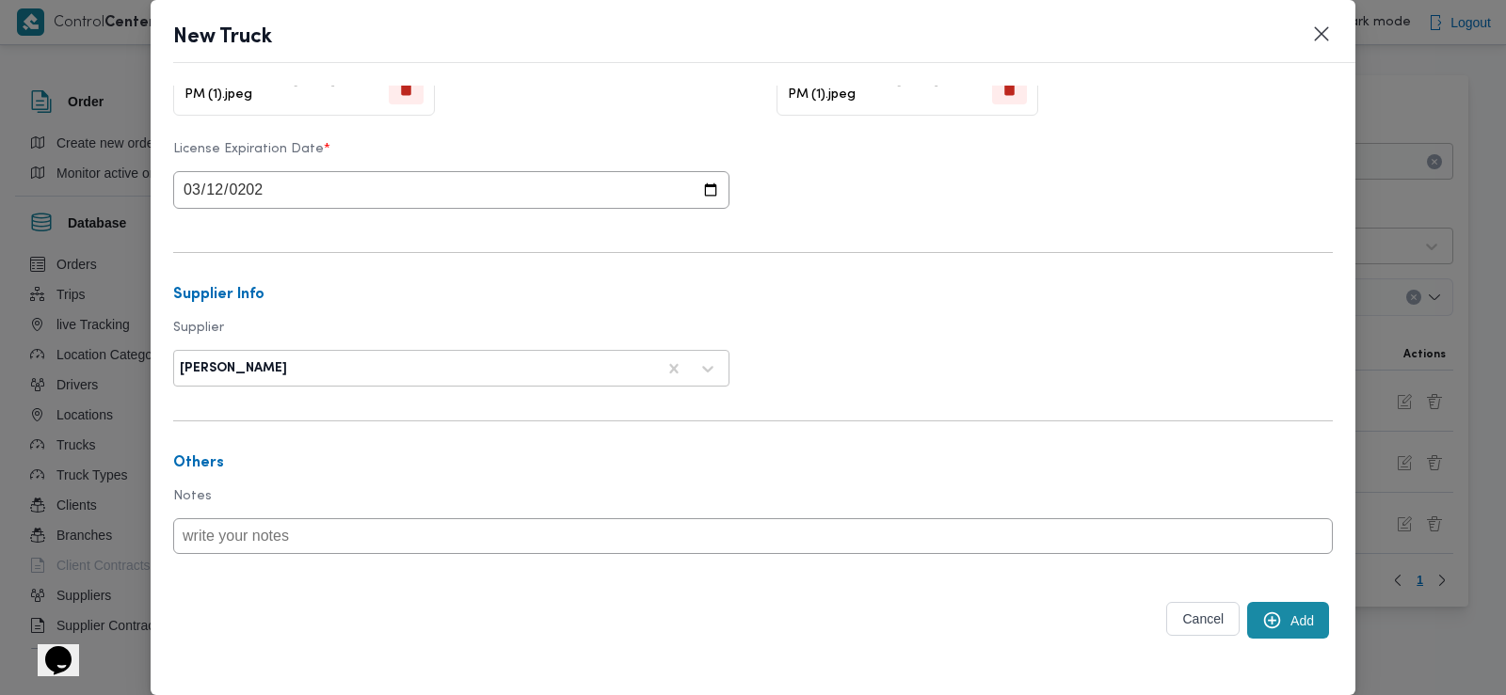
click at [1278, 625] on button "Add" at bounding box center [1288, 620] width 82 height 37
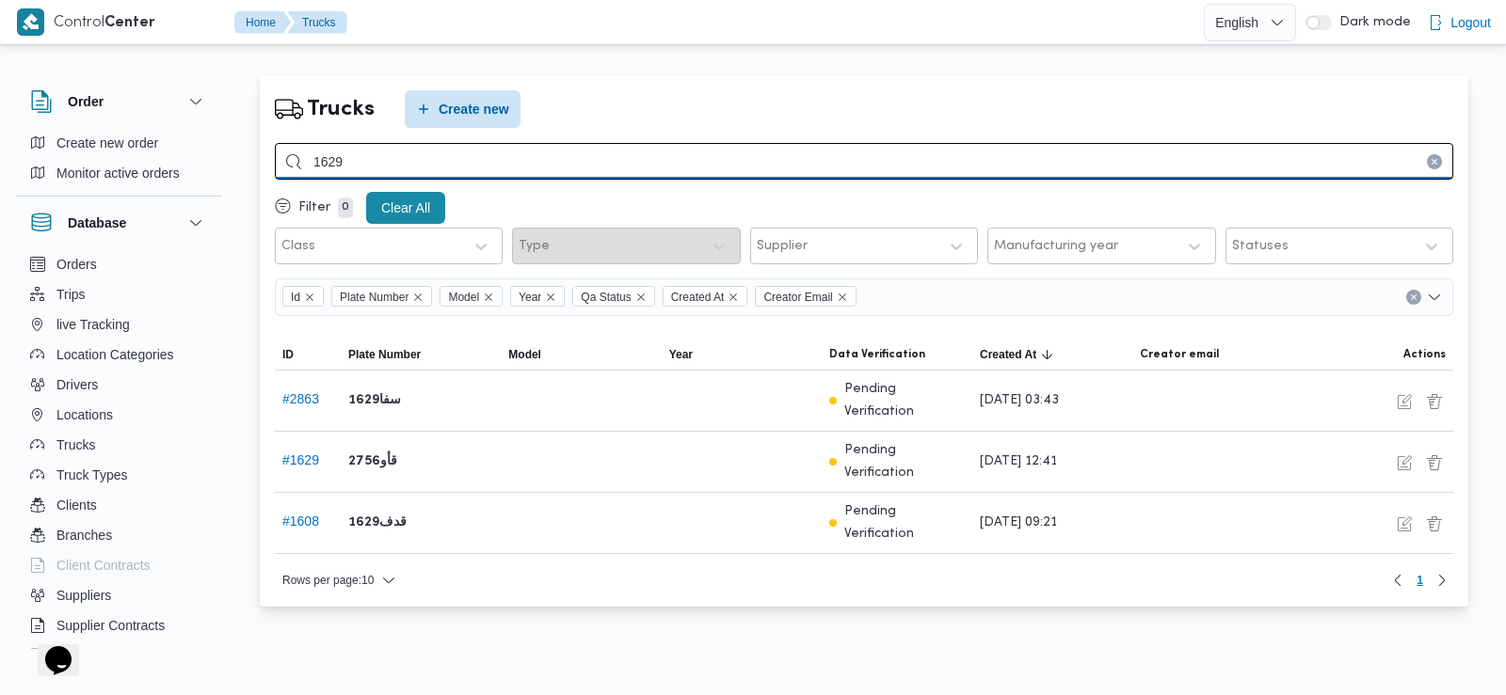
click at [350, 172] on input "1629" at bounding box center [864, 161] width 1178 height 37
type input "1613"
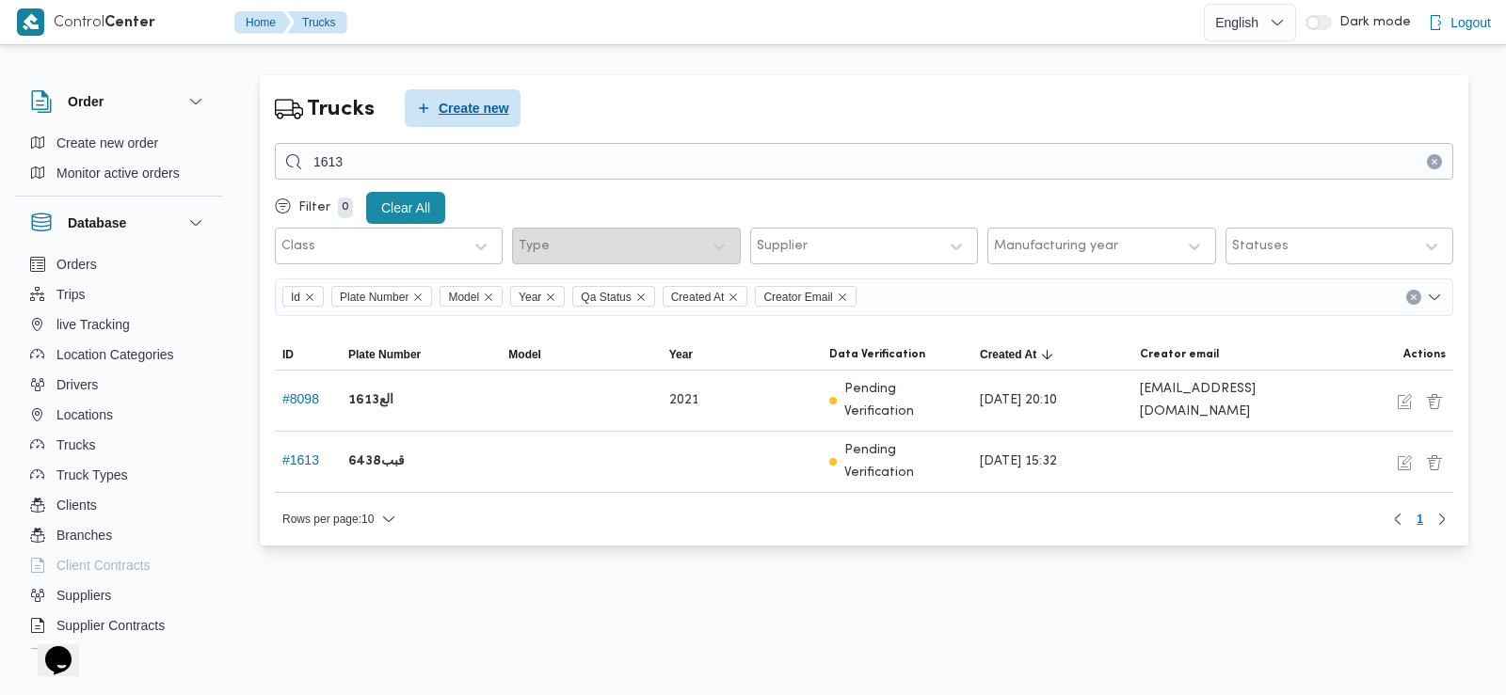
click at [472, 102] on span "Create new" at bounding box center [473, 108] width 71 height 23
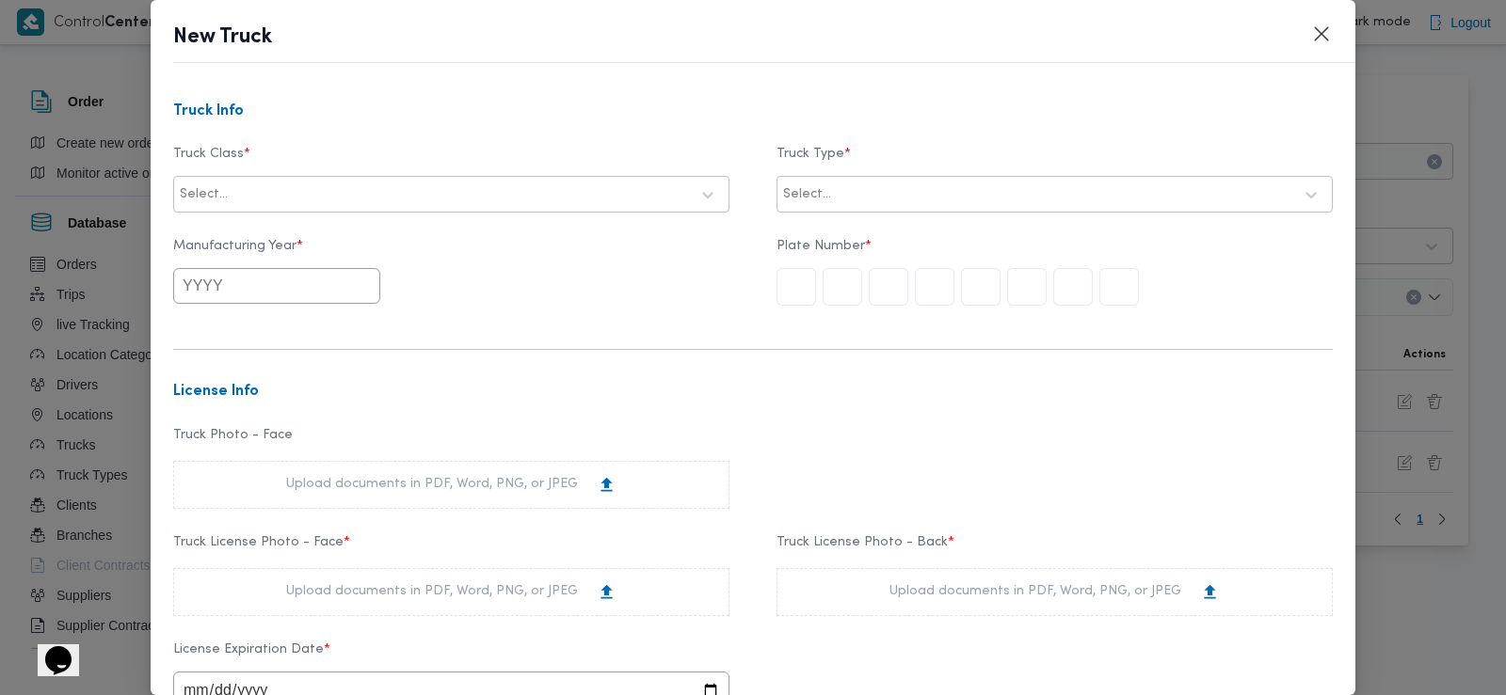
click at [477, 191] on div at bounding box center [459, 194] width 457 height 19
click at [258, 334] on div "jumbo_7000" at bounding box center [451, 343] width 554 height 33
click at [279, 271] on input "text" at bounding box center [276, 286] width 207 height 36
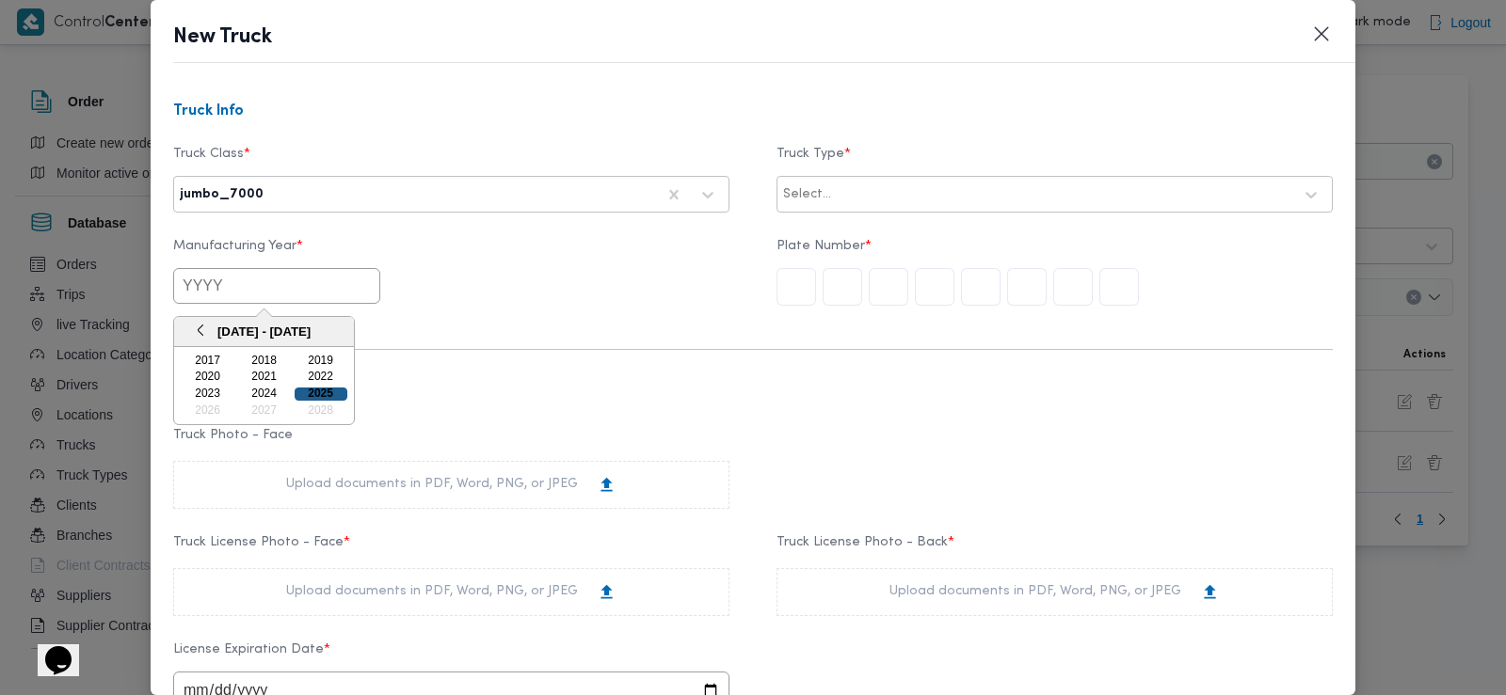
click at [314, 392] on div "2025" at bounding box center [321, 394] width 53 height 13
type input "2025"
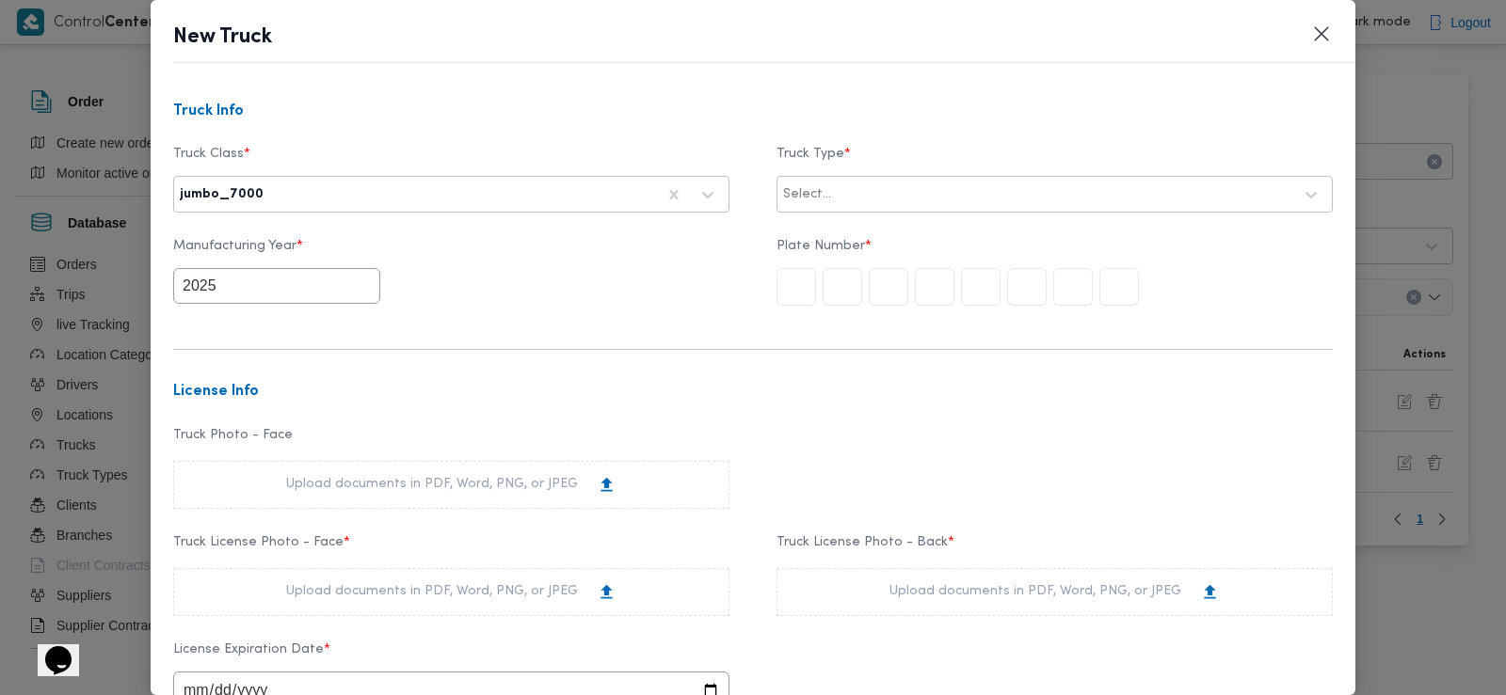
click at [817, 206] on div "Select..." at bounding box center [1037, 195] width 513 height 26
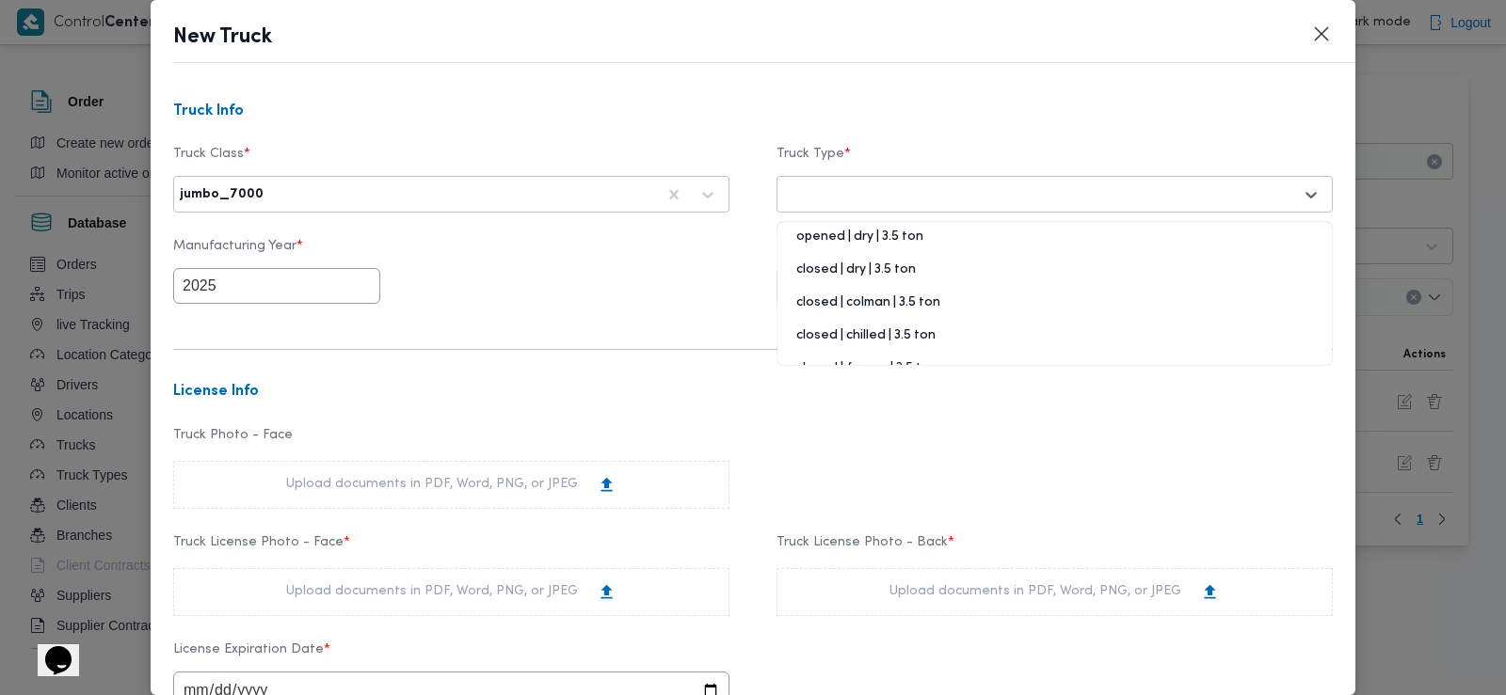
click at [831, 243] on div "opened | dry | 3.5 ton" at bounding box center [1054, 244] width 554 height 33
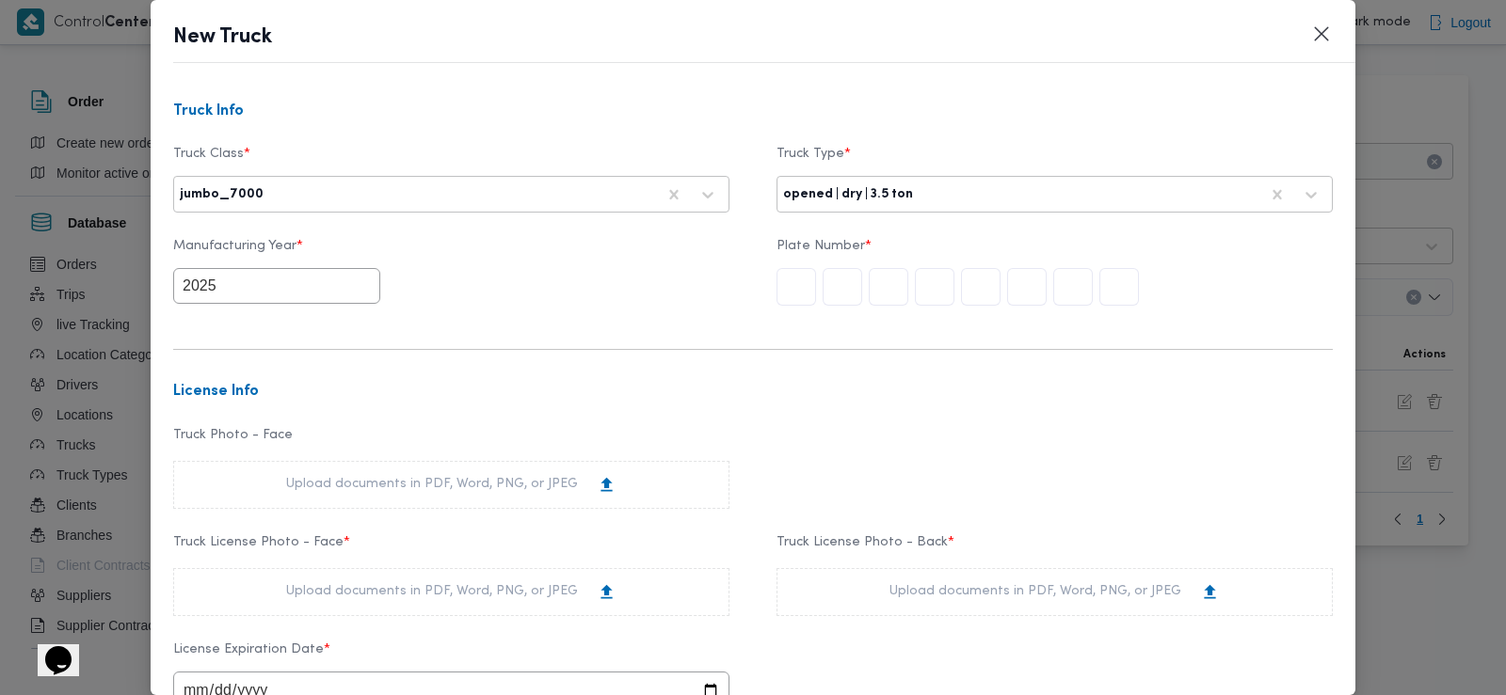
click at [787, 293] on input "text" at bounding box center [796, 287] width 40 height 38
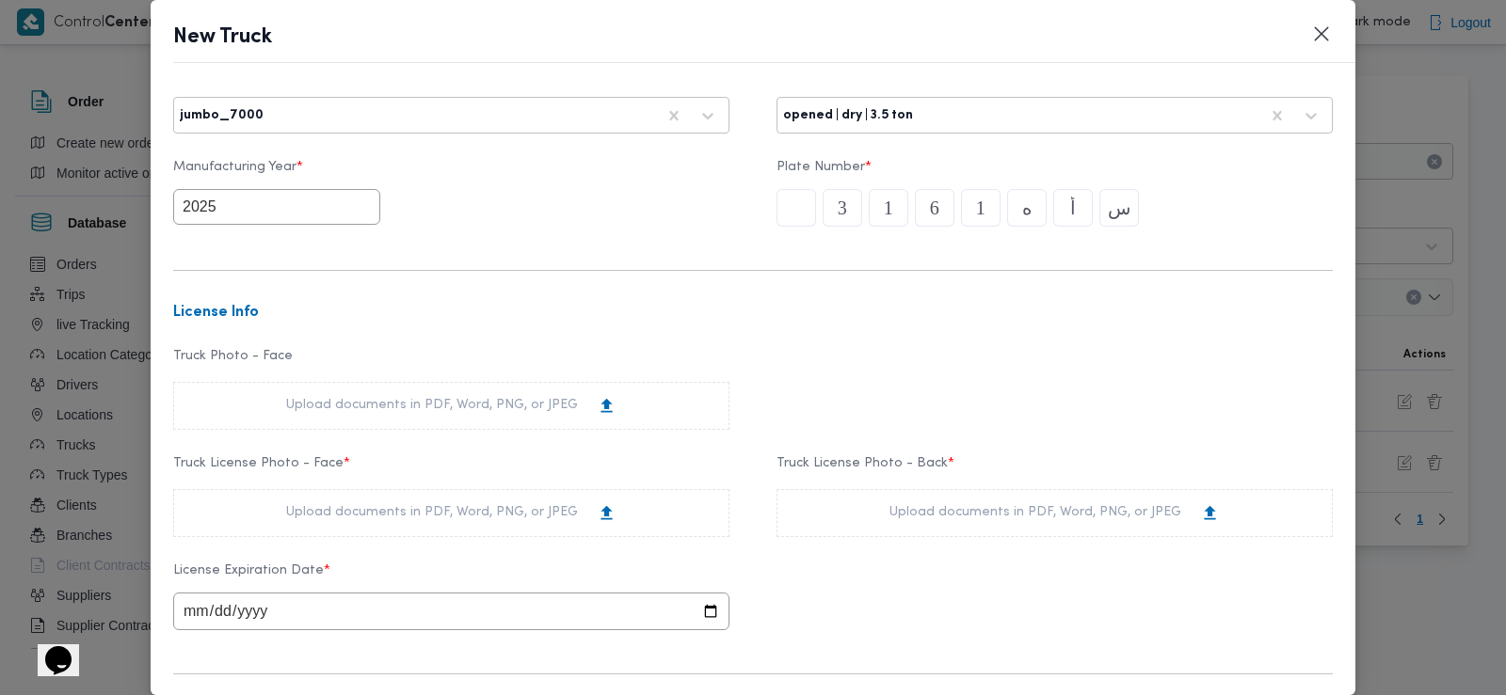
scroll to position [88, 0]
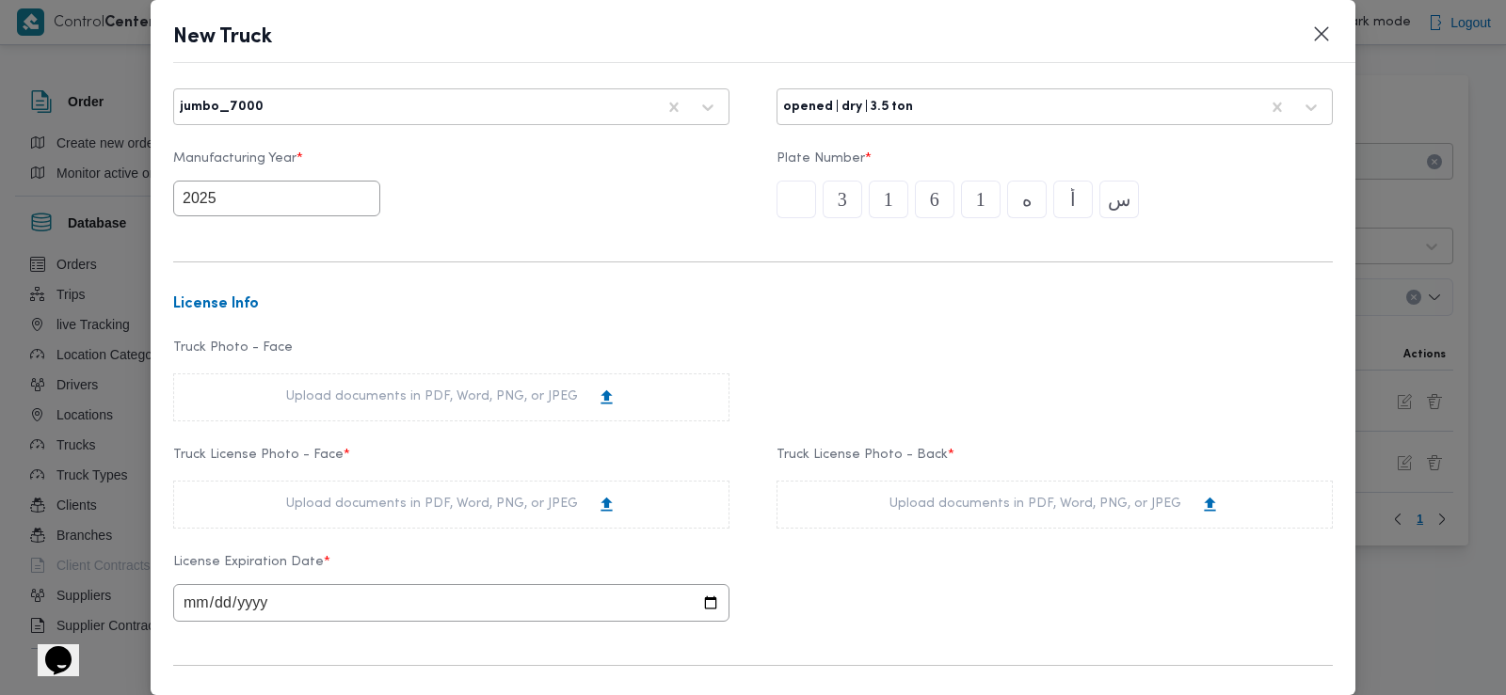
click at [405, 488] on div "Upload documents in PDF, Word, PNG, or JPEG" at bounding box center [451, 505] width 556 height 48
click at [302, 506] on div "Upload documents in PDF, Word, PNG, or JPEG" at bounding box center [451, 505] width 330 height 20
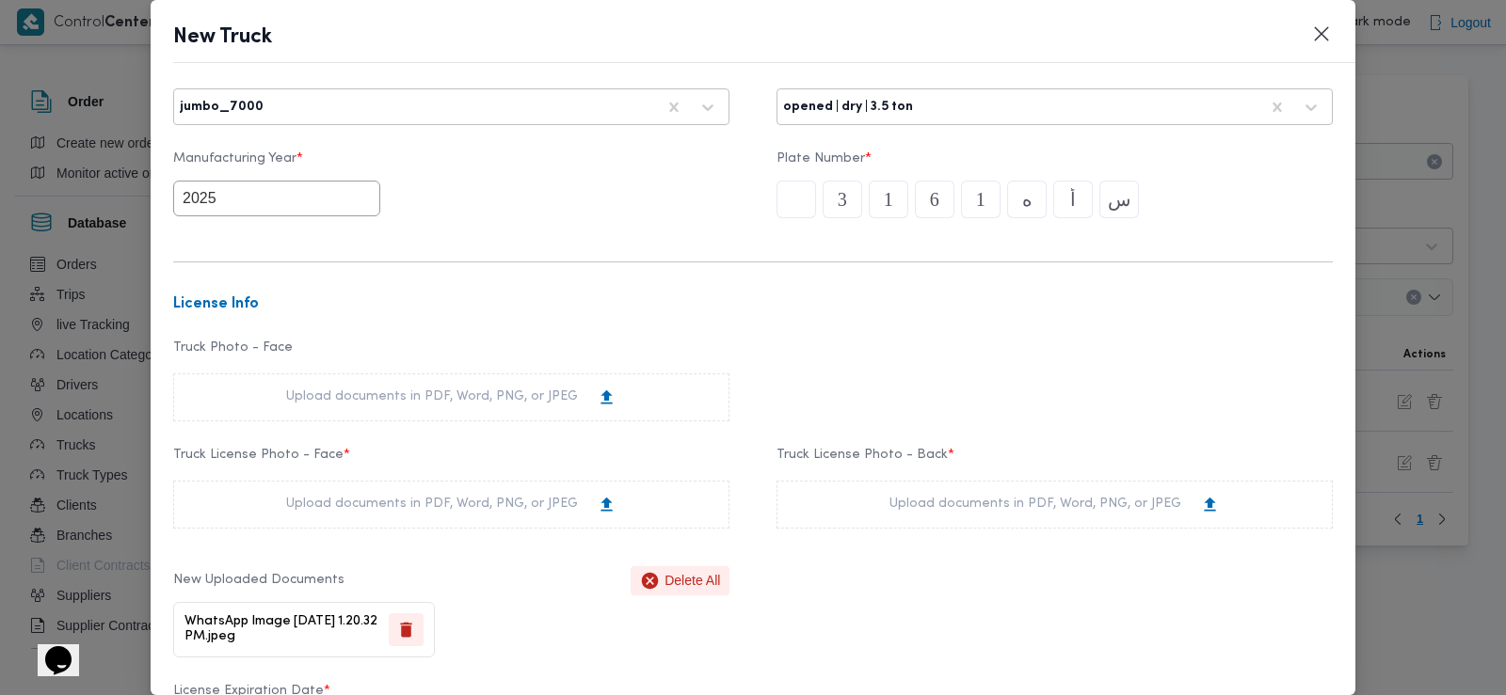
click at [900, 521] on div "Upload documents in PDF, Word, PNG, or JPEG" at bounding box center [1054, 505] width 556 height 48
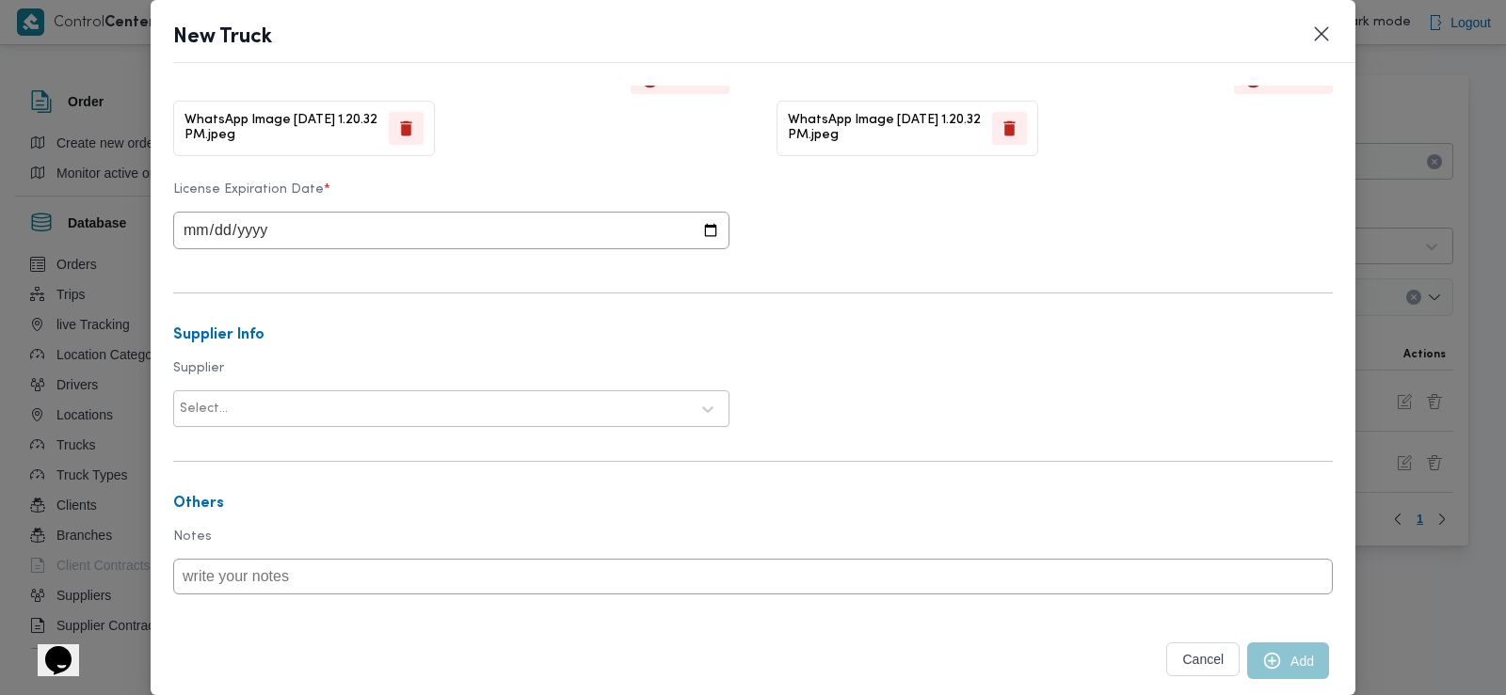
scroll to position [590, 0]
click at [202, 232] on input "date" at bounding box center [451, 230] width 556 height 38
type input "2028-03-12"
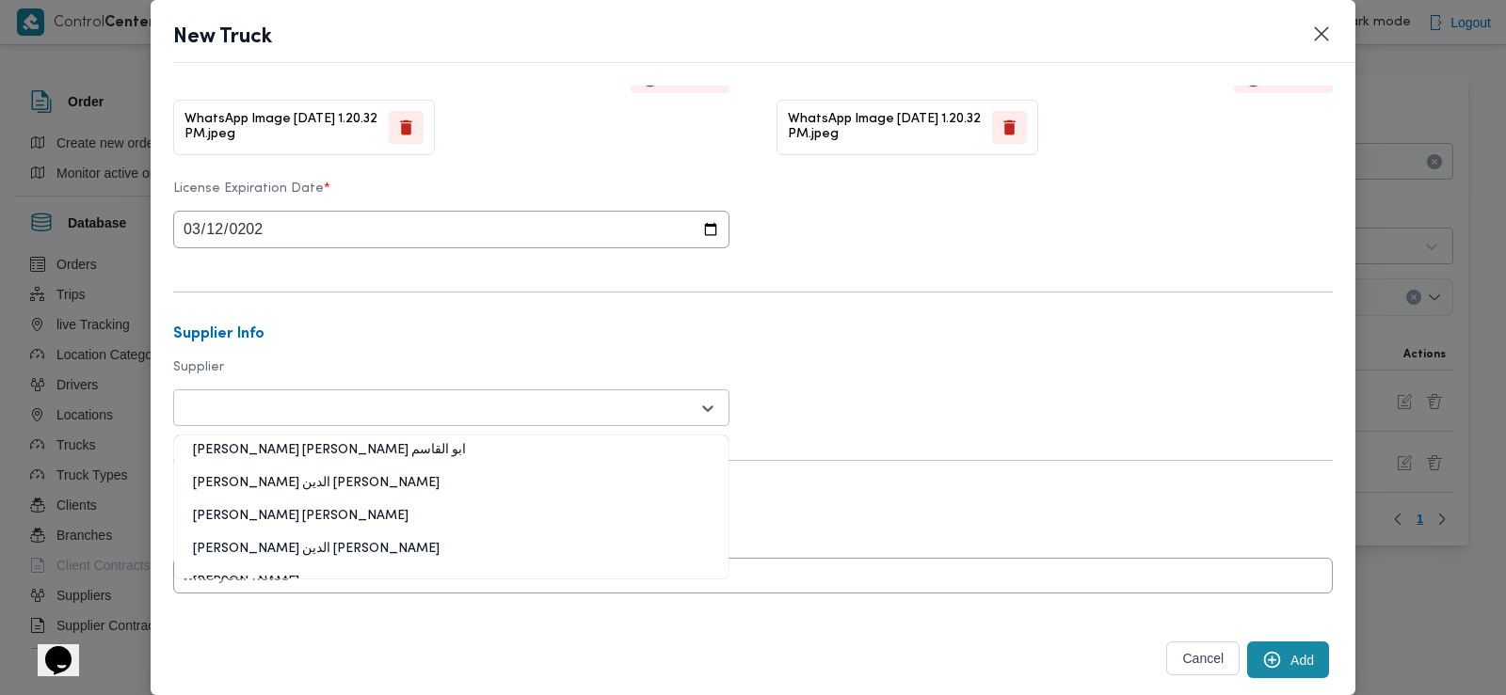
click at [241, 413] on div at bounding box center [434, 408] width 509 height 19
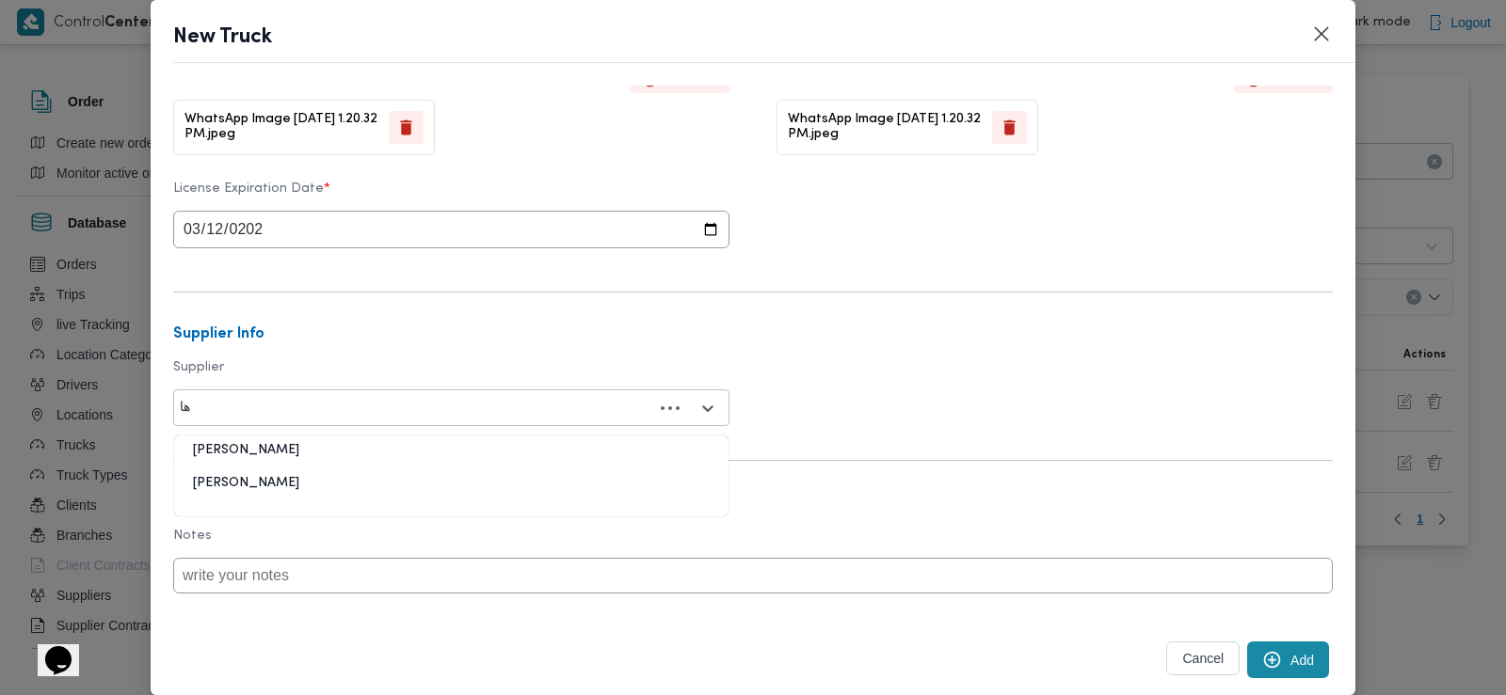
type input "ه"
type input "جوده"
click at [374, 489] on div "محمد هاني محمد جوده محمود" at bounding box center [451, 490] width 554 height 33
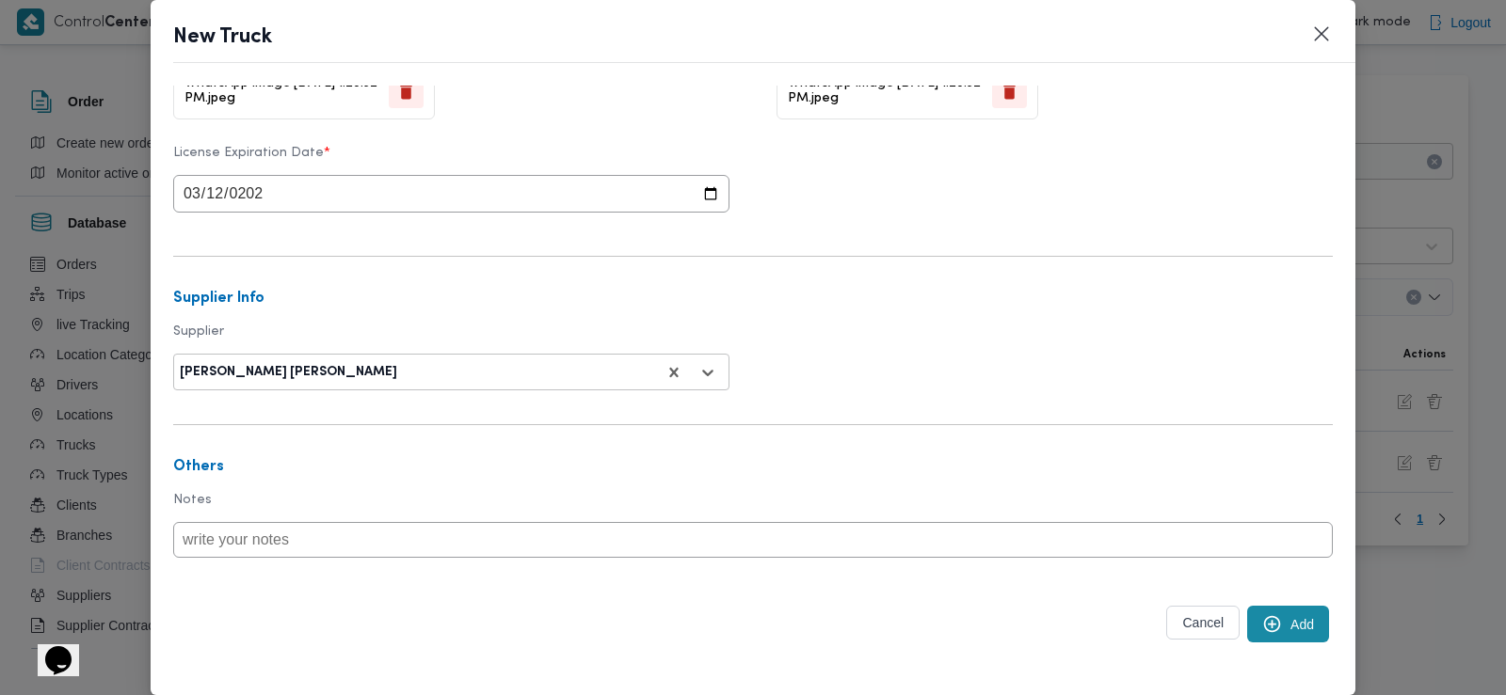
scroll to position [636, 0]
click at [1279, 628] on button "Add" at bounding box center [1288, 620] width 82 height 37
